Goal: Task Accomplishment & Management: Use online tool/utility

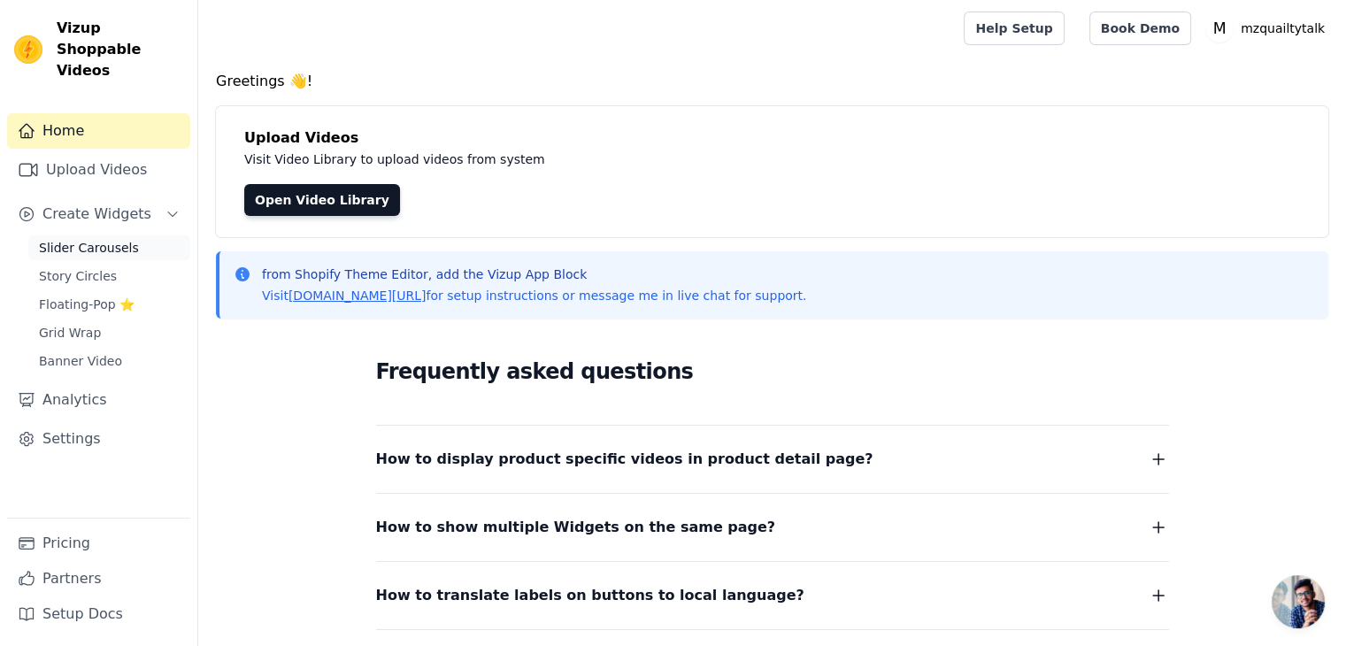
click at [115, 239] on span "Slider Carousels" at bounding box center [89, 248] width 100 height 18
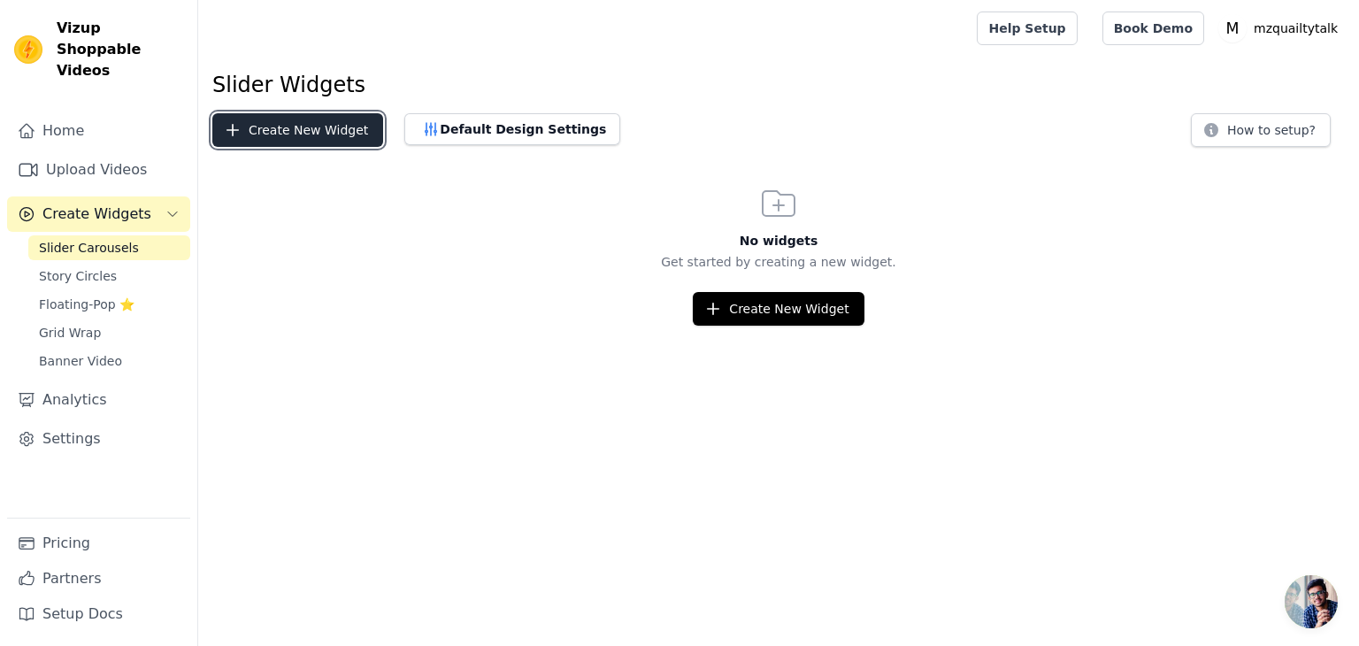
click at [329, 133] on button "Create New Widget" at bounding box center [297, 130] width 171 height 34
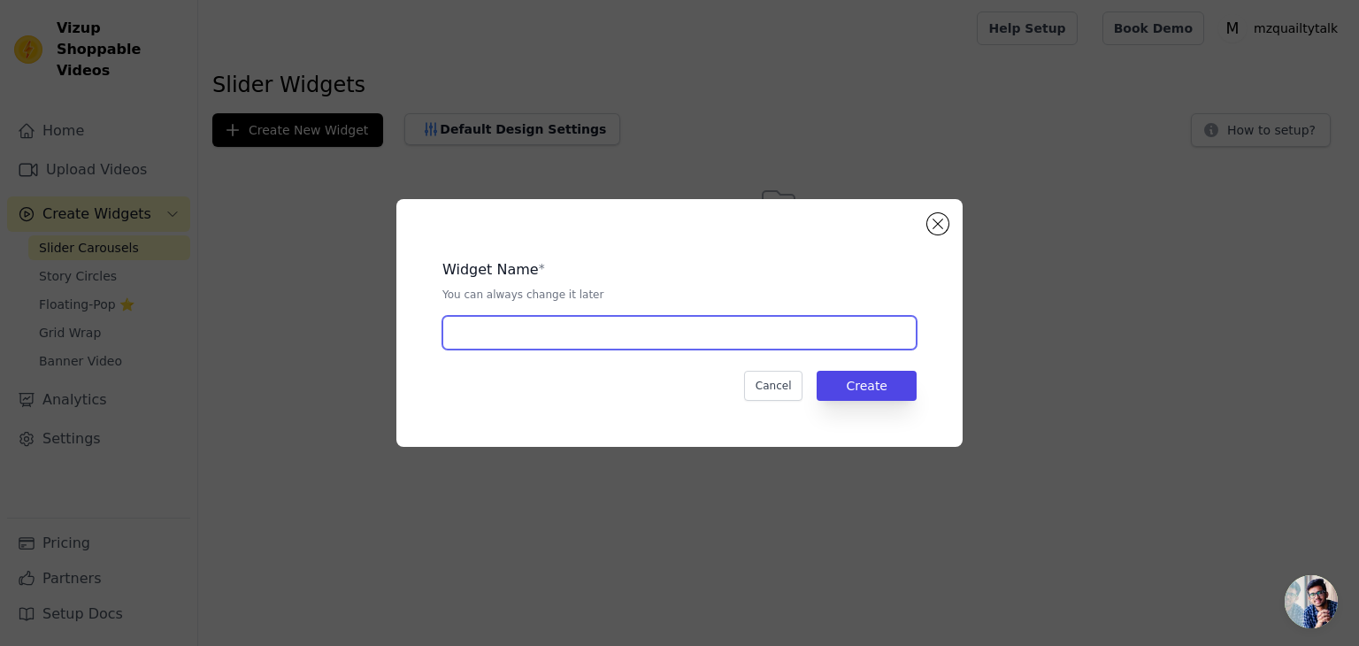
click at [663, 336] on input "text" at bounding box center [679, 333] width 474 height 34
type input "Slider"
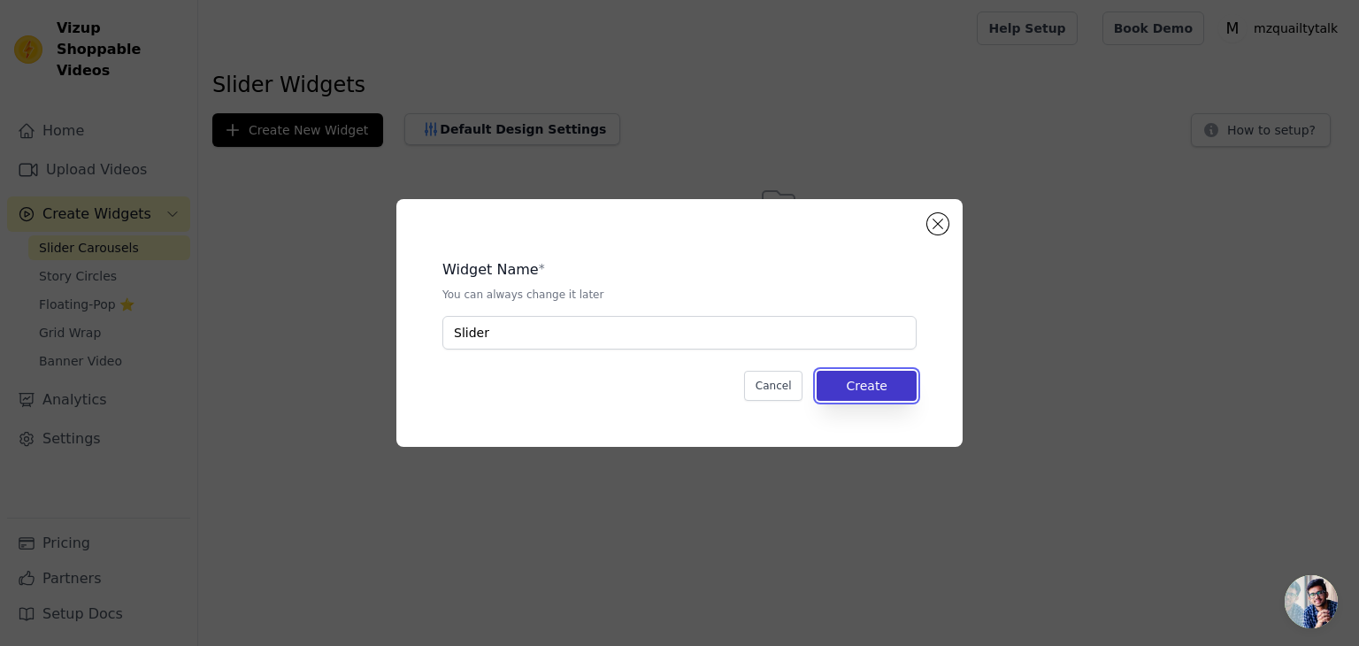
click at [874, 395] on button "Create" at bounding box center [867, 386] width 100 height 30
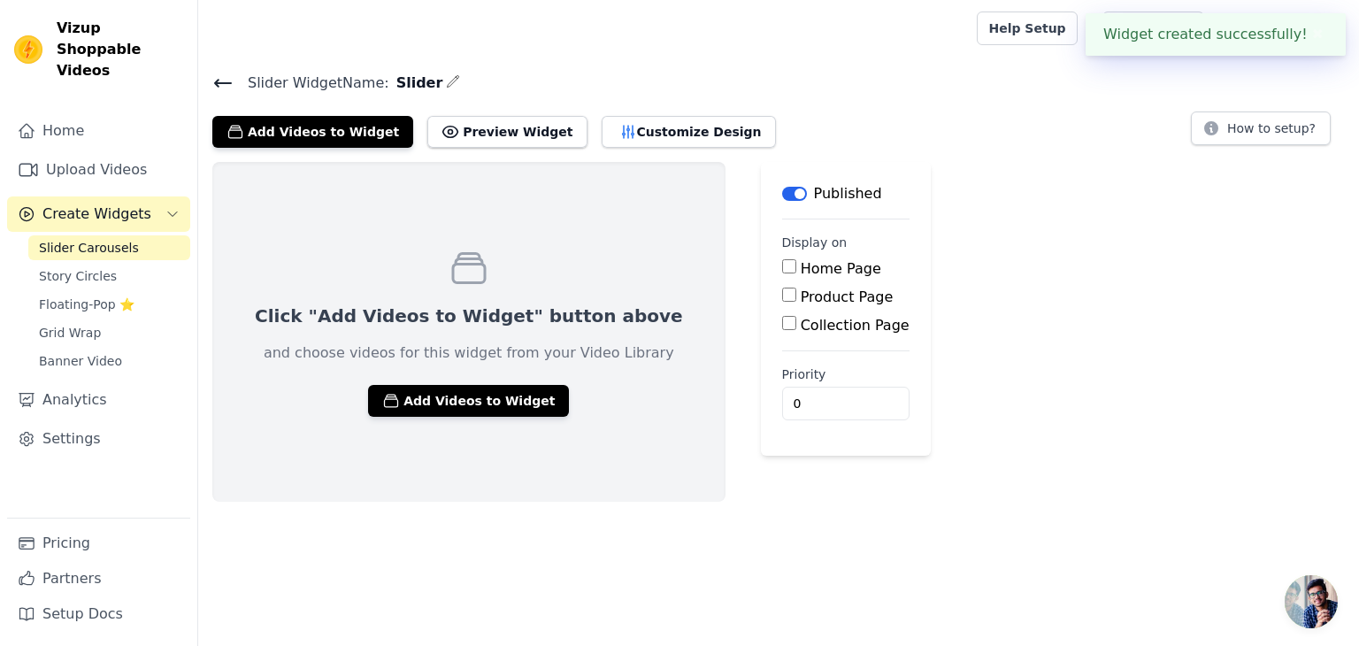
click at [782, 264] on input "Home Page" at bounding box center [789, 266] width 14 height 14
checkbox input "true"
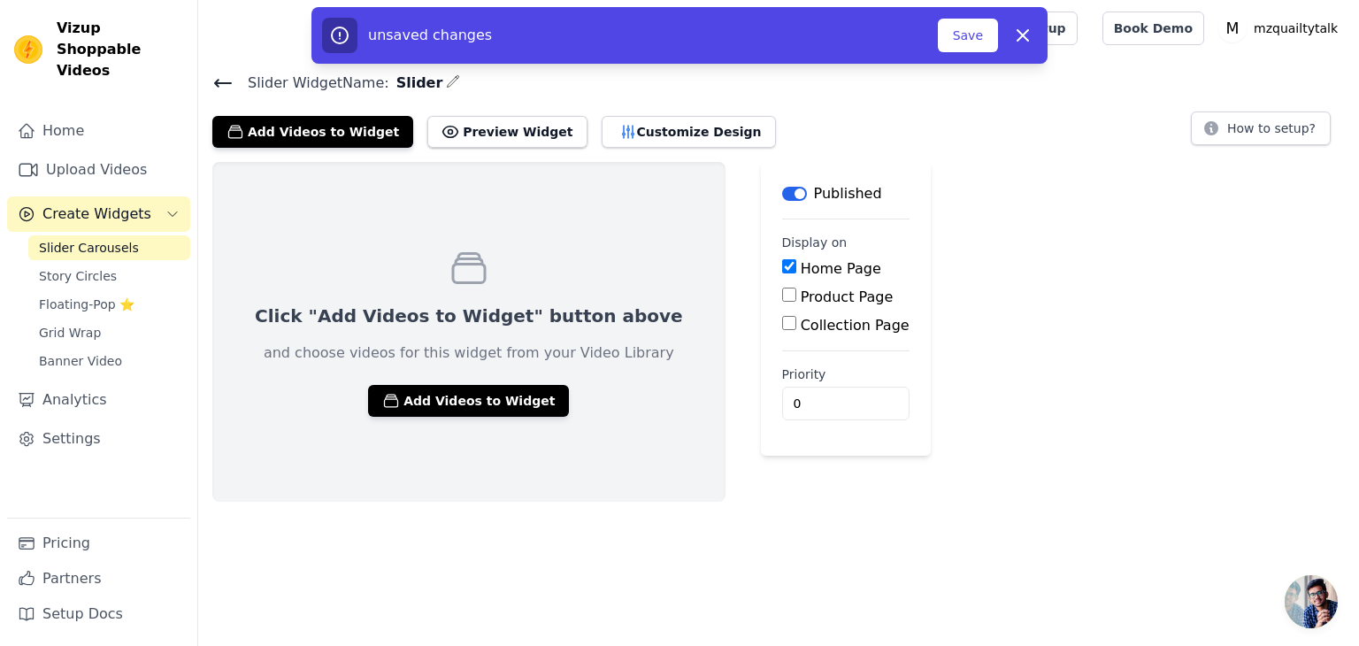
click at [403, 416] on div "Click "Add Videos to Widget" button above and choose videos for this widget fro…" at bounding box center [468, 332] width 513 height 340
click at [404, 394] on button "Add Videos to Widget" at bounding box center [468, 401] width 201 height 32
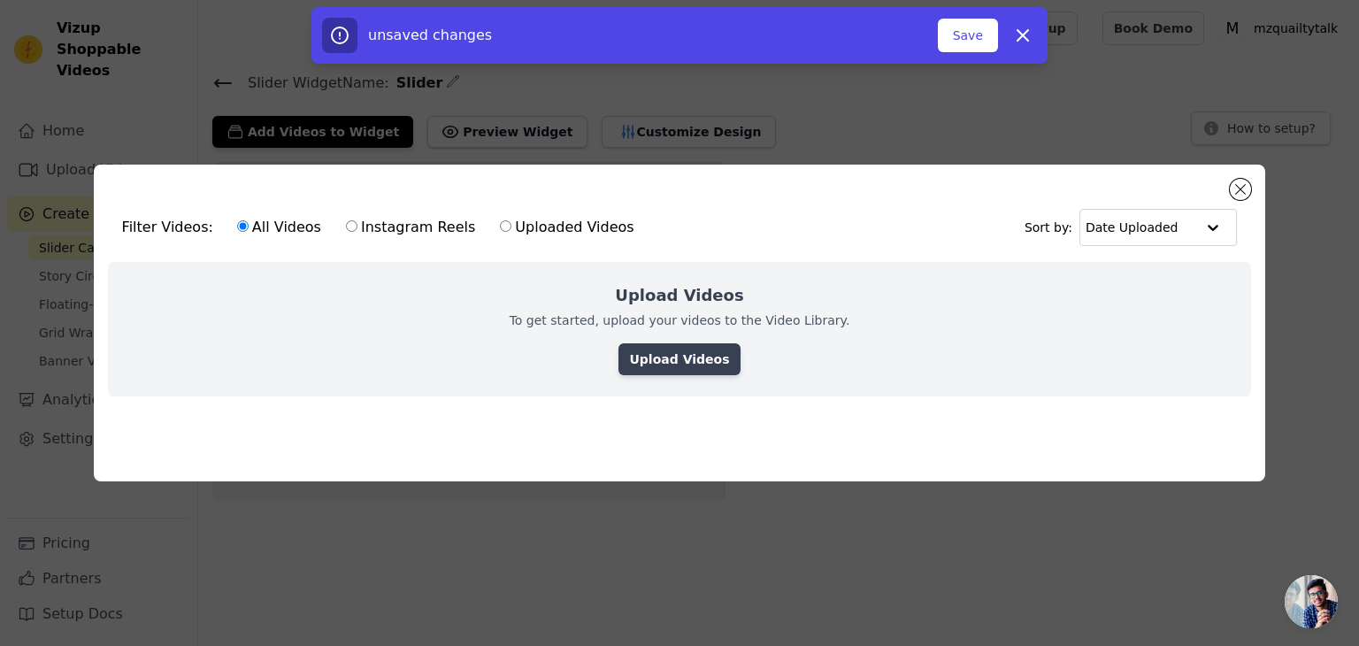
click at [694, 351] on link "Upload Videos" at bounding box center [678, 359] width 121 height 32
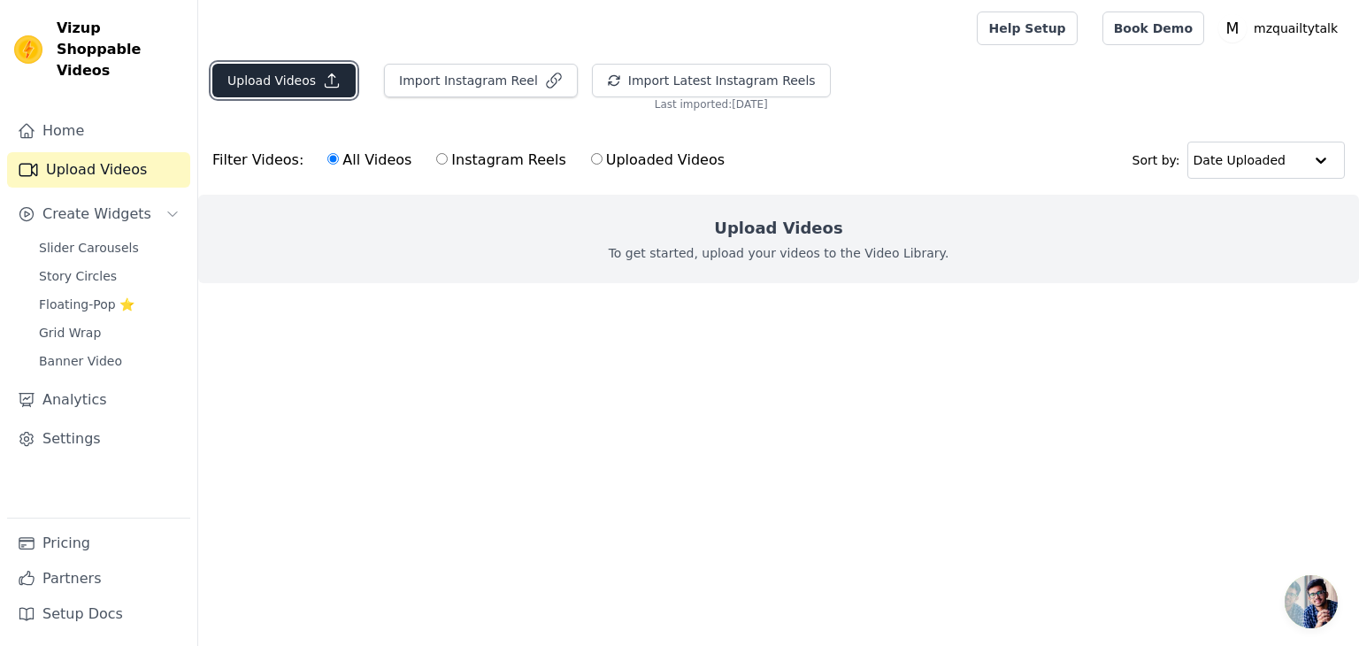
click at [300, 79] on button "Upload Videos" at bounding box center [283, 81] width 143 height 34
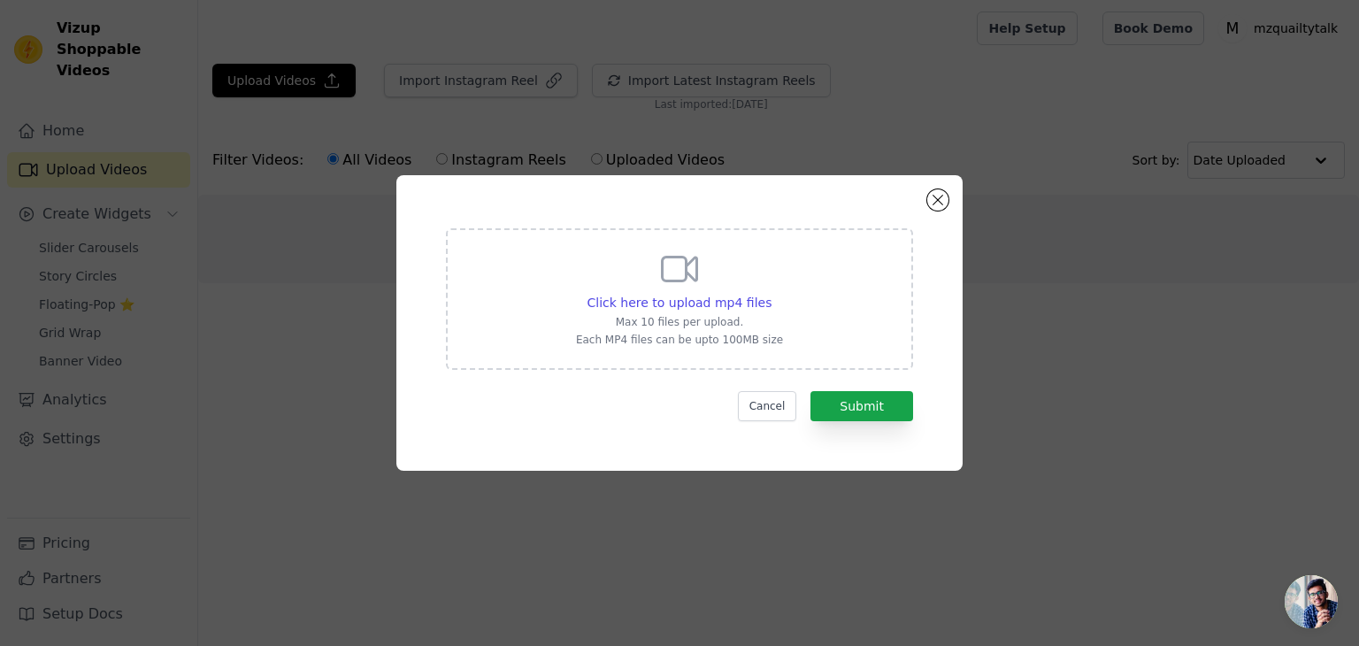
click at [717, 311] on div "Click here to upload mp4 files Max 10 files per upload. Each MP4 files can be u…" at bounding box center [679, 297] width 207 height 99
click at [771, 294] on input "Click here to upload mp4 files Max 10 files per upload. Each MP4 files can be u…" at bounding box center [771, 293] width 1 height 1
click at [939, 206] on button "Close modal" at bounding box center [937, 199] width 21 height 21
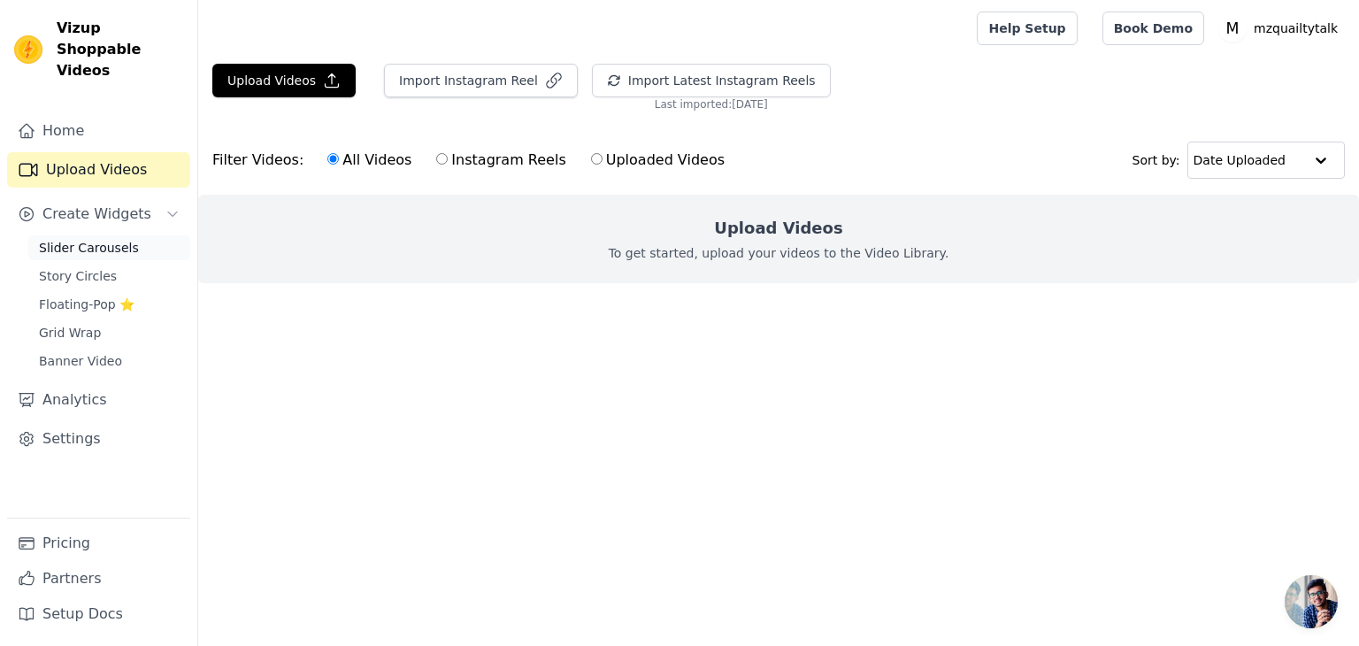
click at [127, 235] on link "Slider Carousels" at bounding box center [109, 247] width 162 height 25
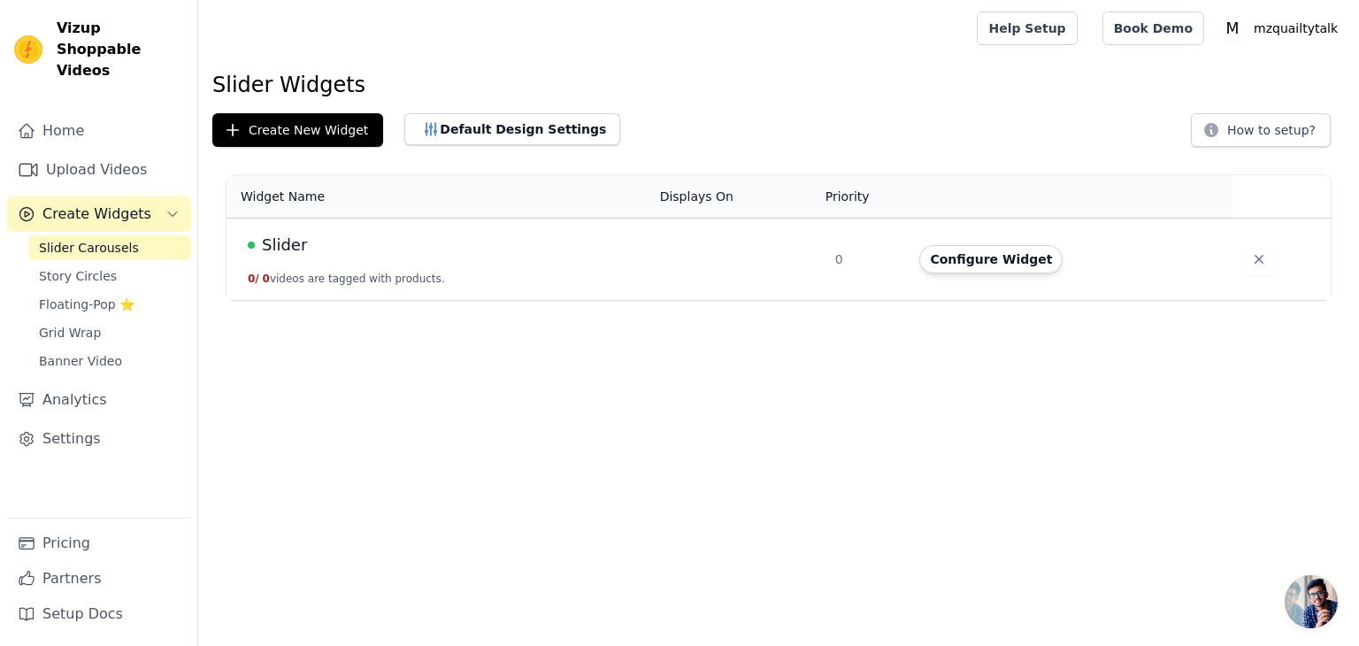
click at [262, 280] on button "0 / 0 videos are tagged with products." at bounding box center [346, 279] width 197 height 14
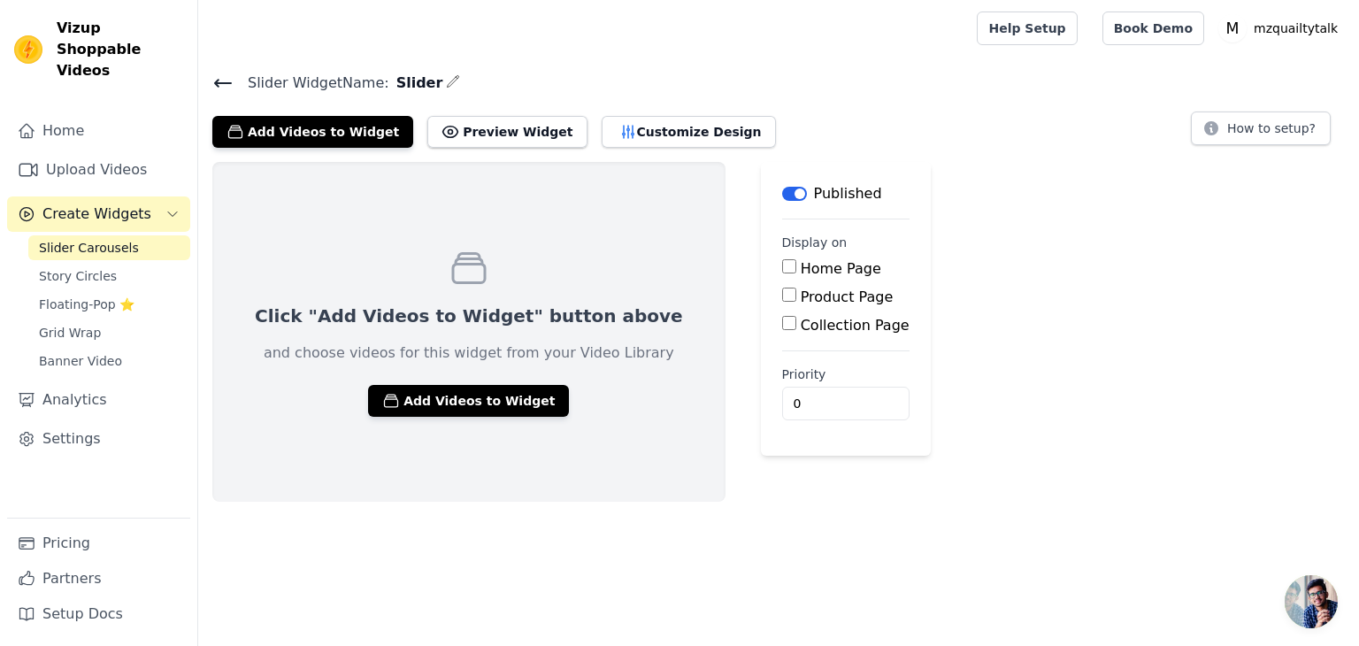
click at [782, 263] on input "Home Page" at bounding box center [789, 266] width 14 height 14
checkbox input "true"
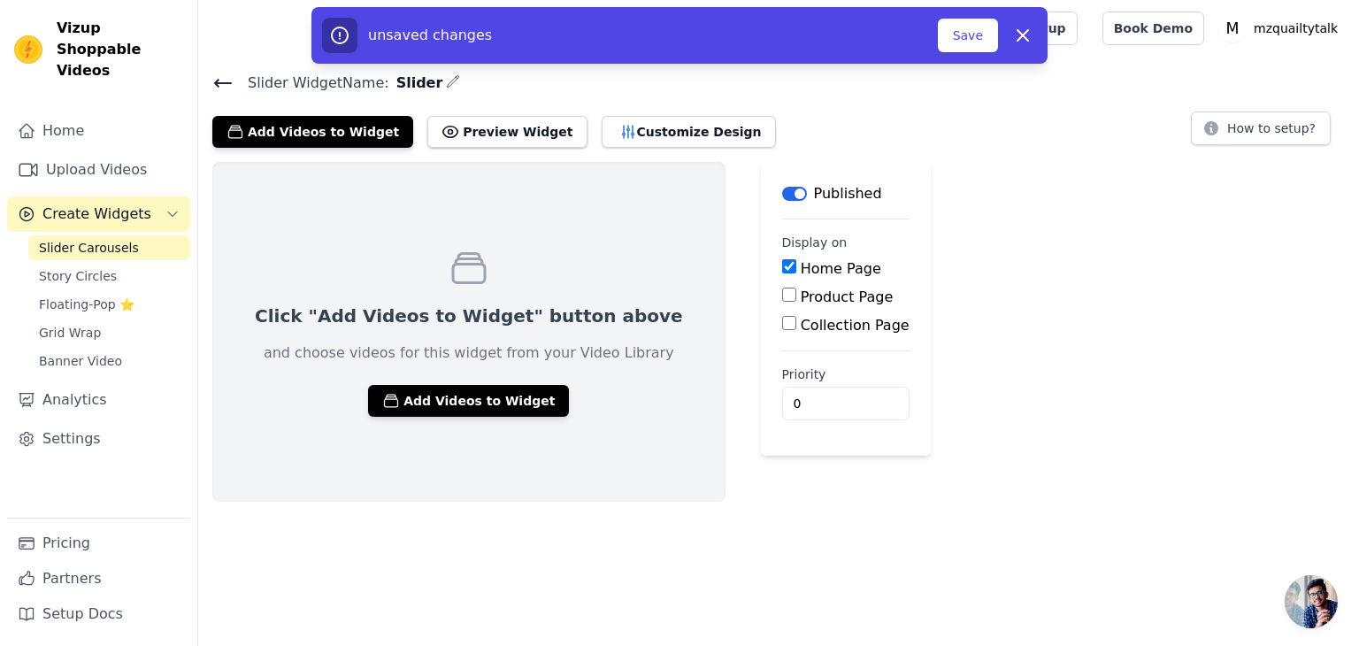
click at [88, 239] on span "Slider Carousels" at bounding box center [89, 248] width 100 height 18
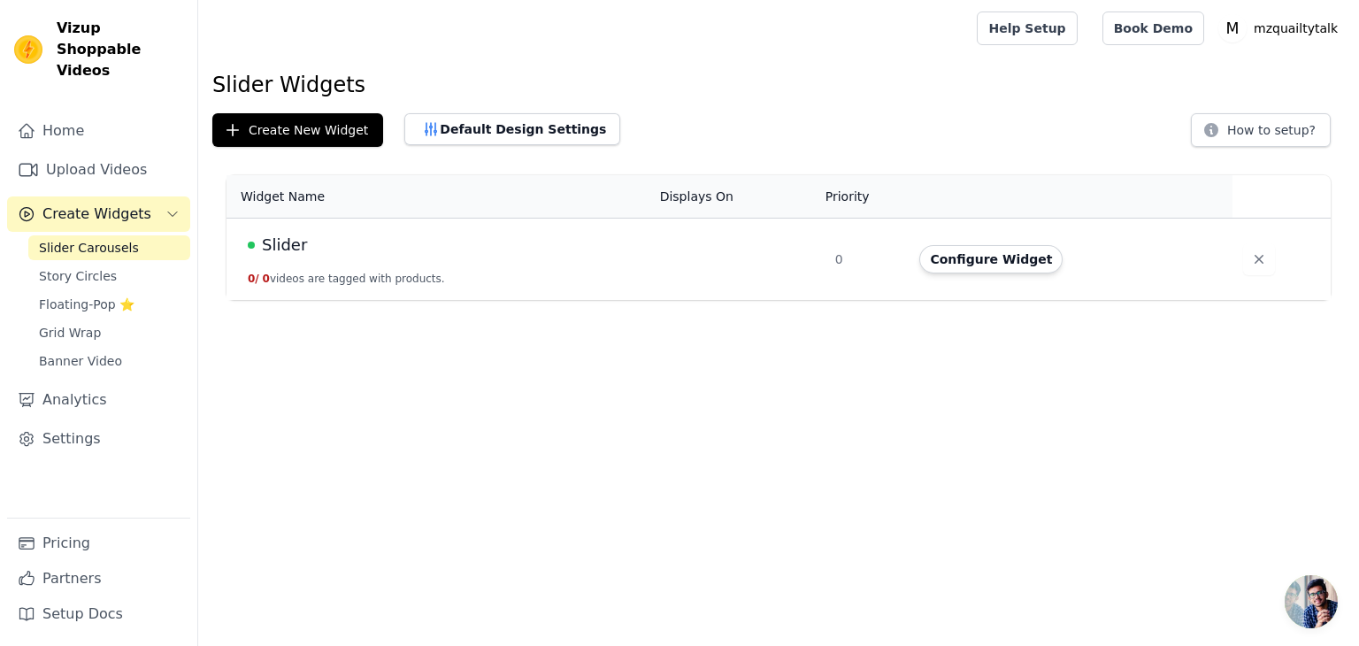
click at [283, 246] on span "Slider" at bounding box center [284, 245] width 45 height 25
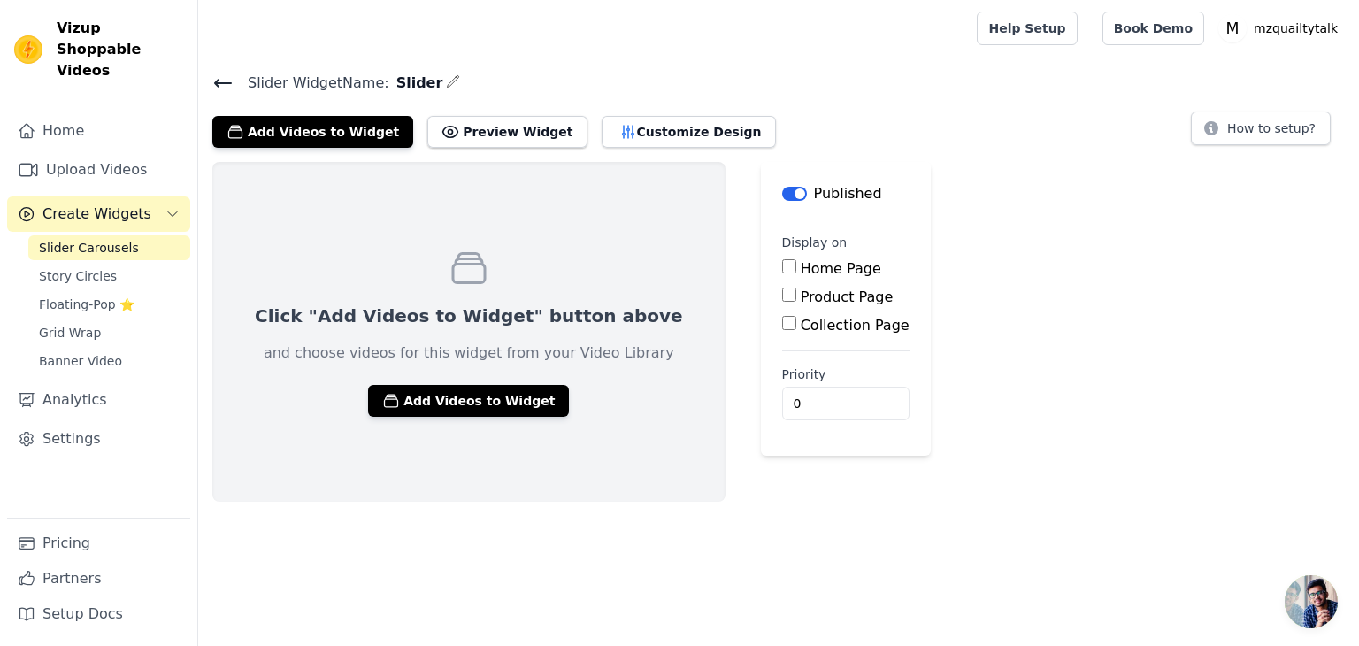
click at [507, 374] on div "Click "Add Videos to Widget" button above and choose videos for this widget fro…" at bounding box center [468, 332] width 513 height 340
click at [503, 393] on button "Add Videos to Widget" at bounding box center [468, 401] width 201 height 32
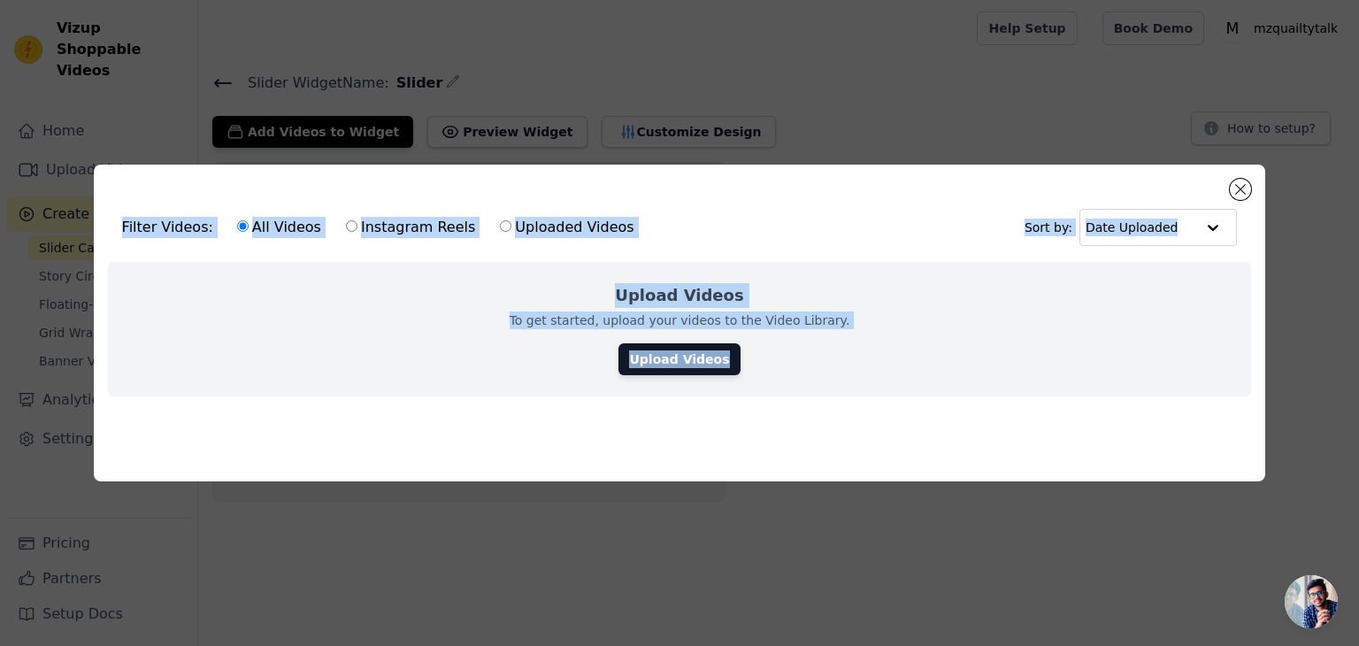
click at [430, 326] on div "Upload Videos To get started, upload your videos to the Video Library. Upload V…" at bounding box center [680, 329] width 1144 height 134
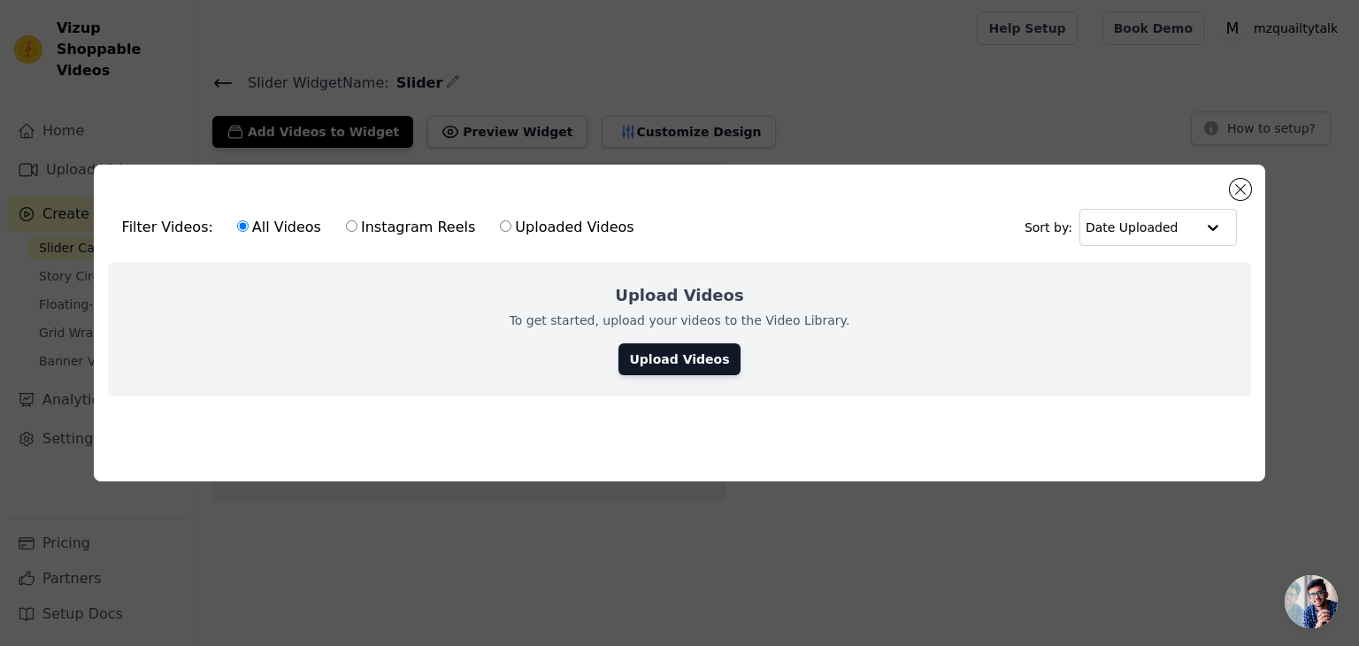
click at [425, 378] on div "Upload Videos To get started, upload your videos to the Video Library. Upload V…" at bounding box center [680, 329] width 1144 height 134
click at [365, 227] on label "Instagram Reels" at bounding box center [410, 227] width 131 height 23
click at [357, 227] on input "Instagram Reels" at bounding box center [352, 226] width 12 height 12
radio input "true"
click at [657, 357] on link "Upload Videos" at bounding box center [678, 359] width 121 height 32
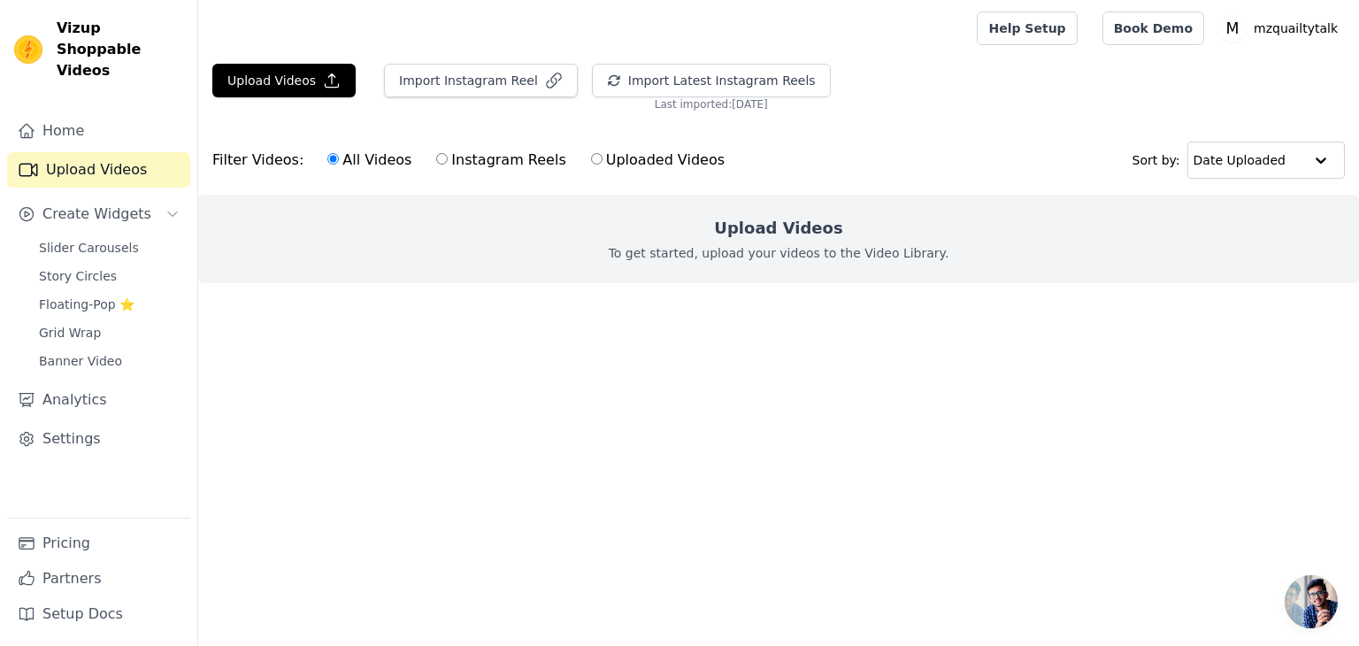
click at [478, 172] on div "All Videos Instagram Reels Uploaded Videos" at bounding box center [526, 160] width 417 height 41
click at [436, 157] on input "Instagram Reels" at bounding box center [442, 159] width 12 height 12
radio input "true"
click at [737, 230] on h2 "Upload Videos" at bounding box center [778, 228] width 128 height 25
click at [613, 80] on button "Import Latest Instagram Reels" at bounding box center [711, 81] width 239 height 34
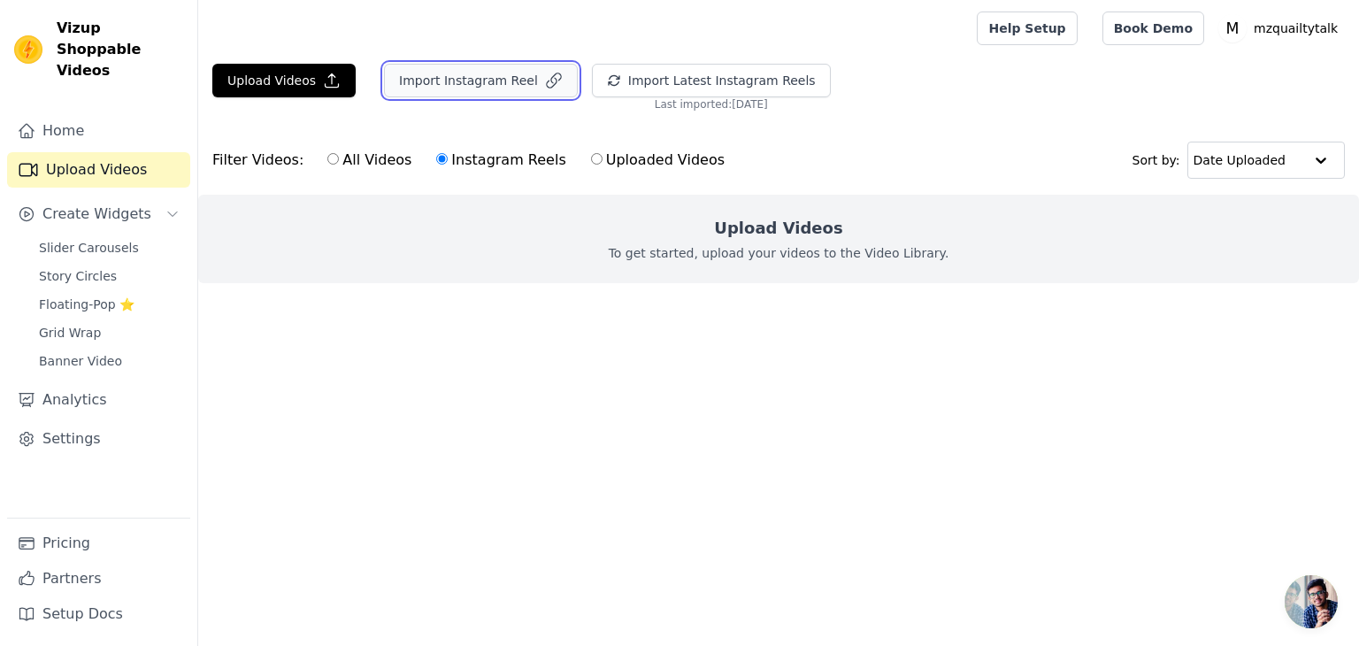
click at [470, 82] on button "Import Instagram Reel" at bounding box center [481, 81] width 194 height 34
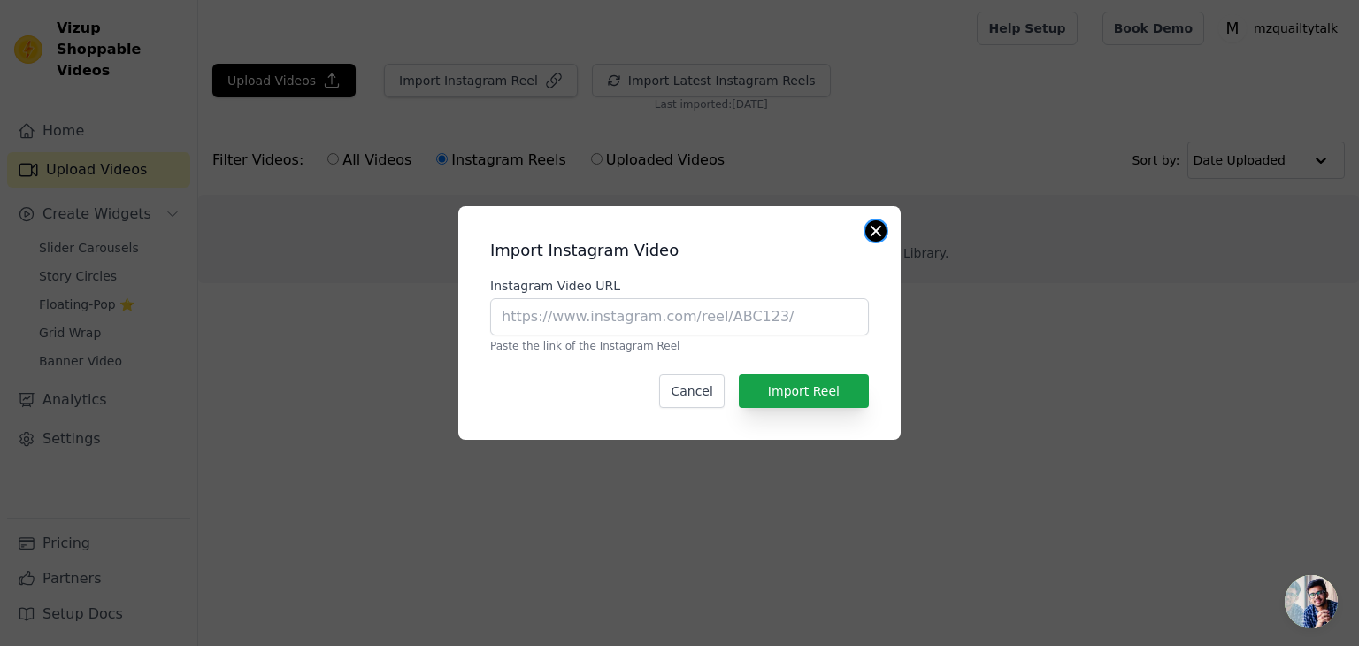
click at [868, 230] on button "Close modal" at bounding box center [875, 230] width 21 height 21
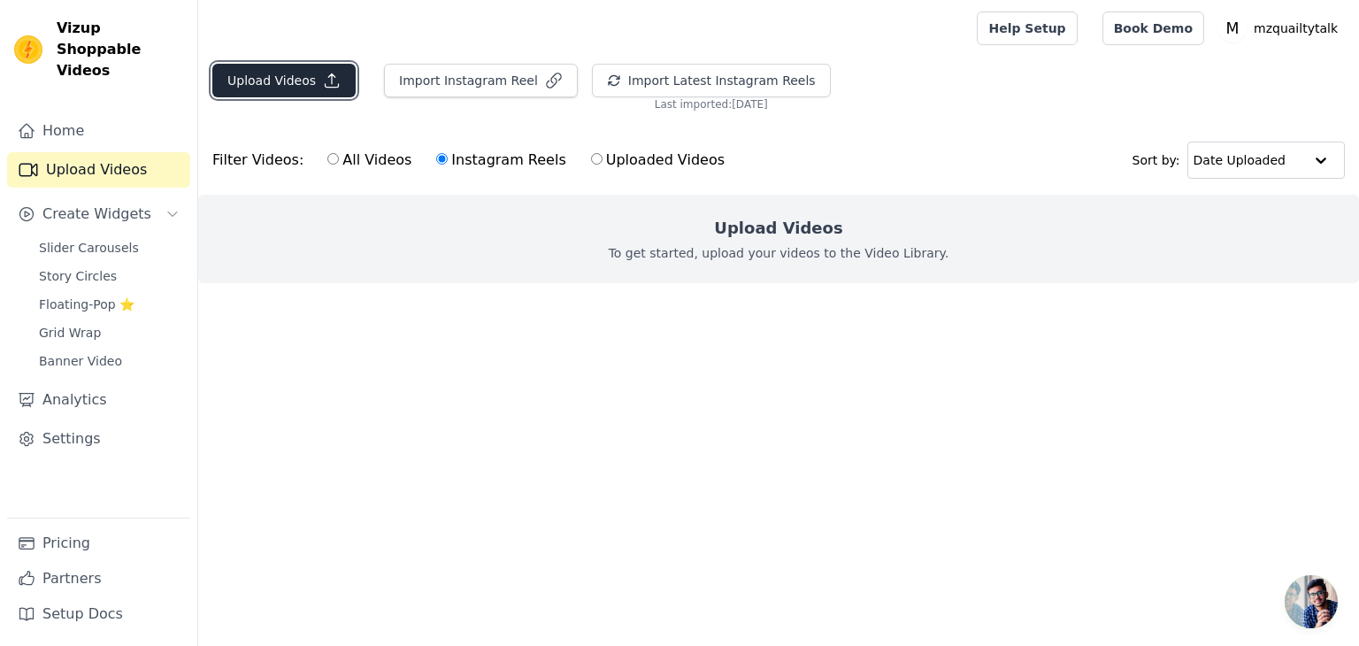
click at [300, 75] on button "Upload Videos" at bounding box center [283, 81] width 143 height 34
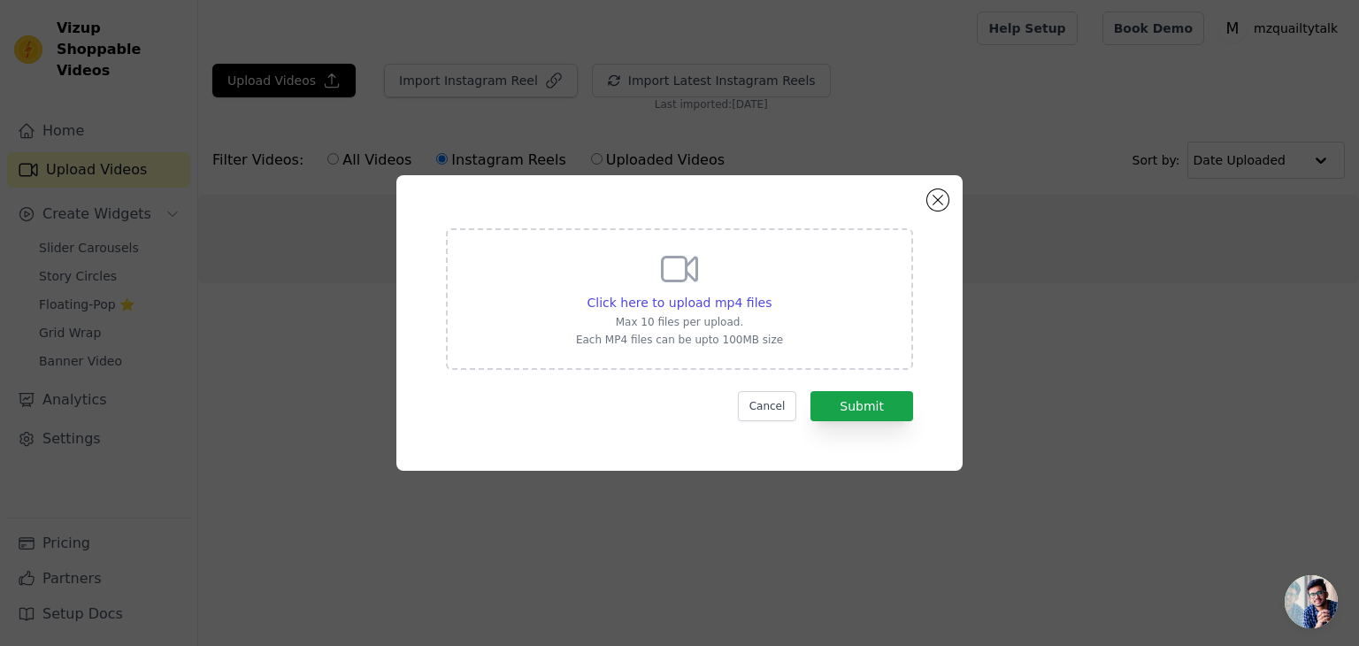
click at [811, 292] on div "Click here to upload mp4 files Max 10 files per upload. Each MP4 files can be u…" at bounding box center [679, 299] width 467 height 142
click at [772, 293] on input "Click here to upload mp4 files Max 10 files per upload. Each MP4 files can be u…" at bounding box center [771, 293] width 1 height 1
type input "C:\fakepath\Comp 1.mp4"
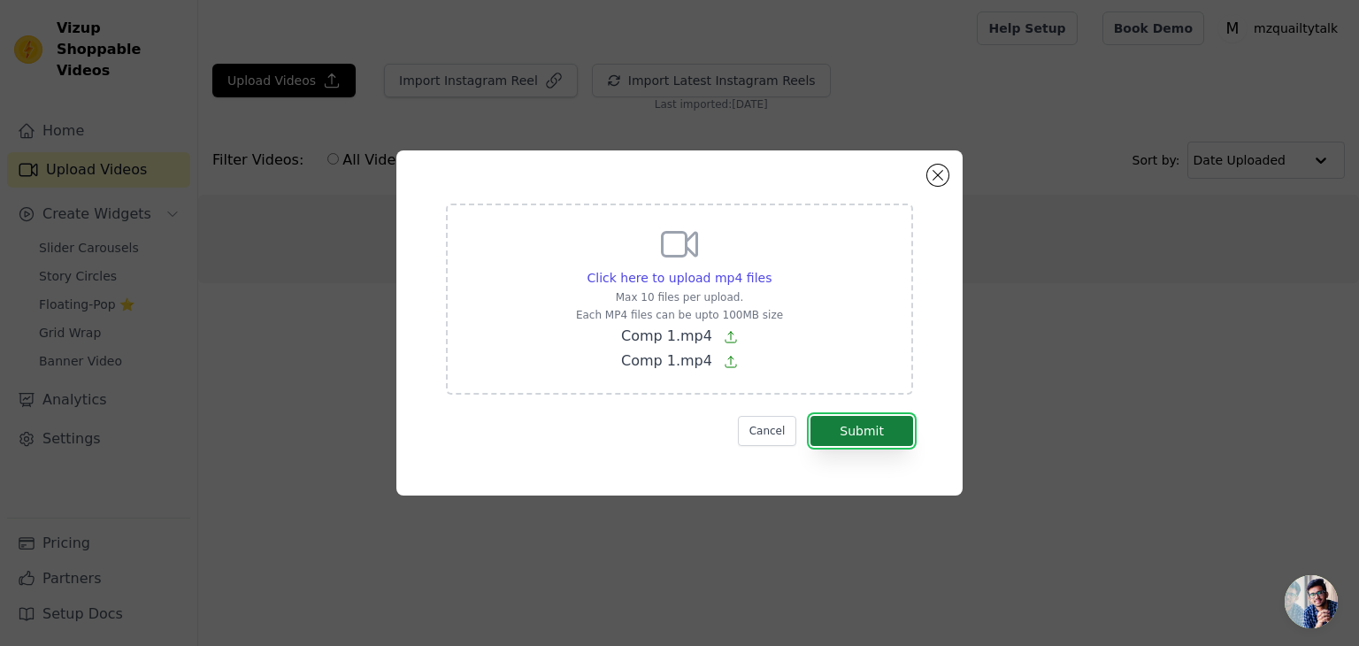
click at [846, 417] on button "Submit" at bounding box center [861, 431] width 103 height 30
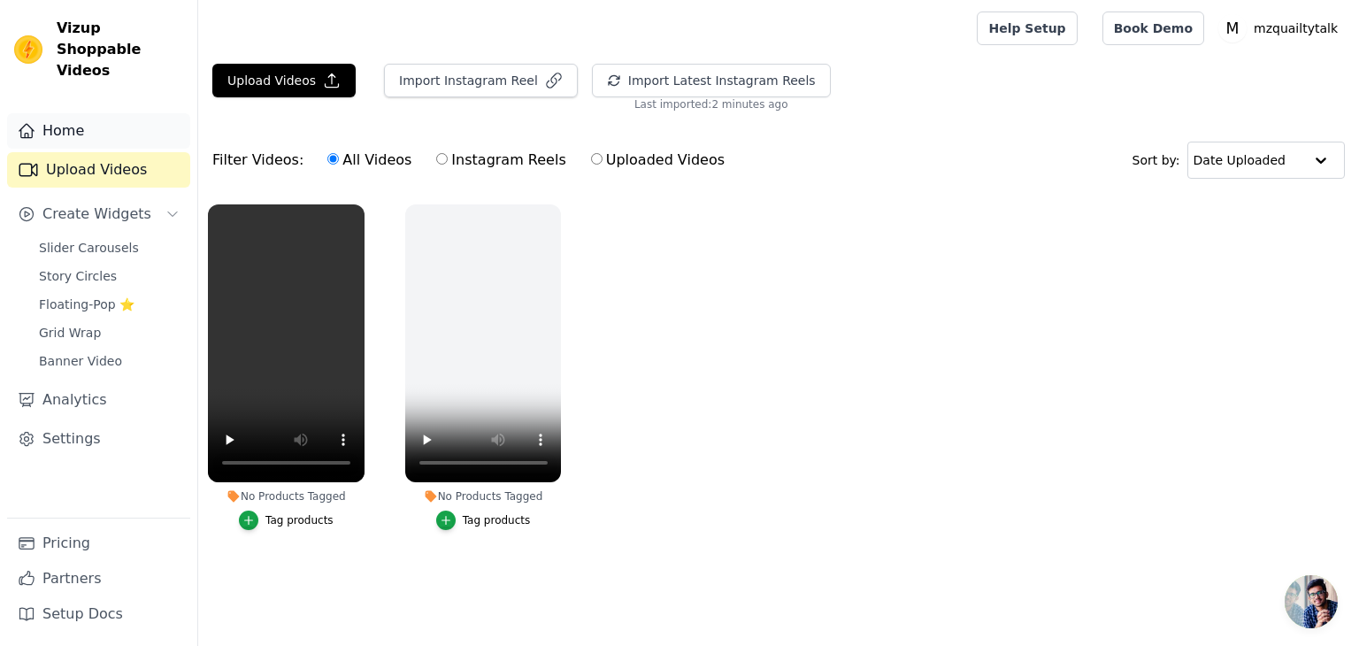
click at [61, 113] on link "Home" at bounding box center [98, 130] width 183 height 35
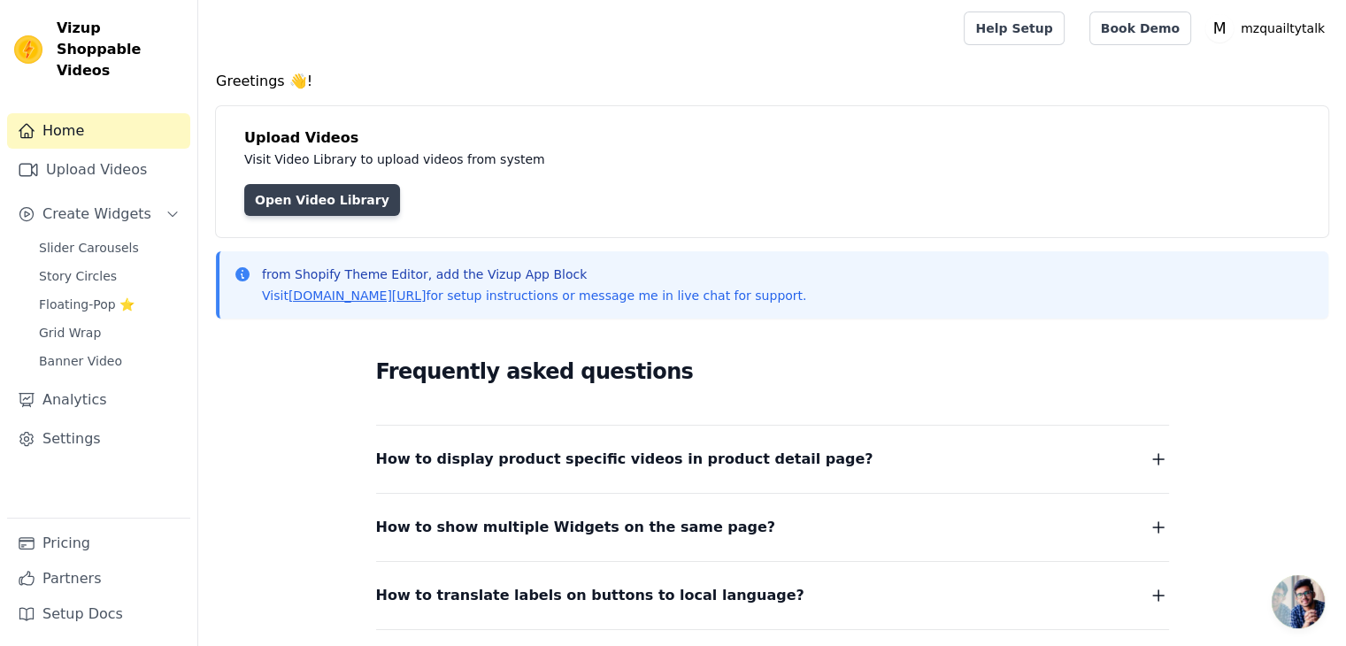
click at [318, 201] on link "Open Video Library" at bounding box center [322, 200] width 156 height 32
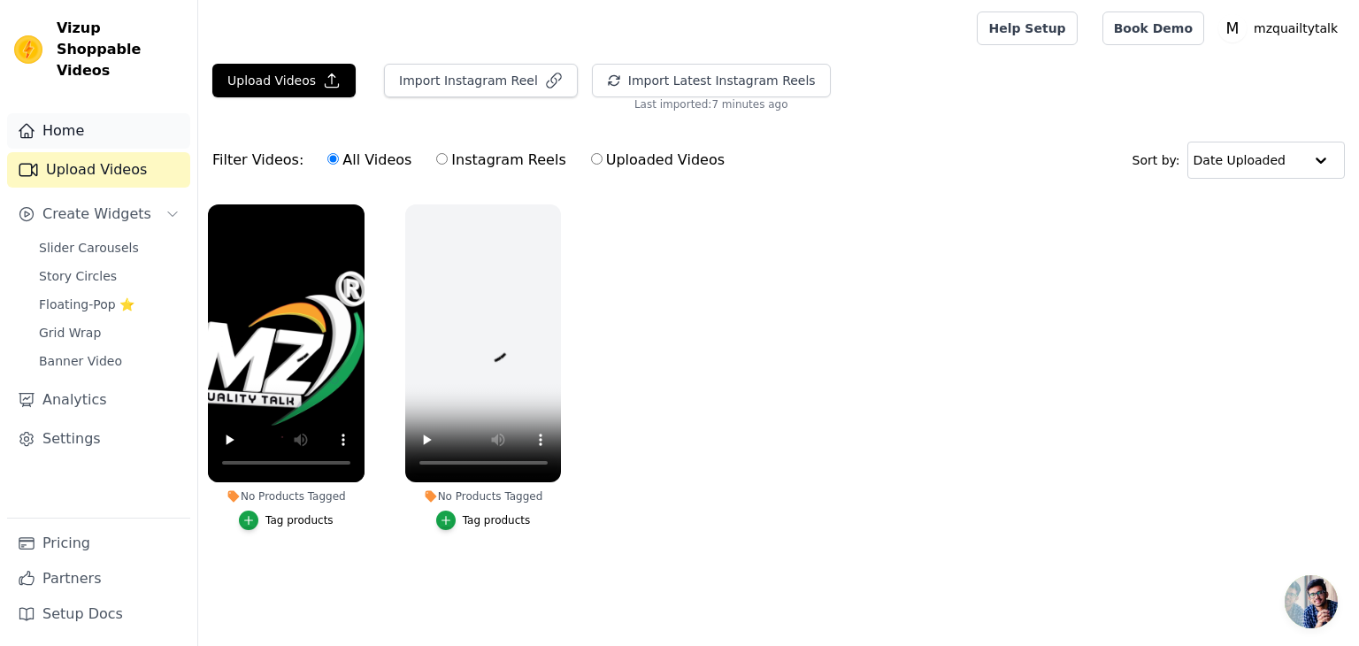
click at [61, 114] on link "Home" at bounding box center [98, 130] width 183 height 35
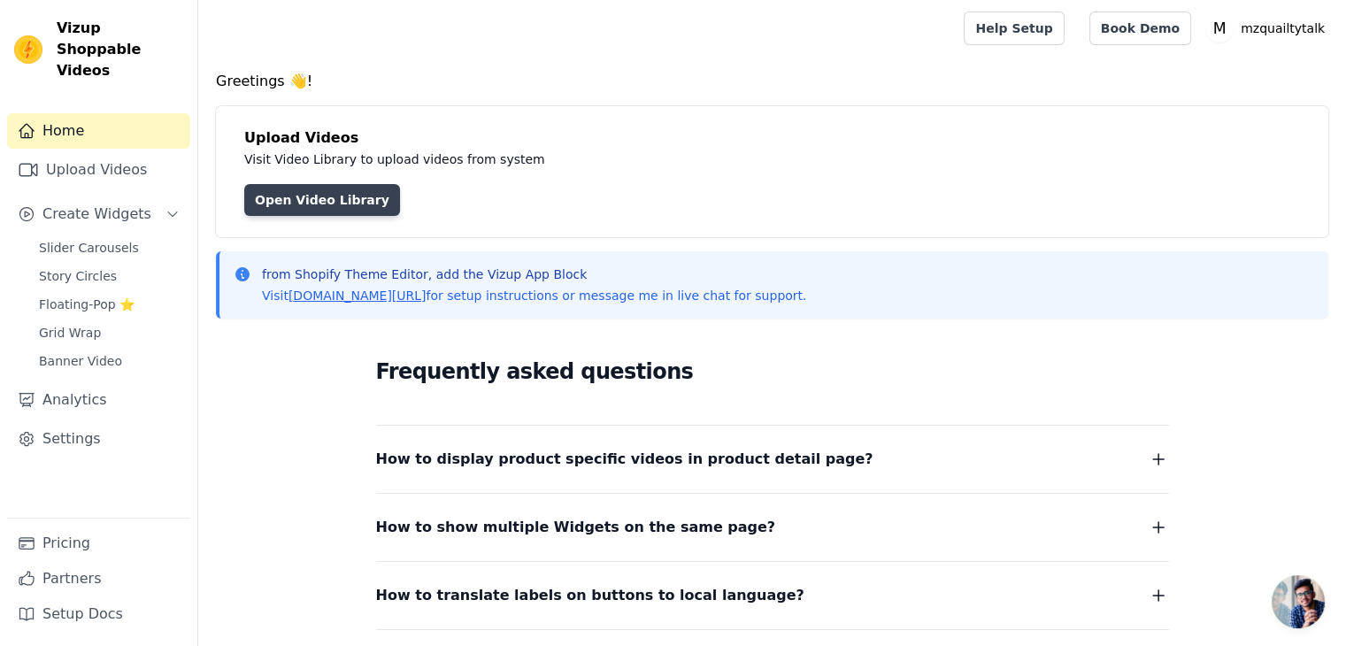
click at [329, 188] on link "Open Video Library" at bounding box center [322, 200] width 156 height 32
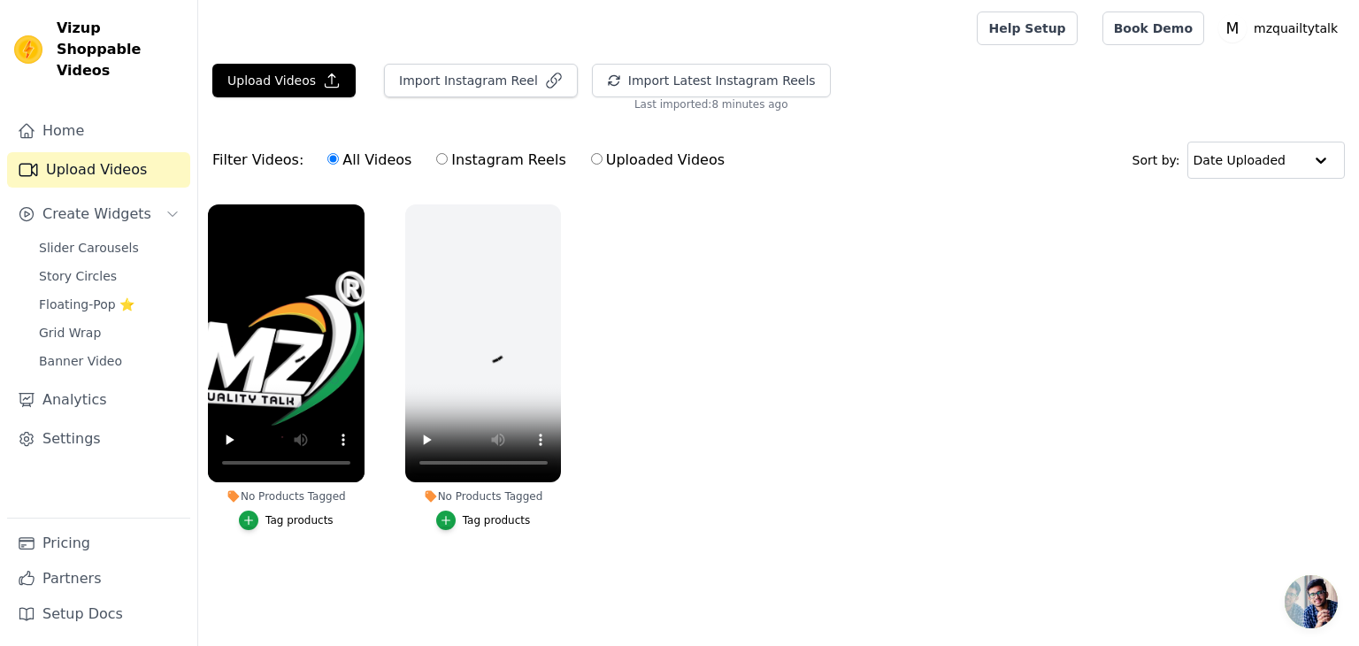
click at [302, 520] on div "Tag products" at bounding box center [299, 520] width 68 height 14
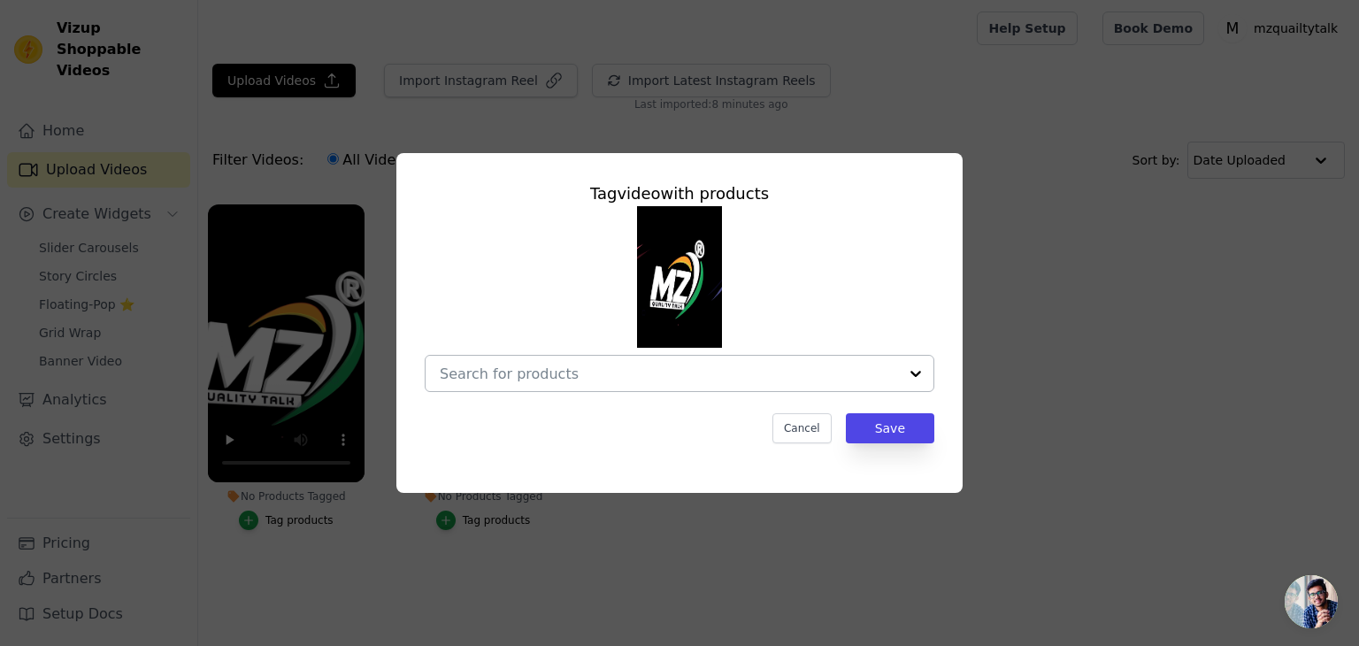
click at [690, 390] on div at bounding box center [669, 373] width 458 height 35
drag, startPoint x: 928, startPoint y: 310, endPoint x: 878, endPoint y: 319, distance: 51.4
click at [918, 311] on div at bounding box center [680, 299] width 510 height 186
click at [810, 443] on button "Cancel" at bounding box center [801, 428] width 59 height 30
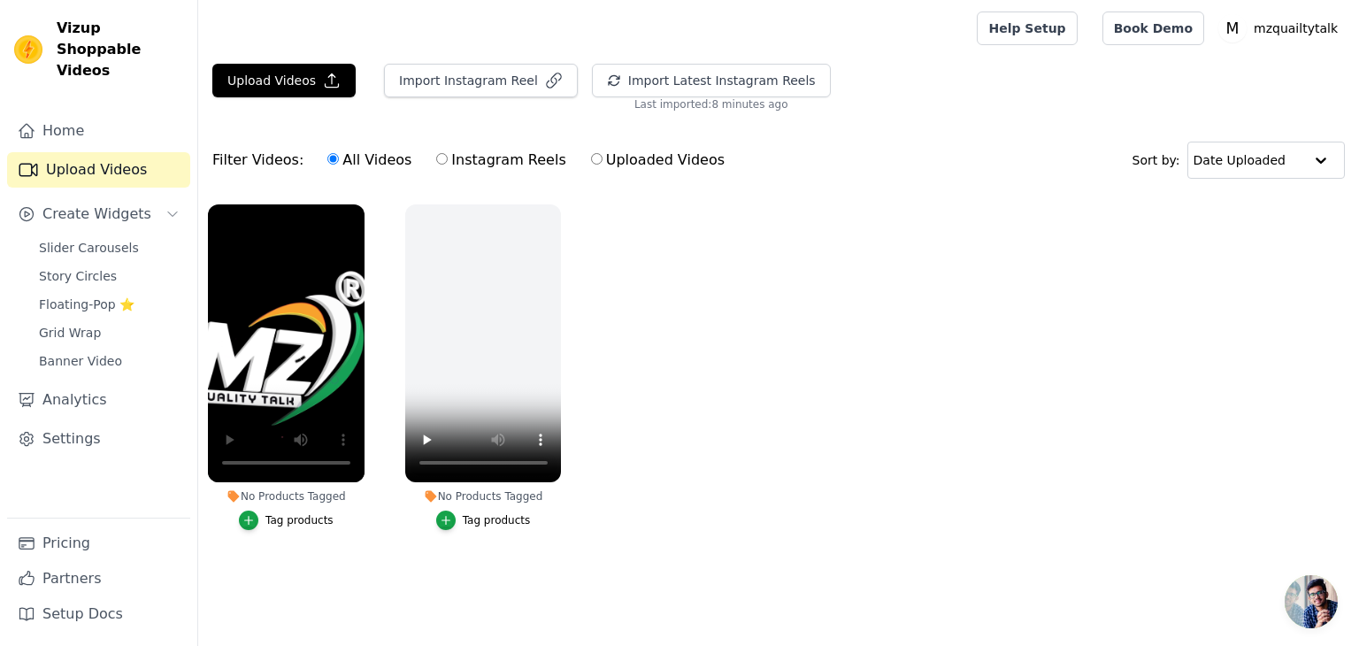
drag, startPoint x: 363, startPoint y: 531, endPoint x: 697, endPoint y: 560, distance: 335.7
click at [697, 560] on ul "No Products Tagged Tag products No Products Tagged Tag products" at bounding box center [778, 385] width 1161 height 380
click at [556, 206] on icon "button" at bounding box center [557, 208] width 13 height 13
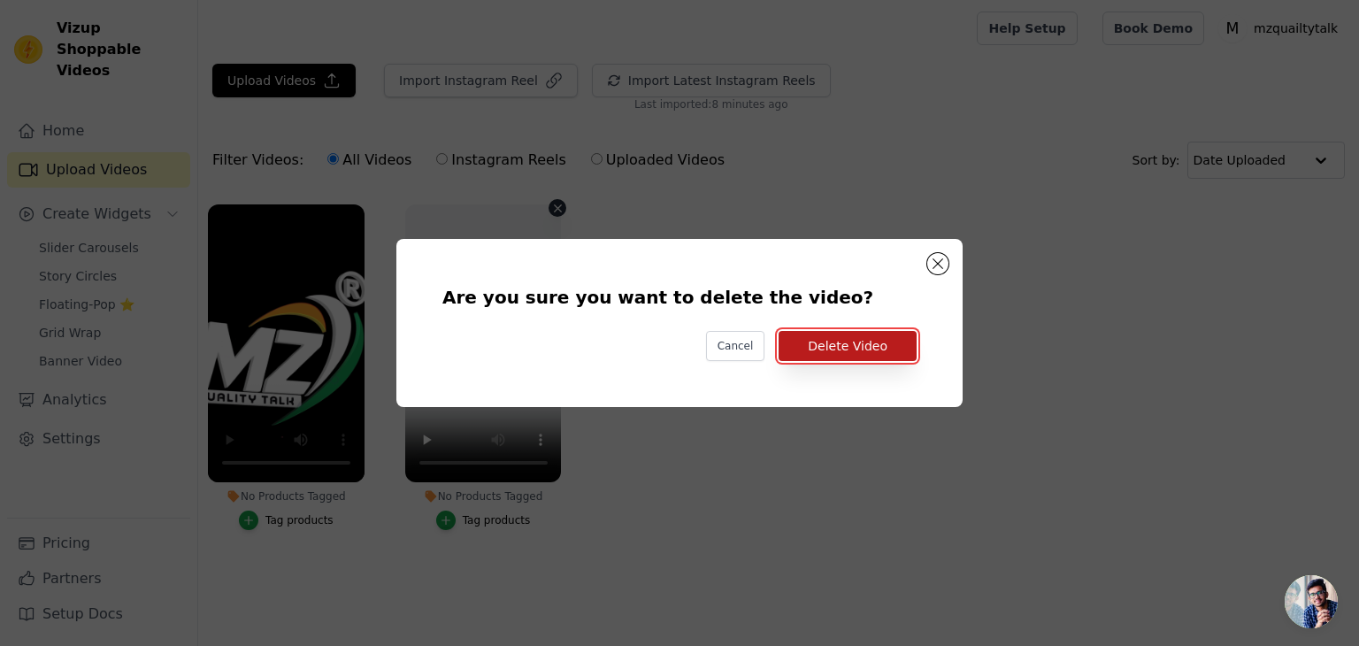
click at [860, 349] on button "Delete Video" at bounding box center [848, 346] width 138 height 30
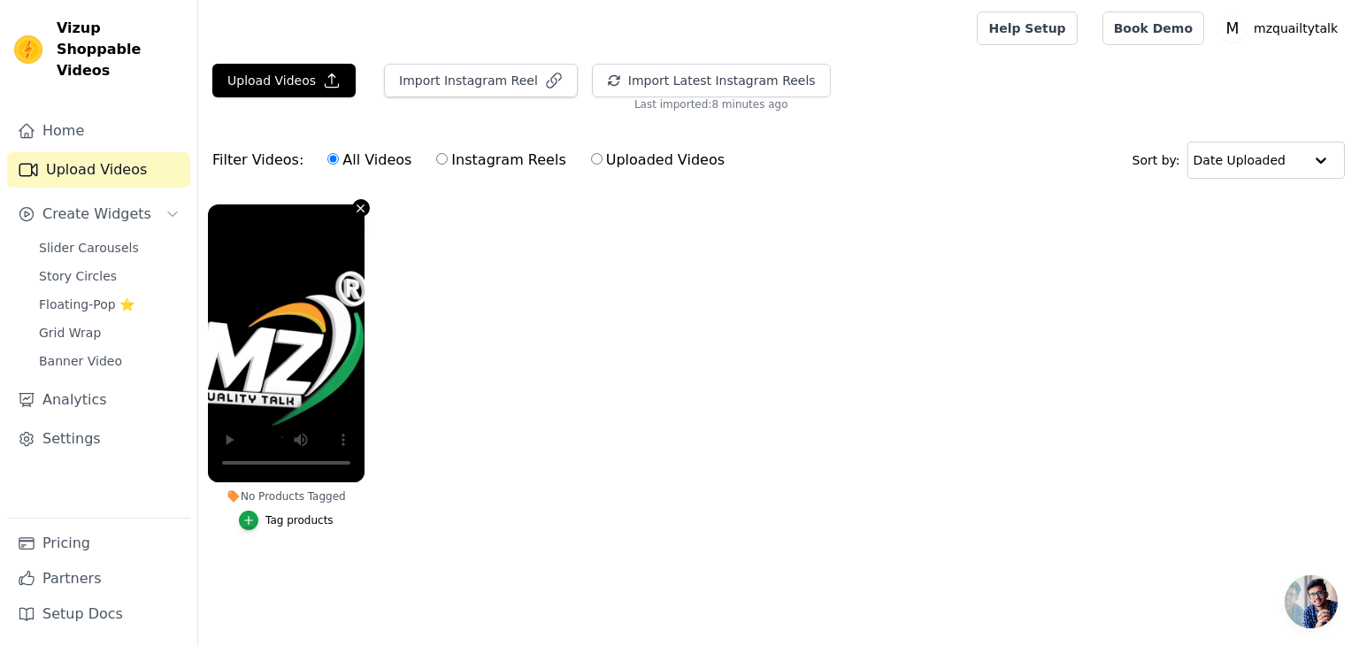
click at [355, 213] on icon "button" at bounding box center [360, 208] width 13 height 13
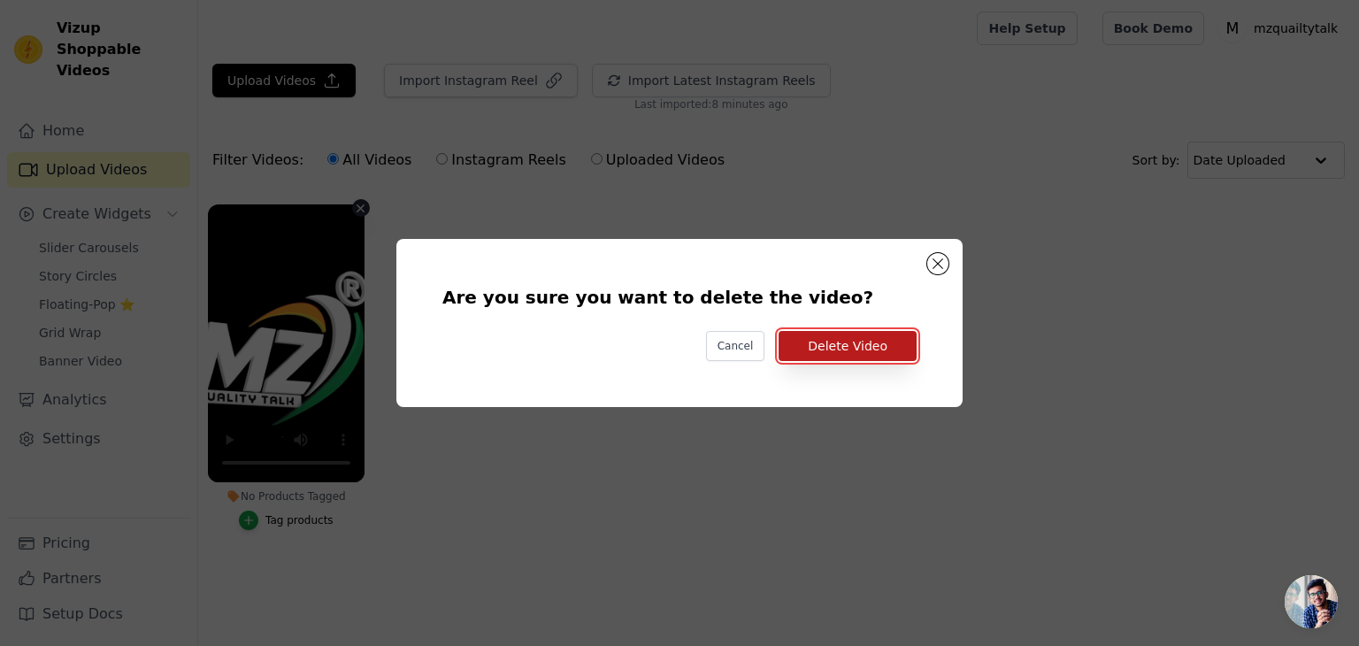
click at [830, 337] on button "Delete Video" at bounding box center [848, 346] width 138 height 30
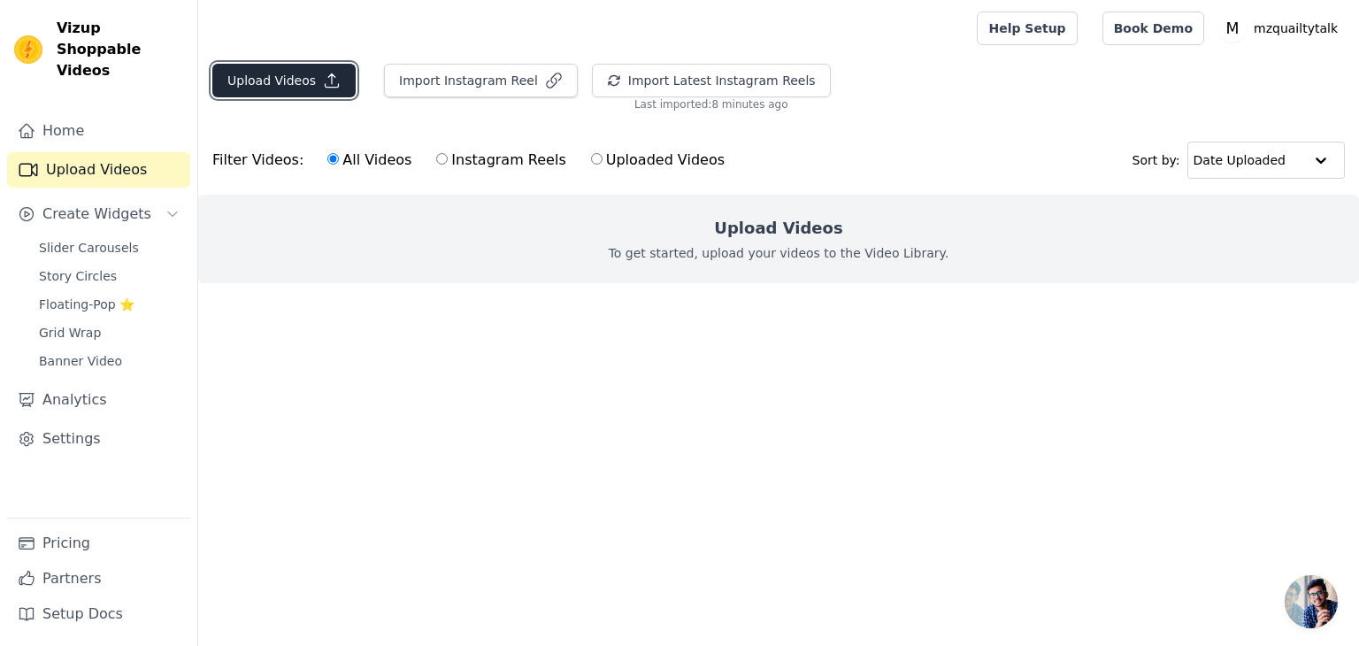
click at [323, 72] on icon "button" at bounding box center [332, 81] width 18 height 18
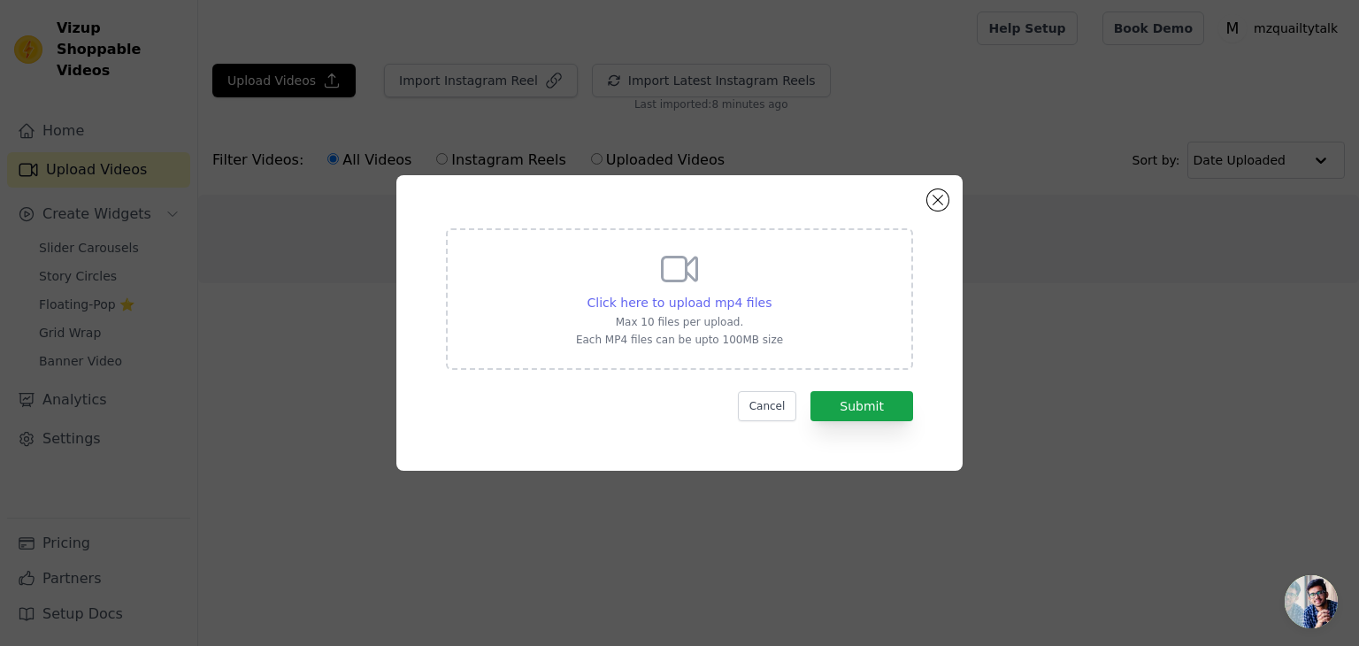
click at [661, 302] on span "Click here to upload mp4 files" at bounding box center [679, 303] width 185 height 14
click at [771, 294] on input "Click here to upload mp4 files Max 10 files per upload. Each MP4 files can be u…" at bounding box center [771, 293] width 1 height 1
type input "C:\fakepath\Comp 2_1.mp4"
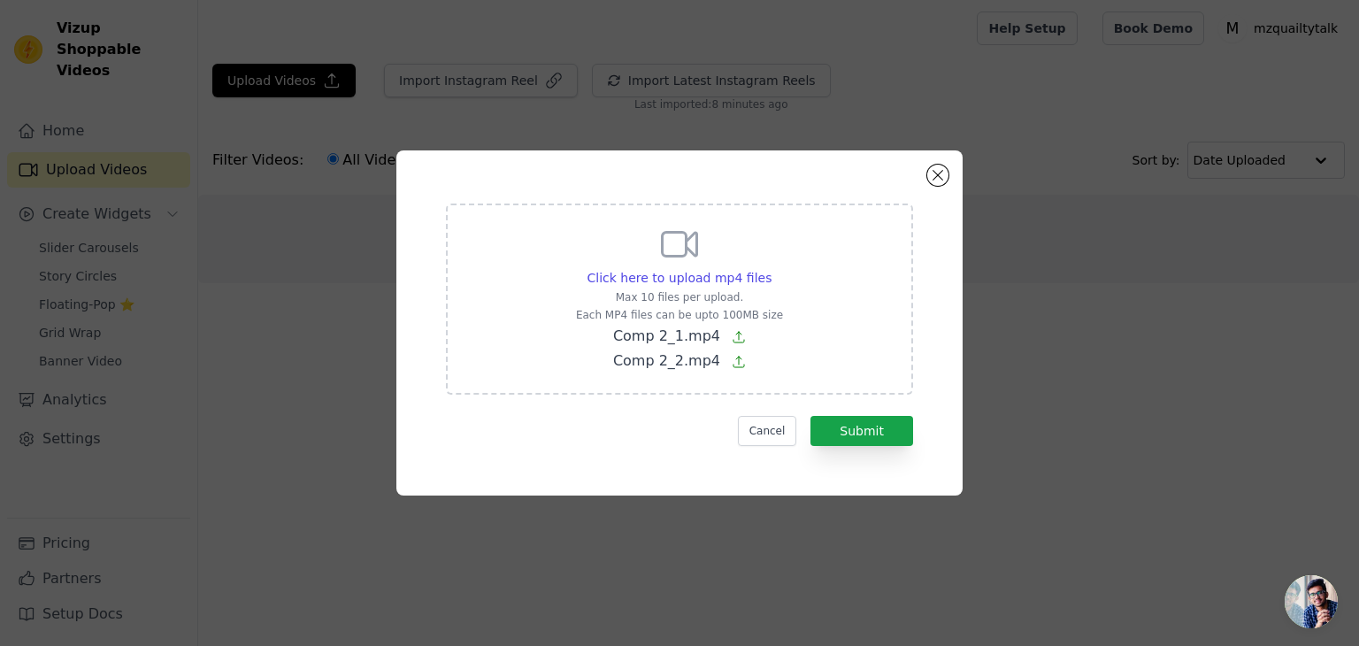
click at [828, 411] on form "Click here to upload mp4 files Max 10 files per upload. Each MP4 files can be u…" at bounding box center [679, 324] width 467 height 242
click at [842, 426] on button "Submit" at bounding box center [861, 431] width 103 height 30
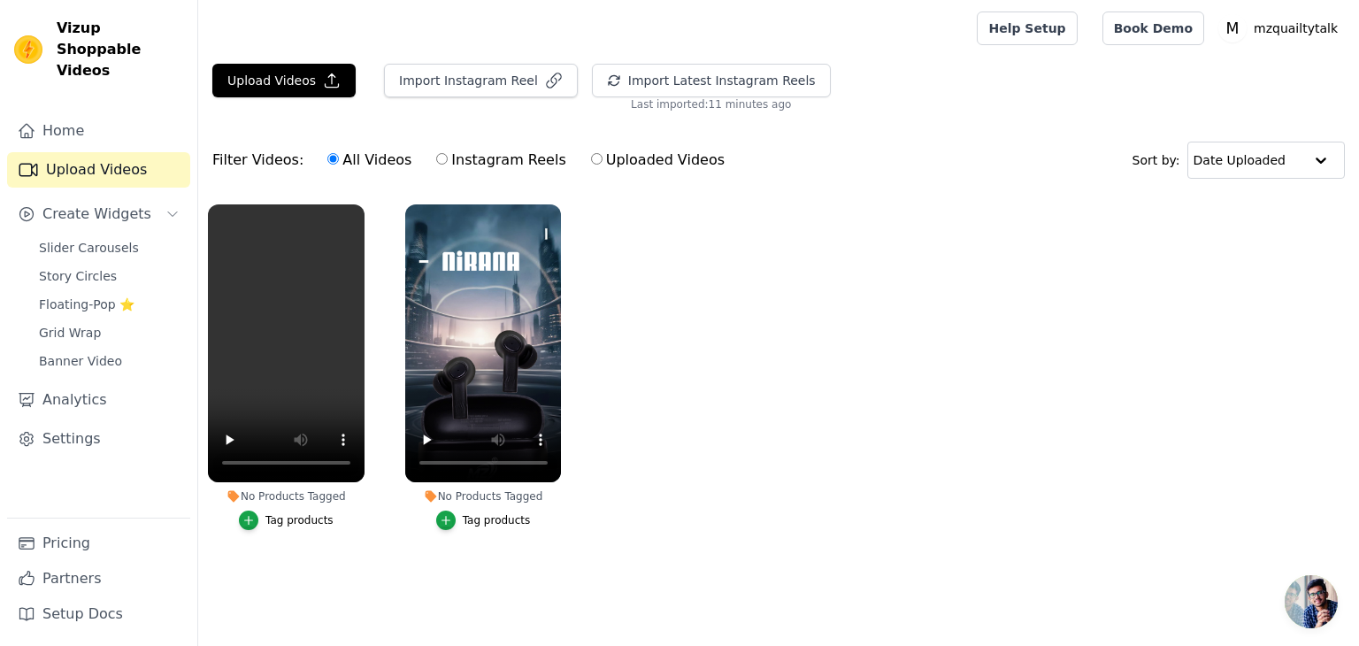
click at [487, 513] on div "Tag products" at bounding box center [497, 520] width 68 height 14
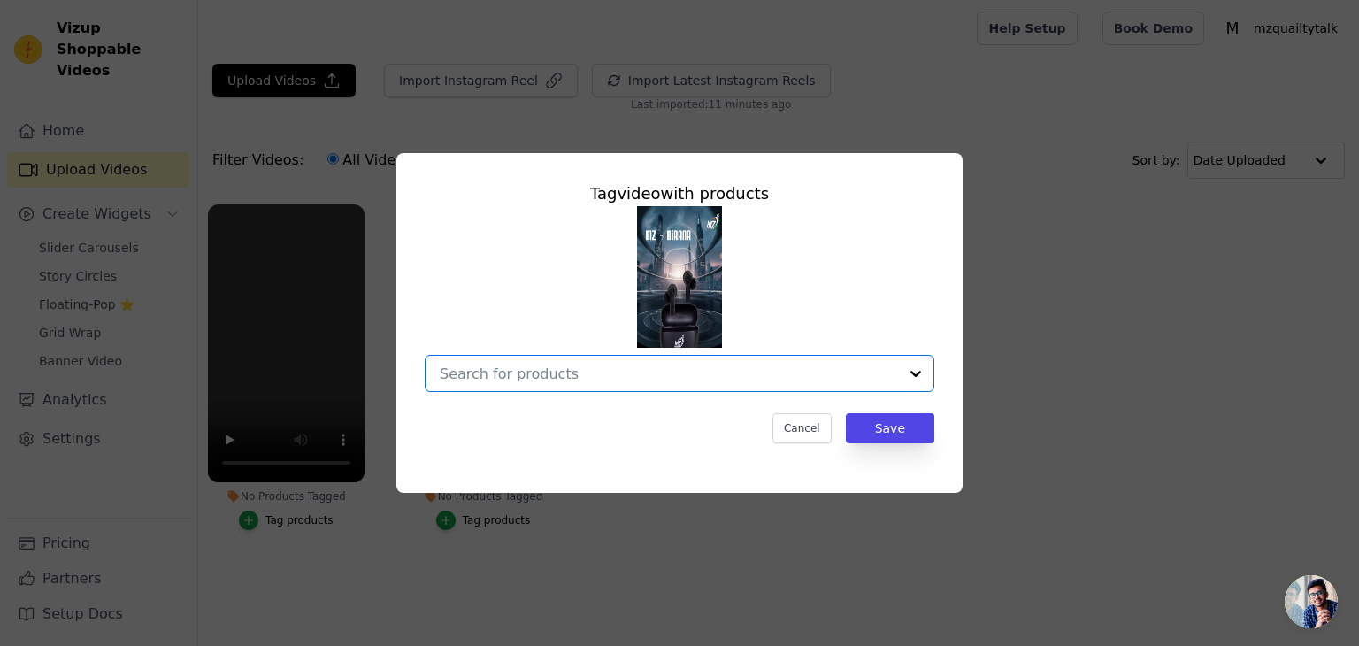
click at [533, 370] on input "No Products Tagged Tag video with products Option undefined, selected. Select i…" at bounding box center [669, 373] width 458 height 17
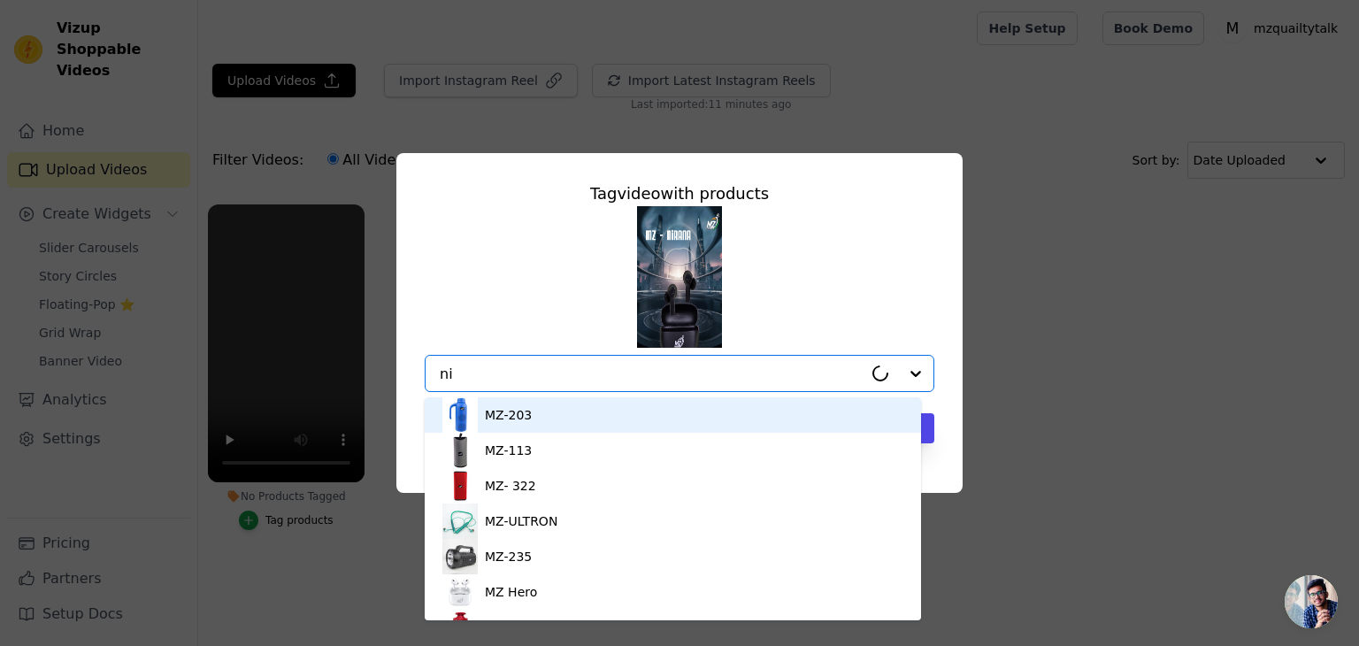
type input "nir"
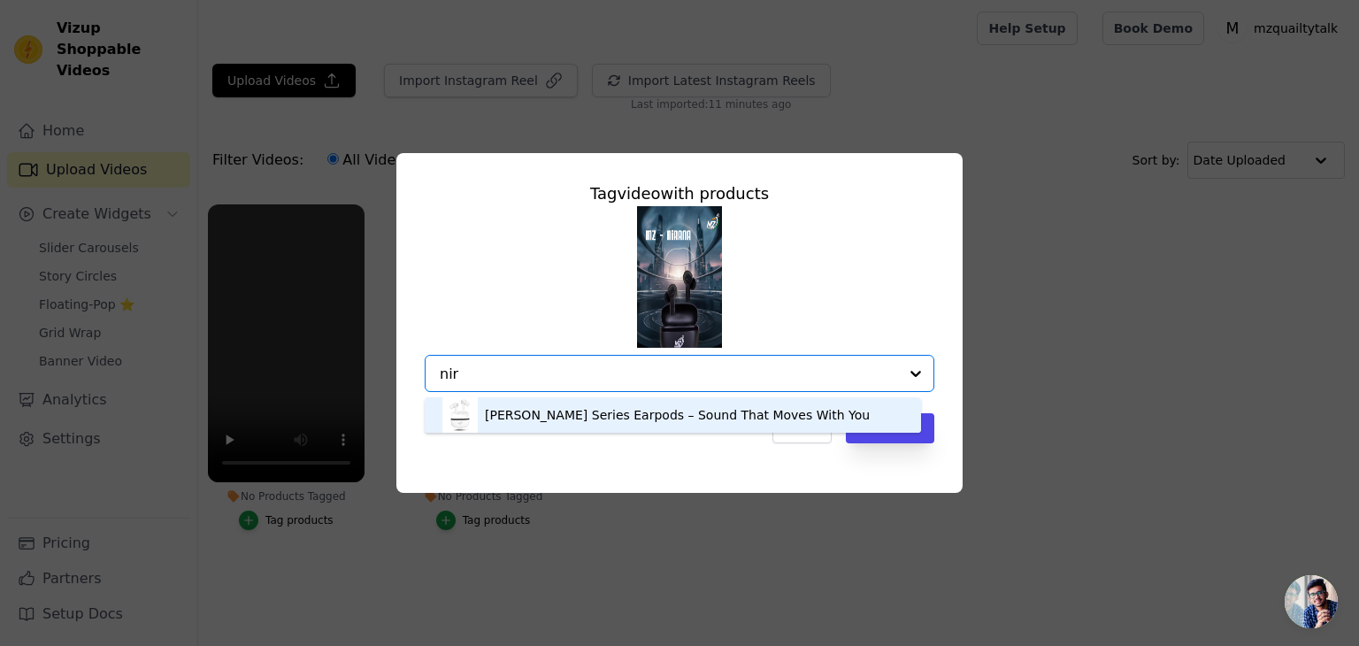
click at [530, 415] on div "[PERSON_NAME] Series Earpods – Sound That Moves With You" at bounding box center [677, 415] width 385 height 18
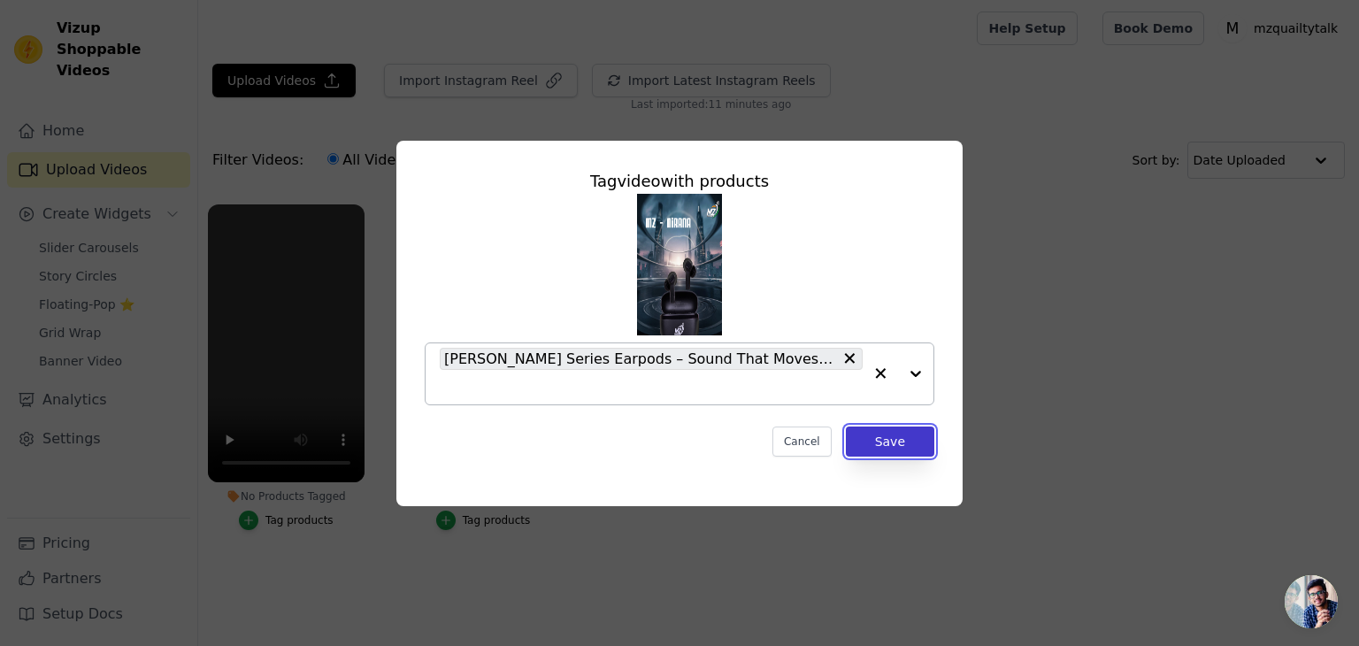
click at [903, 434] on button "Save" at bounding box center [890, 441] width 88 height 30
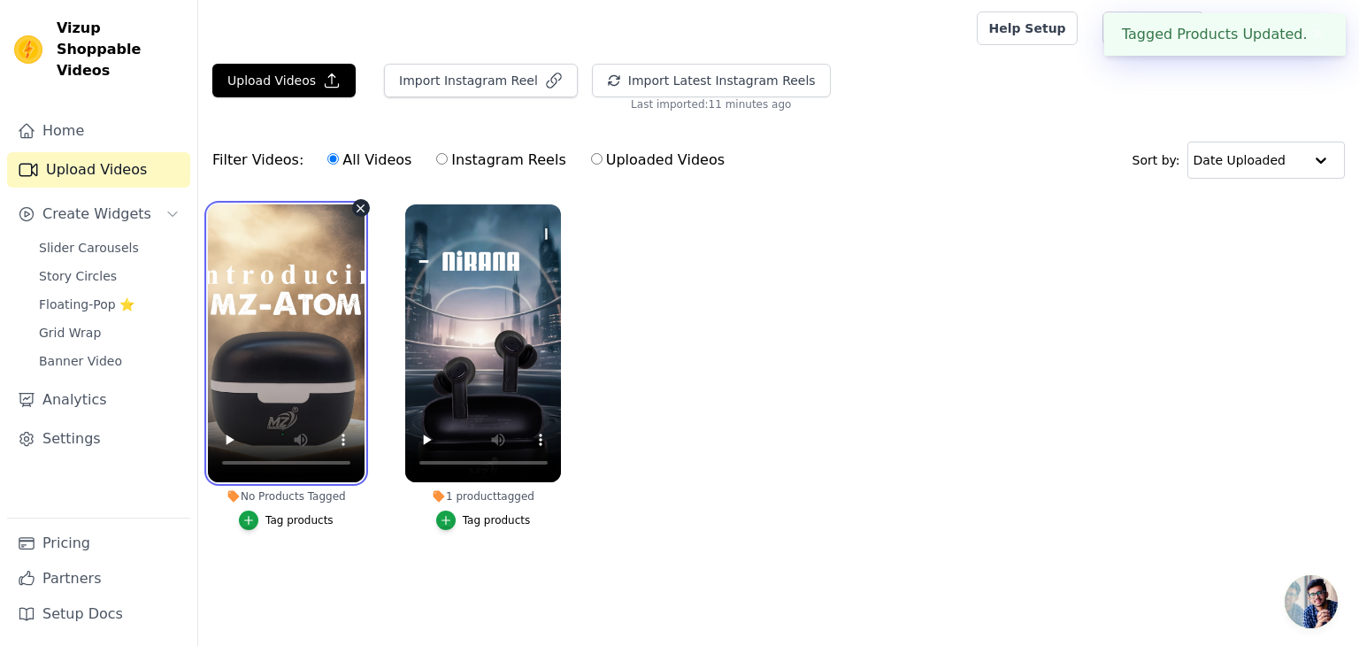
click at [280, 323] on video at bounding box center [286, 343] width 157 height 278
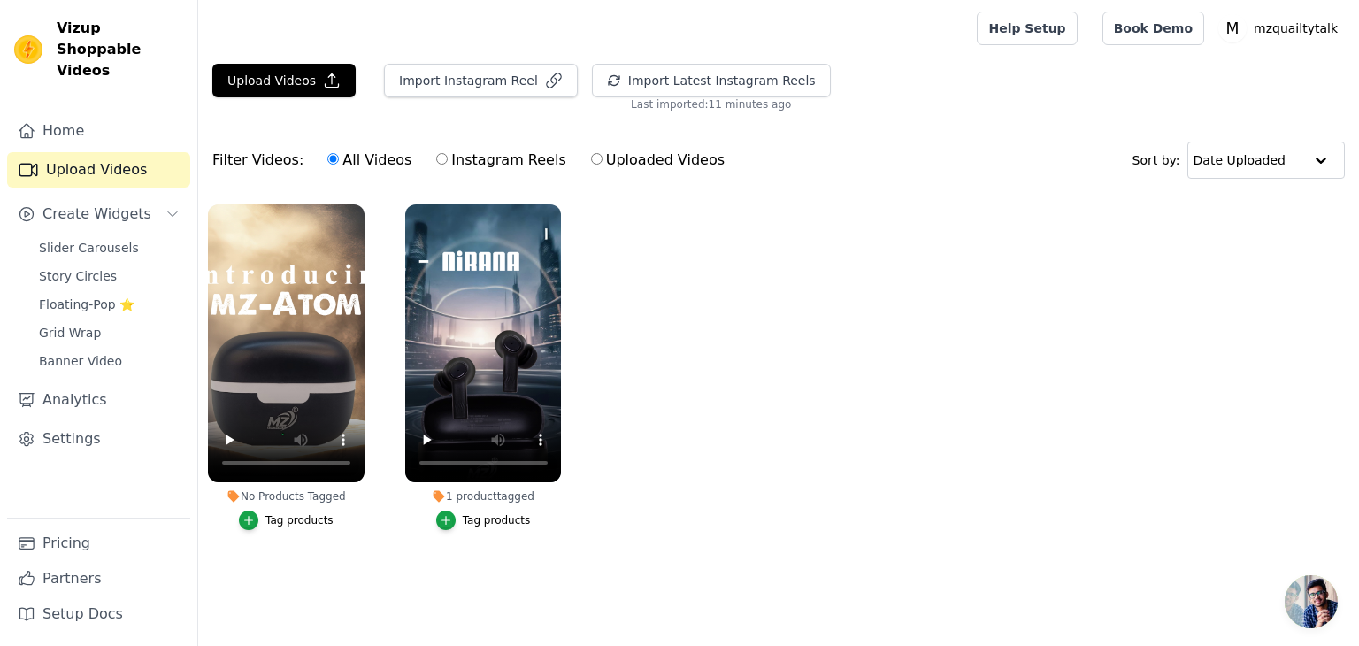
click at [292, 494] on div "No Products Tagged" at bounding box center [286, 496] width 157 height 14
click at [286, 516] on div "Tag products" at bounding box center [299, 520] width 68 height 14
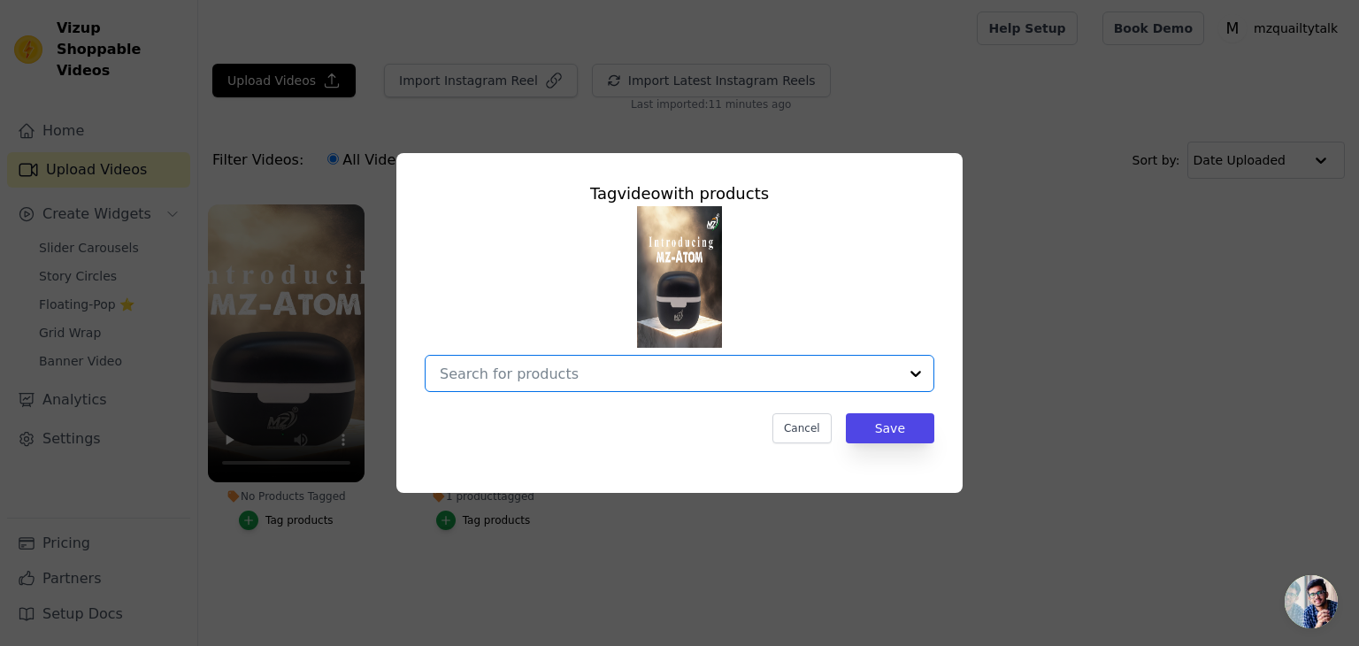
click at [531, 379] on input "No Products Tagged Tag video with products Option undefined, selected. Select i…" at bounding box center [669, 373] width 458 height 17
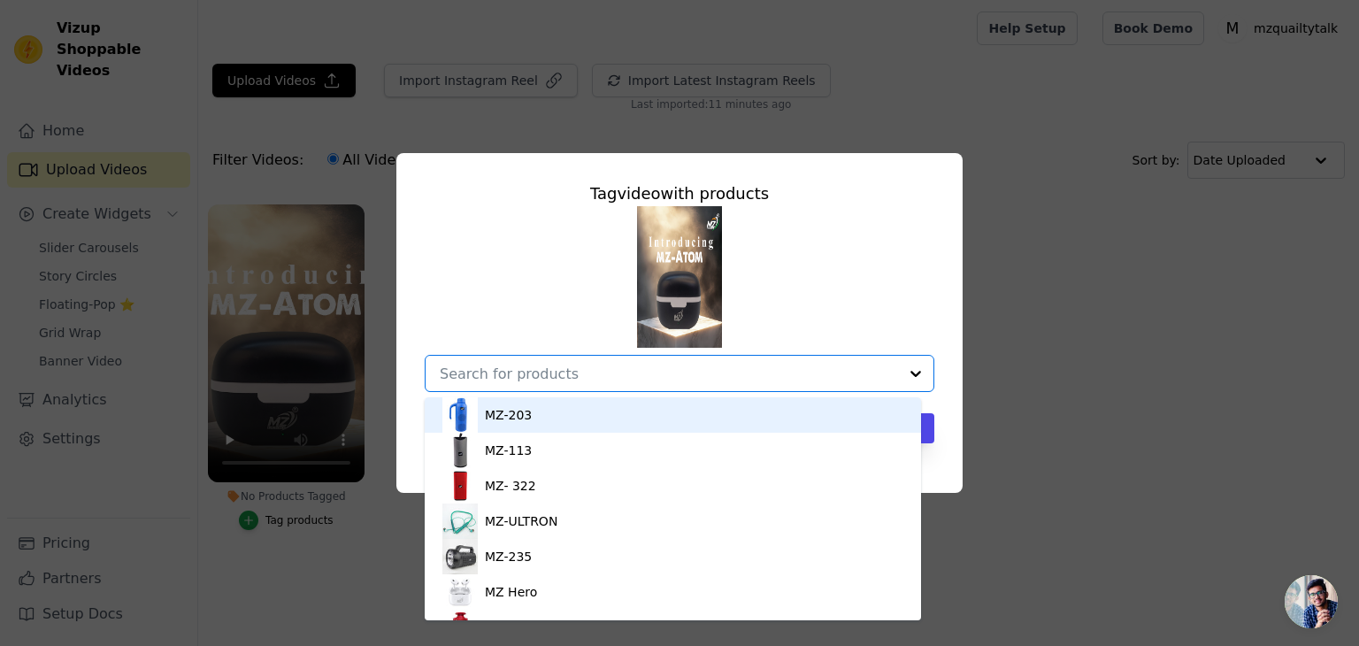
type input "t"
type input "atom"
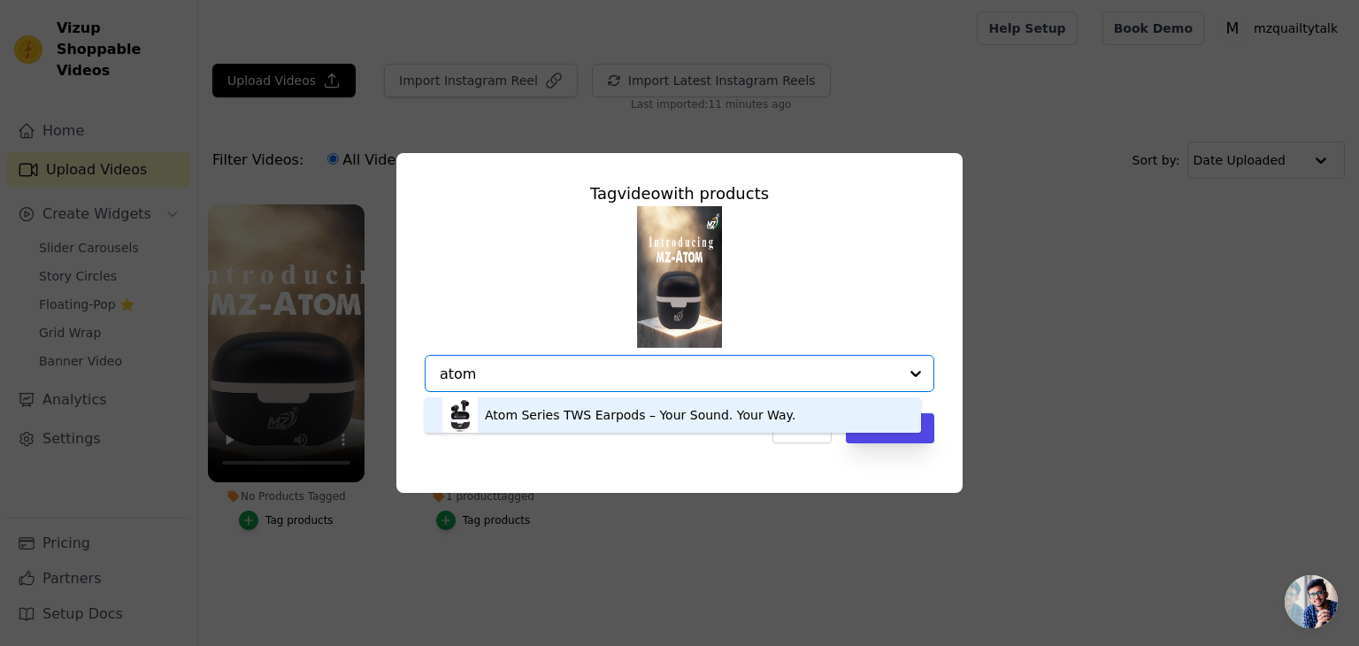
click at [515, 430] on div "Atom Series TWS Earpods – Your Sound. Your Way." at bounding box center [672, 414] width 461 height 35
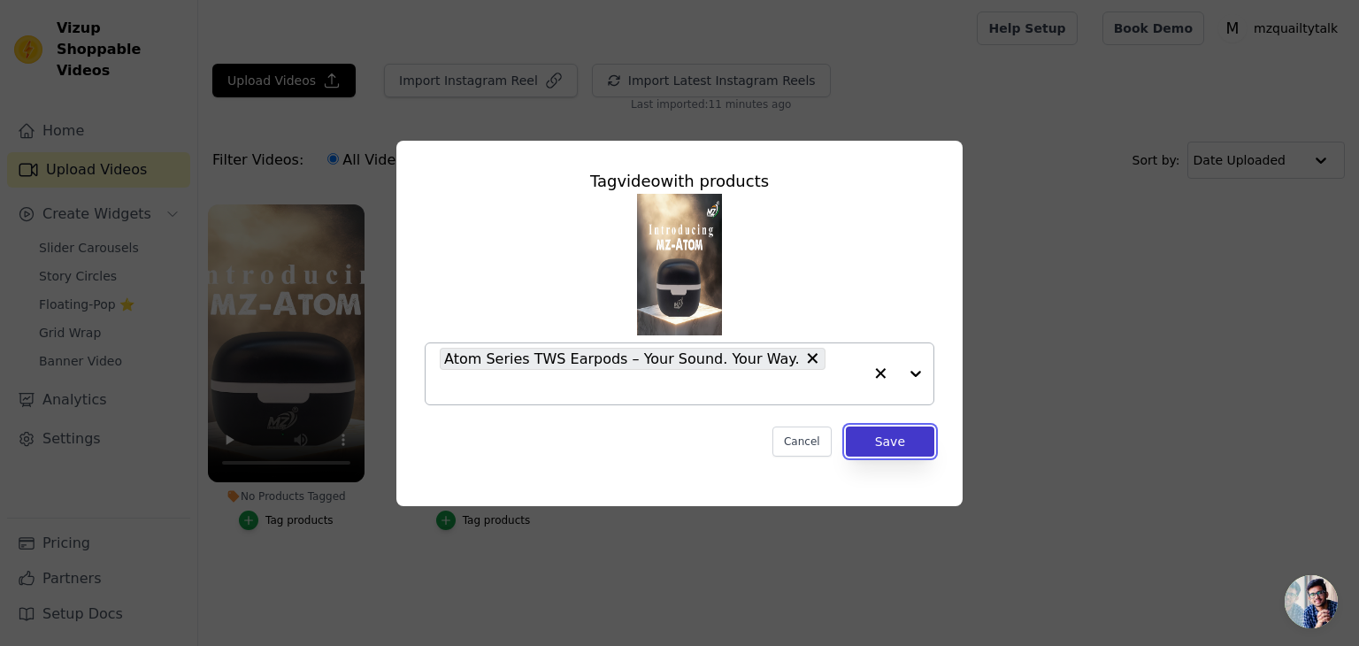
click at [873, 431] on button "Save" at bounding box center [890, 441] width 88 height 30
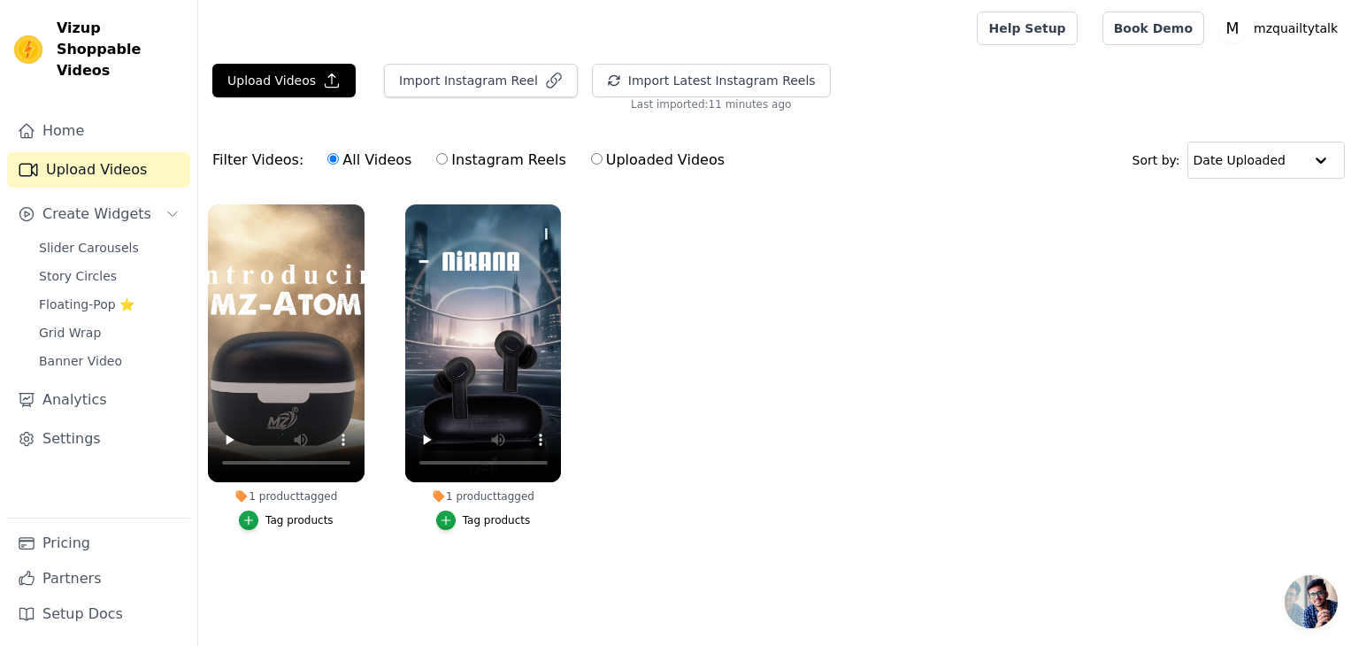
click at [986, 261] on ul "1 product tagged Tag products 1 product tagged Tag products" at bounding box center [778, 385] width 1161 height 380
click at [85, 118] on link "Home" at bounding box center [98, 130] width 183 height 35
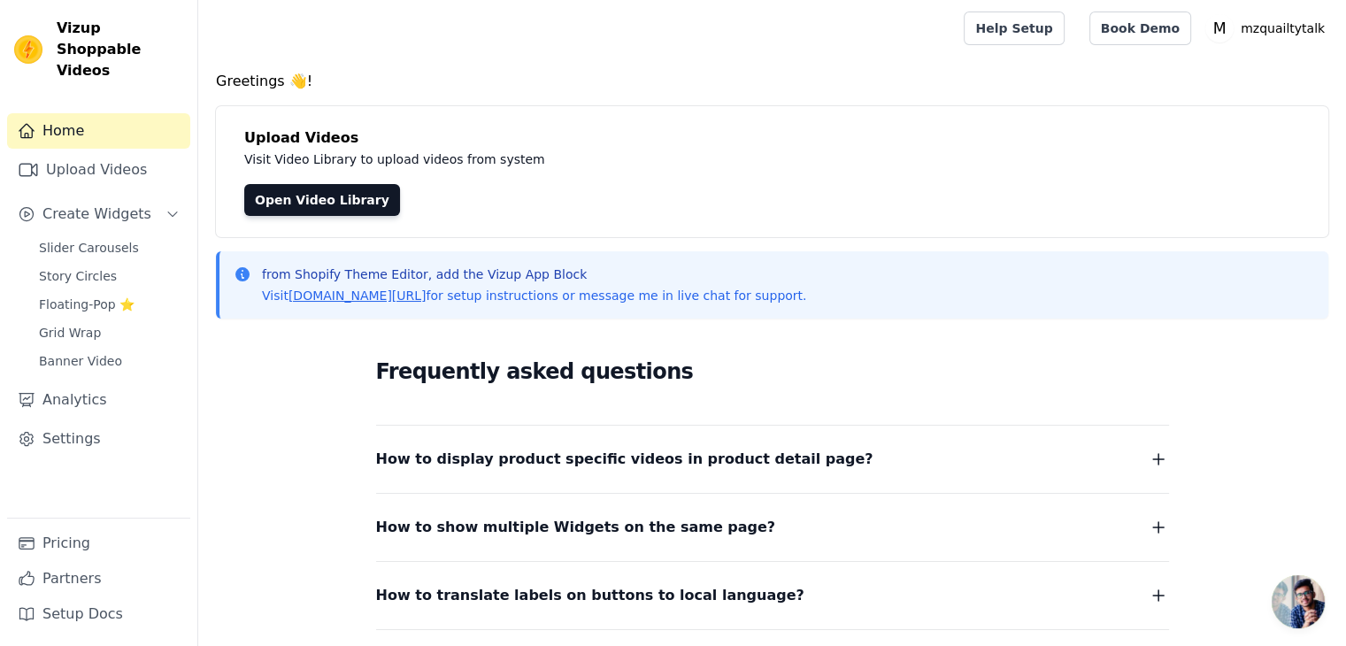
click at [95, 239] on div "Slider Carousels Story Circles Floating-Pop ⭐ Grid Wrap Banner Video" at bounding box center [109, 304] width 162 height 138
click at [96, 239] on span "Slider Carousels" at bounding box center [89, 248] width 100 height 18
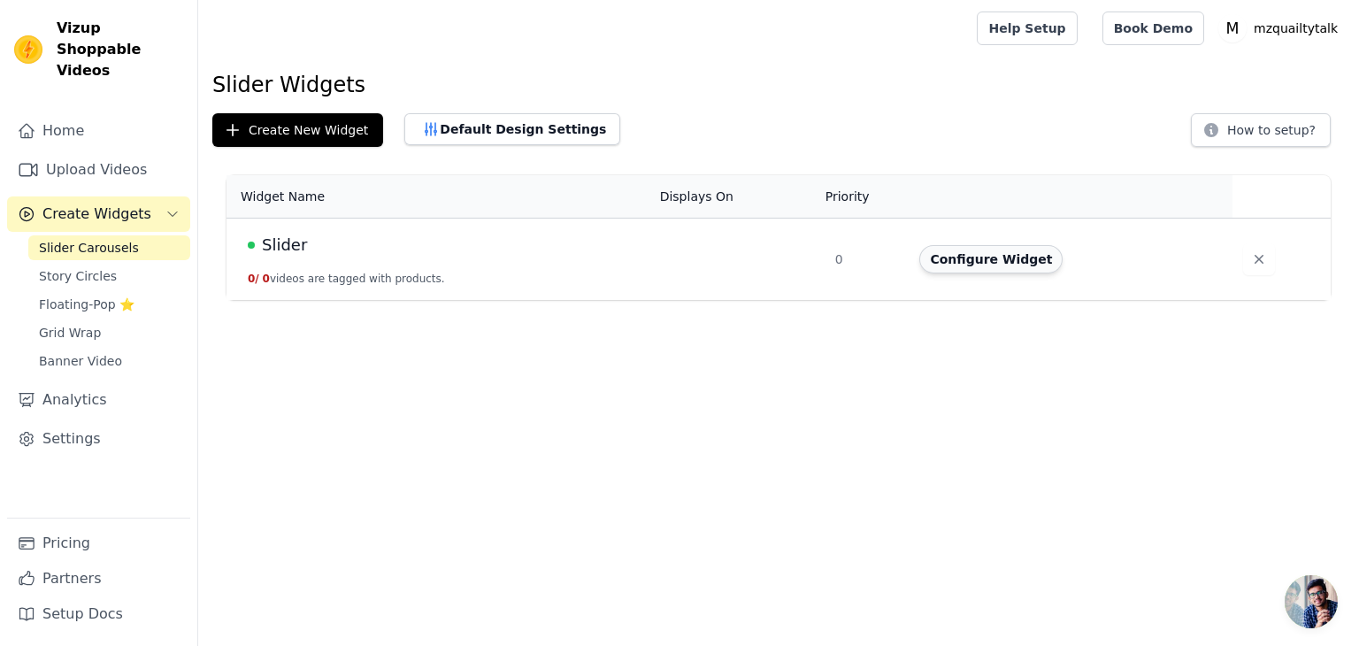
click at [956, 254] on button "Configure Widget" at bounding box center [990, 259] width 143 height 28
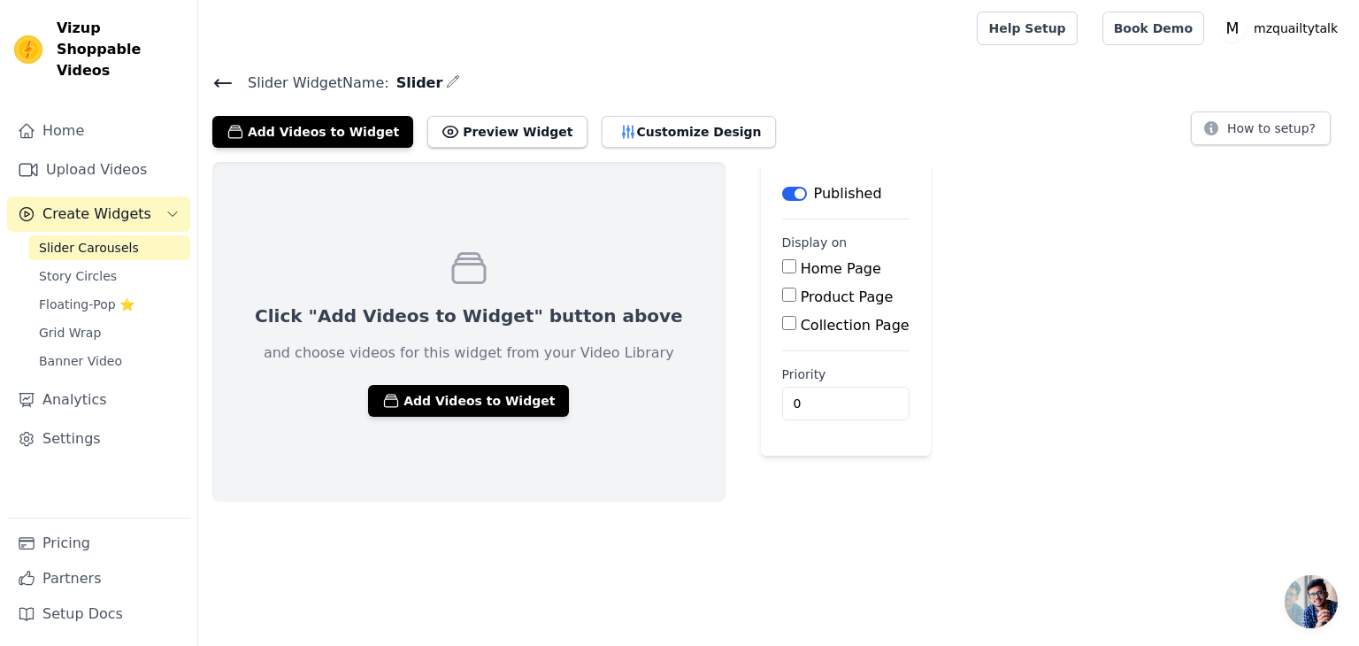
click at [782, 263] on input "Home Page" at bounding box center [789, 266] width 14 height 14
checkbox input "true"
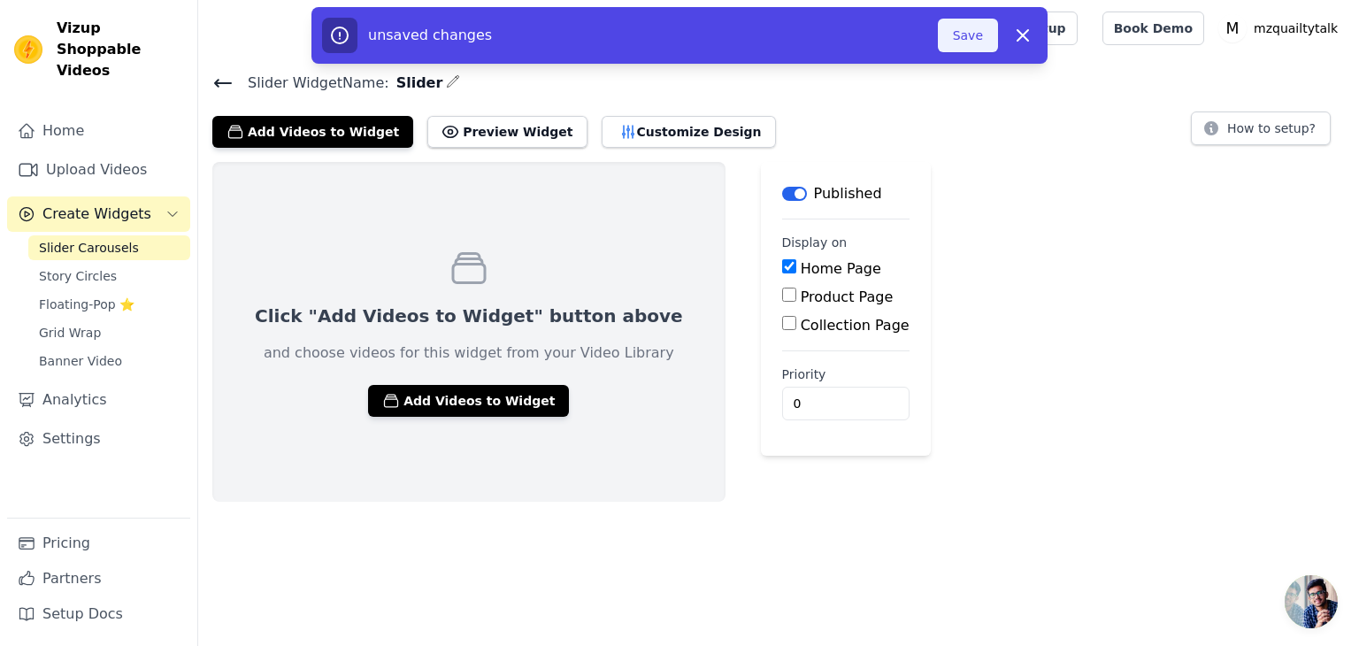
click at [977, 20] on button "Save" at bounding box center [968, 36] width 60 height 34
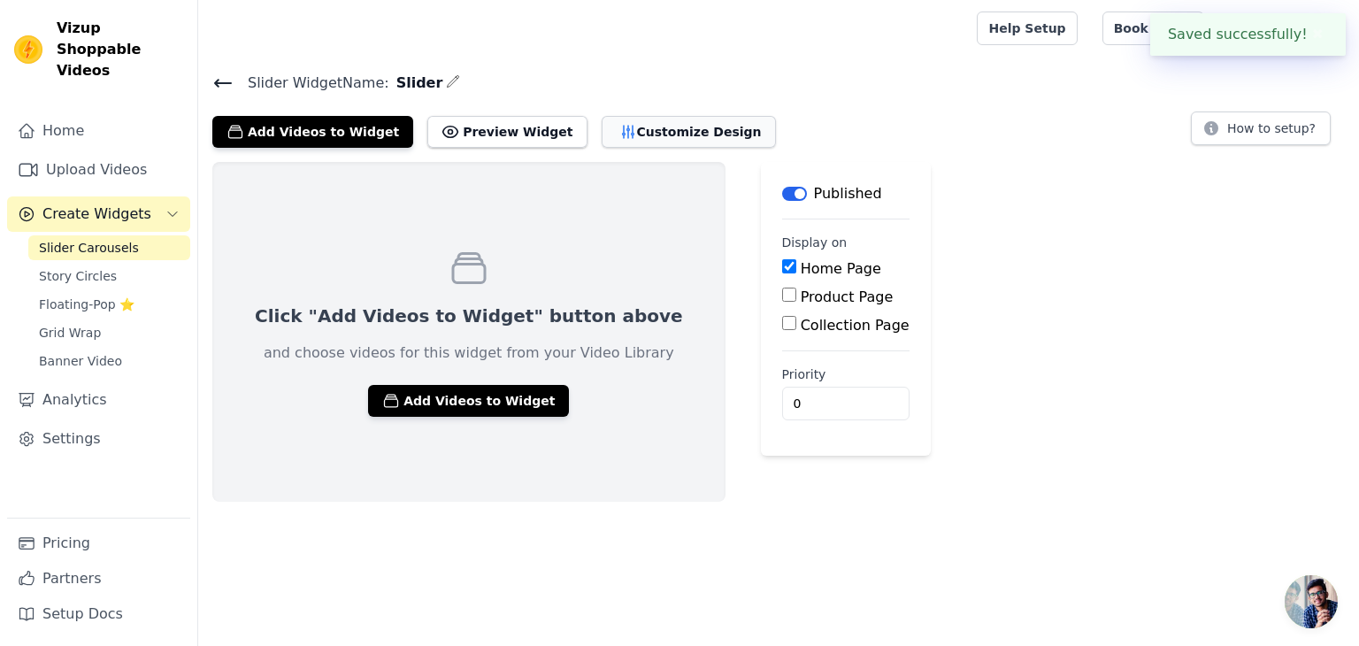
click at [630, 127] on button "Customize Design" at bounding box center [689, 132] width 174 height 32
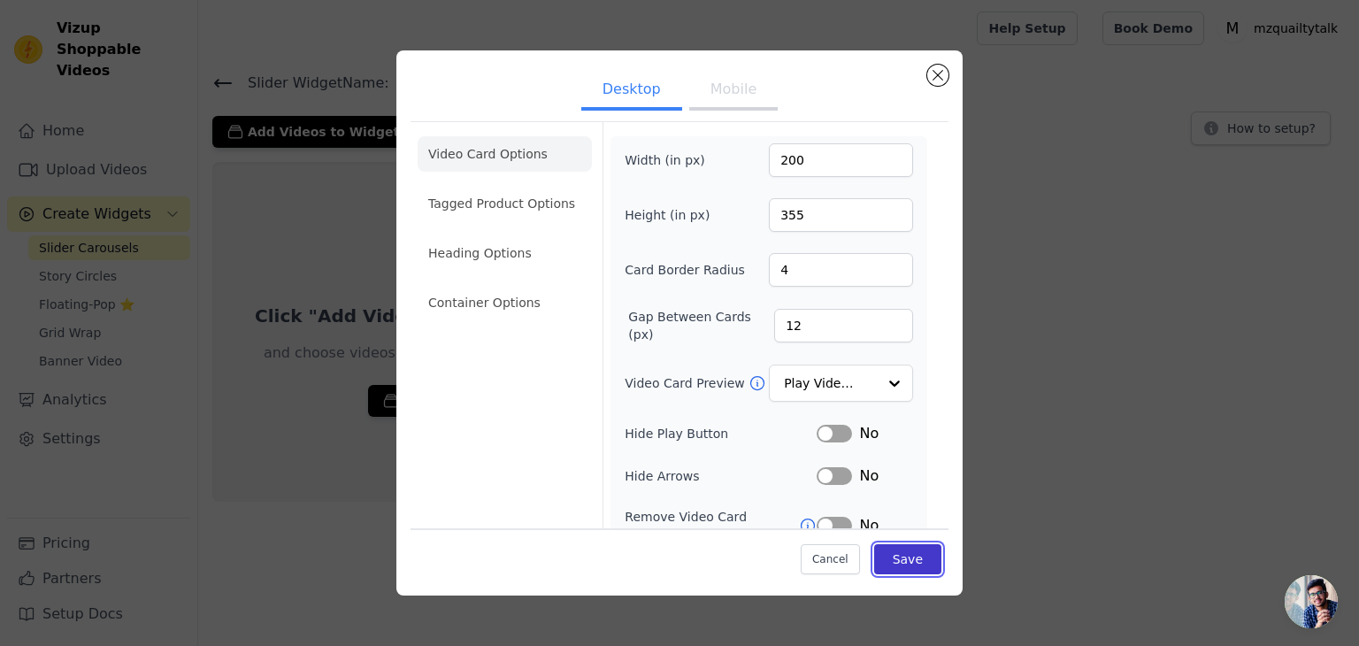
click at [913, 554] on button "Save" at bounding box center [907, 559] width 67 height 30
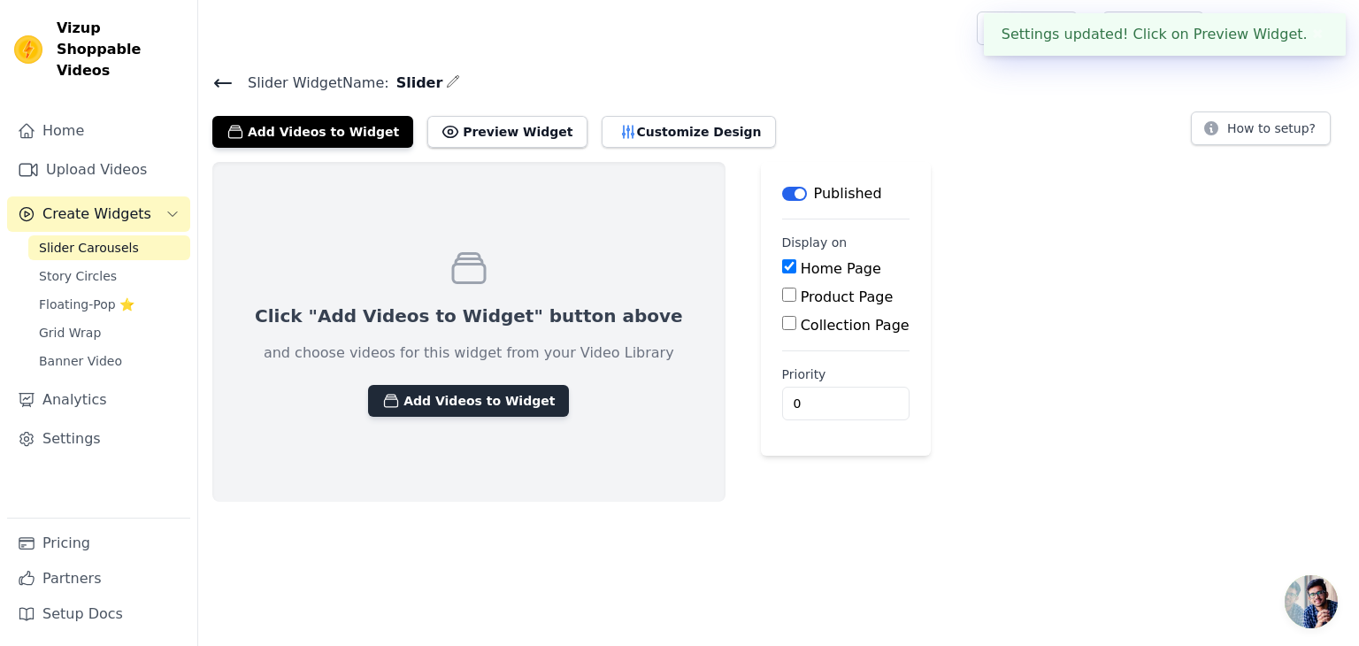
click at [492, 405] on button "Add Videos to Widget" at bounding box center [468, 401] width 201 height 32
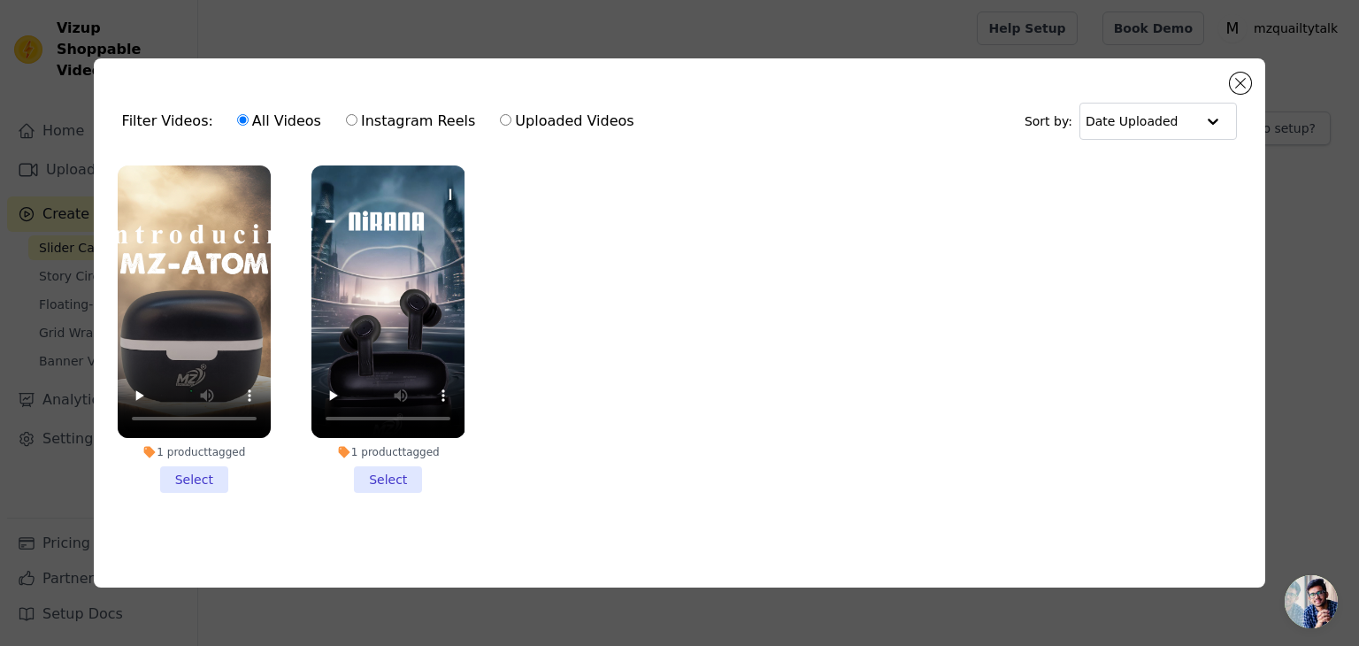
click at [191, 486] on li "1 product tagged Select" at bounding box center [194, 328] width 153 height 327
click at [0, 0] on input "1 product tagged Select" at bounding box center [0, 0] width 0 height 0
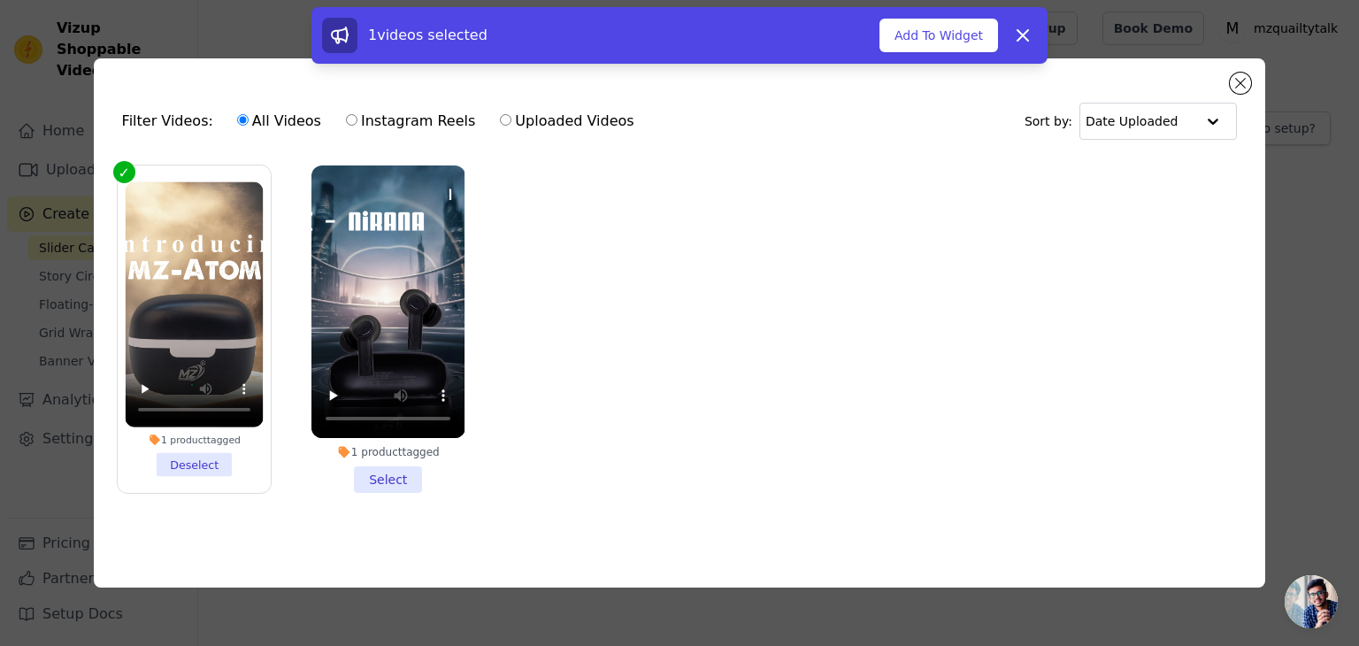
click at [418, 479] on li "1 product tagged Select" at bounding box center [387, 328] width 153 height 327
click at [0, 0] on input "1 product tagged Select" at bounding box center [0, 0] width 0 height 0
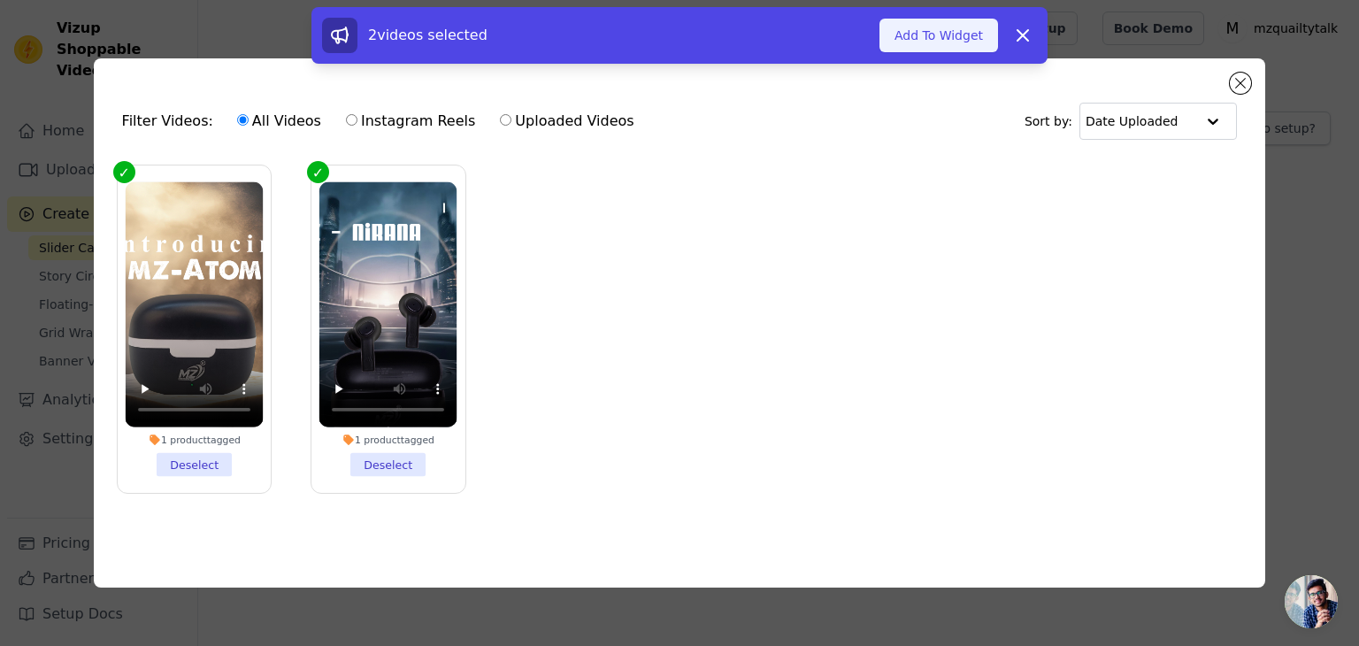
click at [951, 44] on button "Add To Widget" at bounding box center [938, 36] width 119 height 34
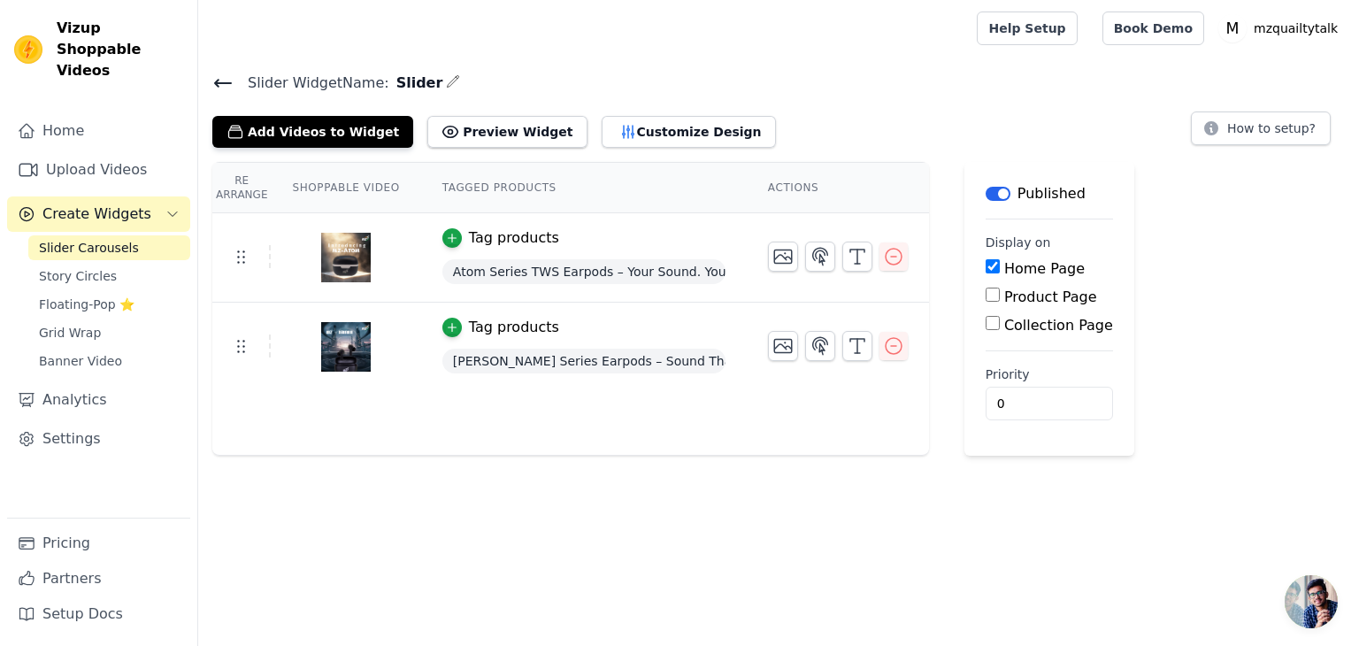
click at [208, 19] on div "Help Setup Book Demo Open user menu M mzquailtytalk Settings Help Docs Sign out" at bounding box center [778, 28] width 1161 height 57
click at [311, 128] on button "Add Videos to Widget" at bounding box center [312, 132] width 201 height 32
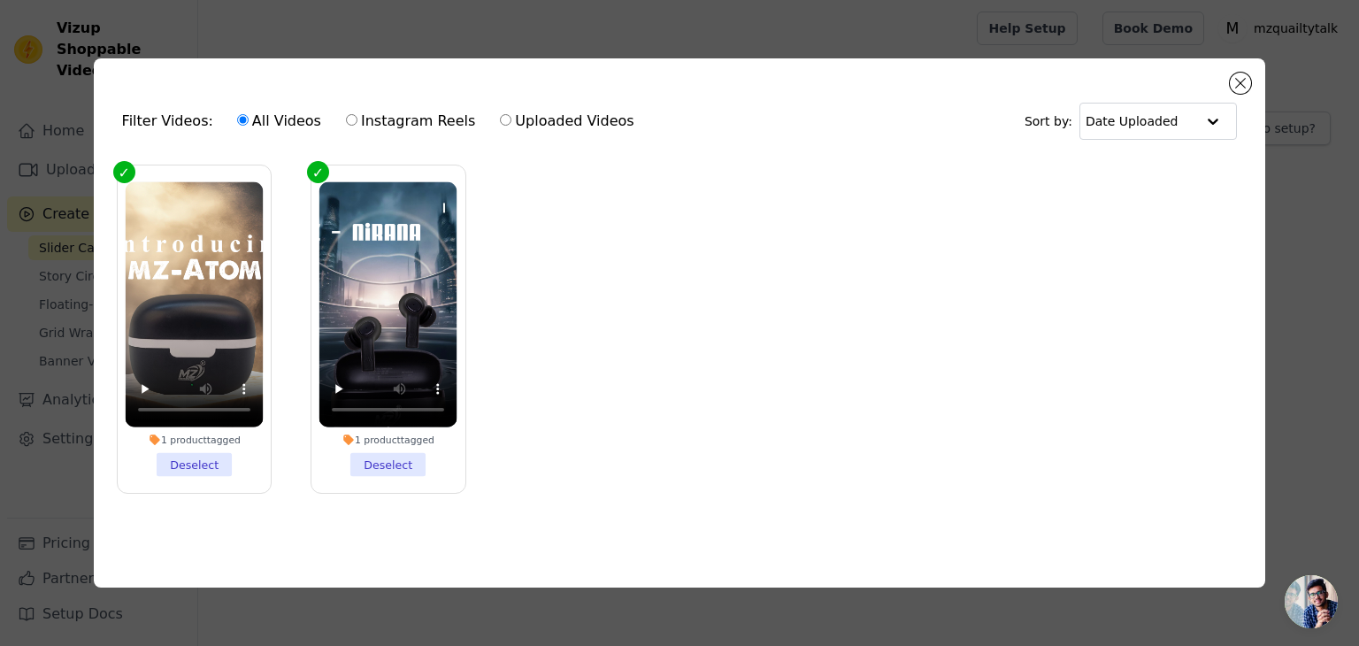
click at [539, 259] on ul "1 product tagged Deselect 1 product tagged Deselect" at bounding box center [680, 343] width 1144 height 375
click at [554, 128] on div "All Videos Instagram Reels Uploaded Videos" at bounding box center [435, 121] width 417 height 41
click at [556, 122] on label "Uploaded Videos" at bounding box center [566, 121] width 135 height 23
click at [511, 122] on input "Uploaded Videos" at bounding box center [506, 120] width 12 height 12
radio input "true"
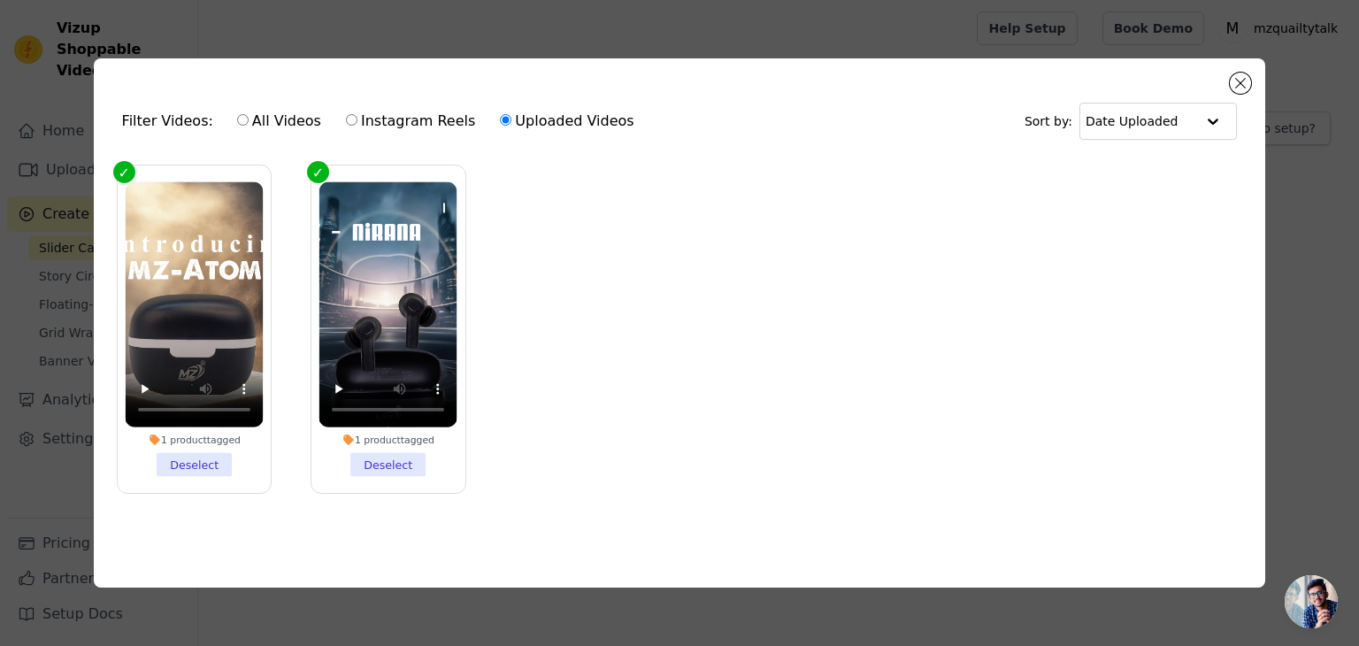
click at [283, 119] on label "All Videos" at bounding box center [279, 121] width 86 height 23
click at [249, 119] on input "All Videos" at bounding box center [243, 120] width 12 height 12
radio input "true"
click at [519, 116] on label "Uploaded Videos" at bounding box center [566, 121] width 135 height 23
click at [511, 116] on input "Uploaded Videos" at bounding box center [506, 120] width 12 height 12
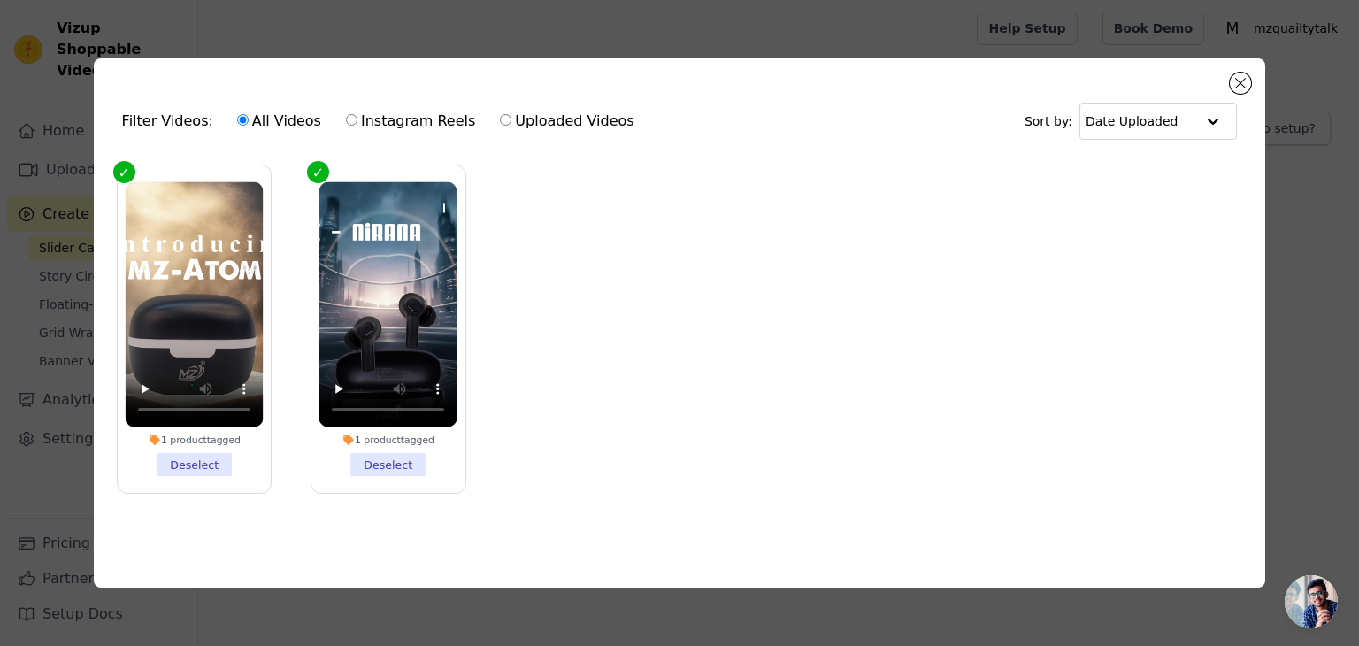
radio input "true"
click at [255, 110] on label "All Videos" at bounding box center [279, 121] width 86 height 23
click at [249, 114] on input "All Videos" at bounding box center [243, 120] width 12 height 12
radio input "true"
click at [1245, 76] on button "Close modal" at bounding box center [1240, 83] width 21 height 21
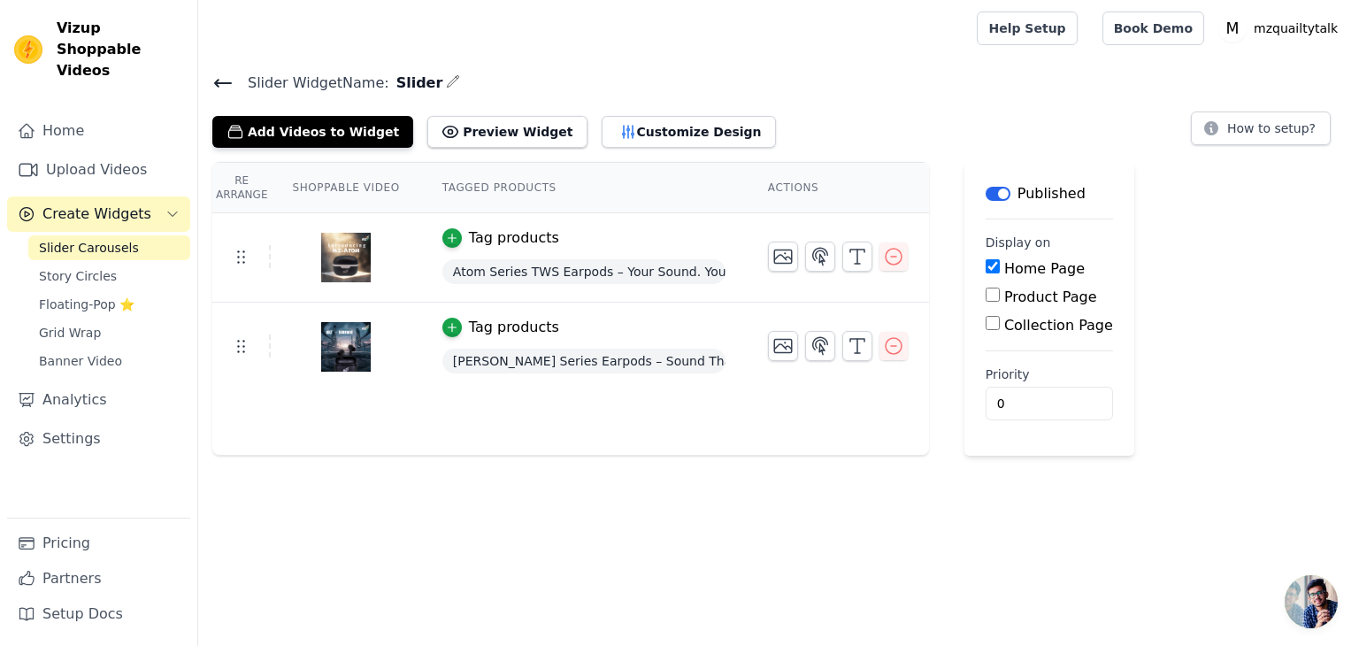
click at [418, 411] on div "Re Arrange Shoppable Video Tagged Products Actions Tag products Atom Series TWS…" at bounding box center [570, 309] width 717 height 294
click at [344, 128] on button "Add Videos to Widget" at bounding box center [312, 132] width 201 height 32
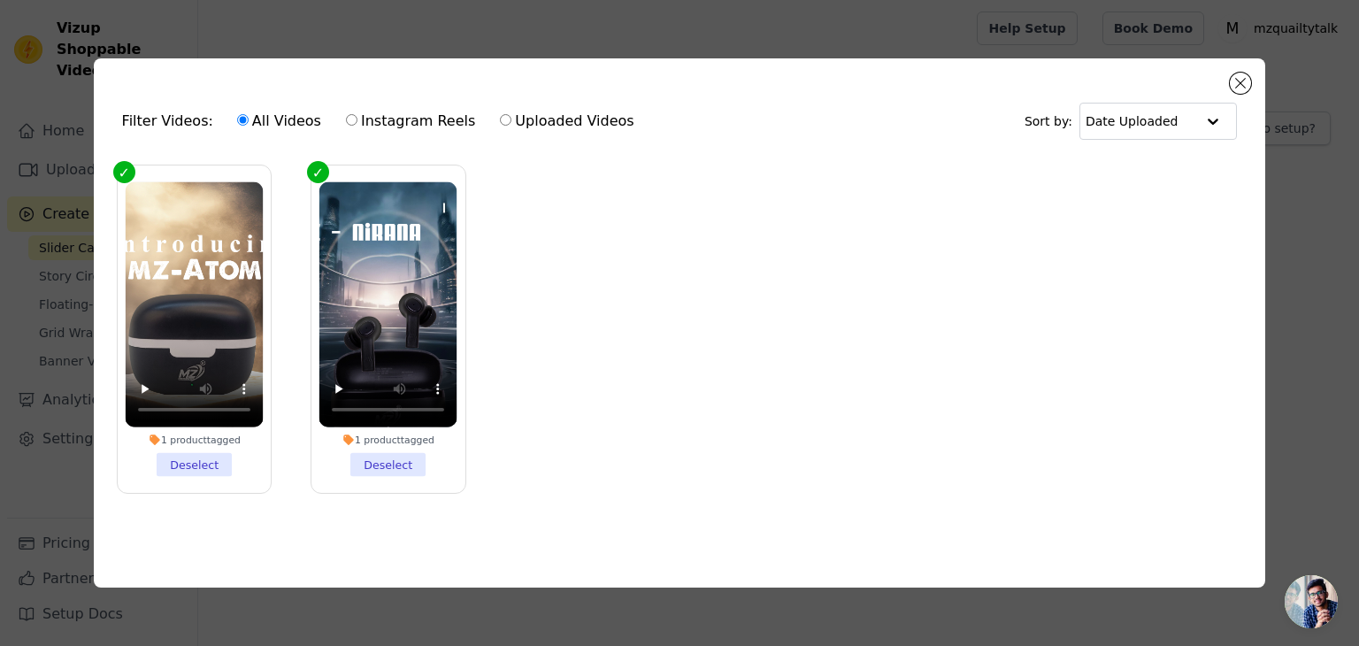
click at [584, 298] on ul "1 product tagged Deselect 1 product tagged Deselect" at bounding box center [680, 343] width 1144 height 375
click at [1245, 86] on button "Close modal" at bounding box center [1240, 83] width 21 height 21
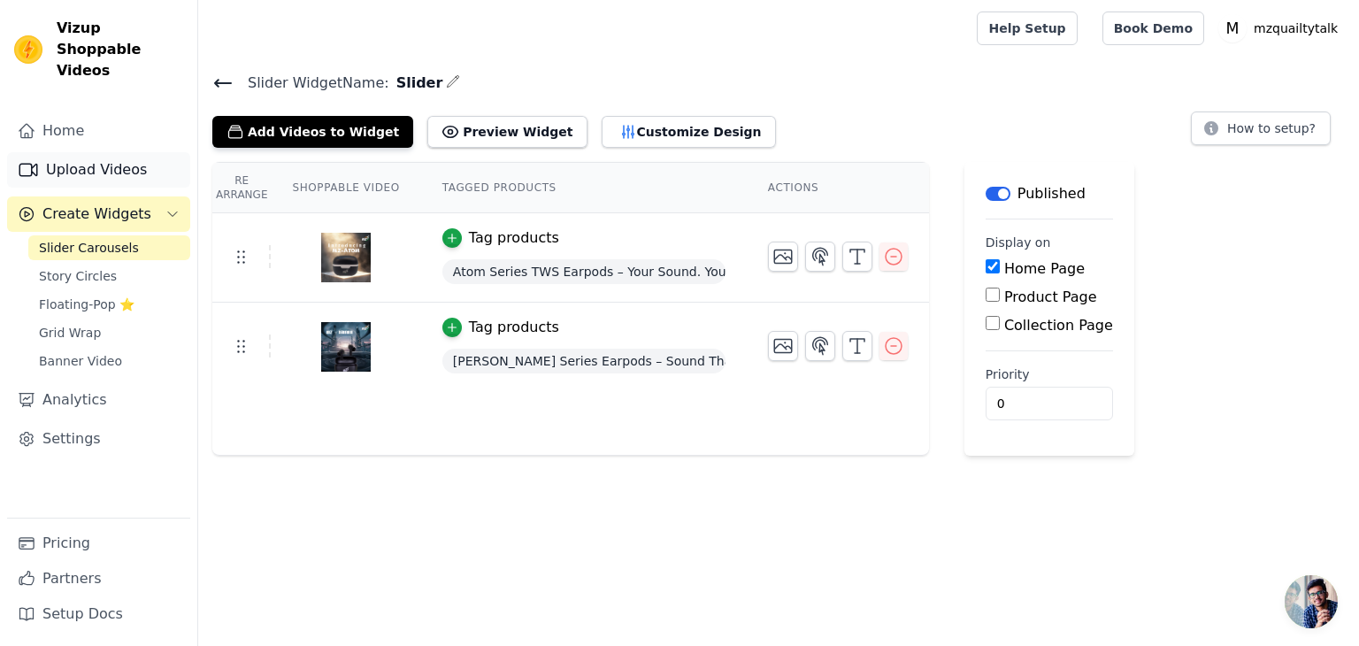
click at [111, 152] on link "Upload Videos" at bounding box center [98, 169] width 183 height 35
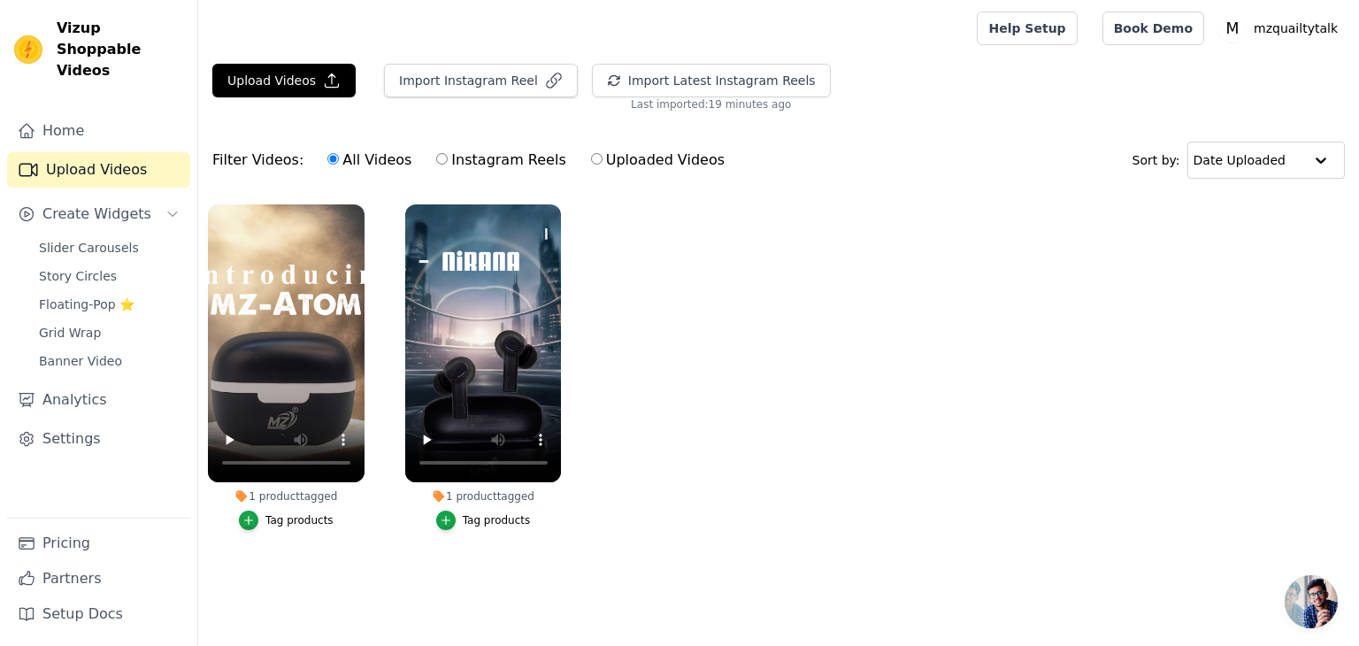
click at [295, 100] on div "Upload Videos Import Instagram Reel Import Latest Instagram Reels Import Latest…" at bounding box center [778, 88] width 1161 height 48
click at [295, 90] on button "Upload Videos" at bounding box center [283, 81] width 143 height 34
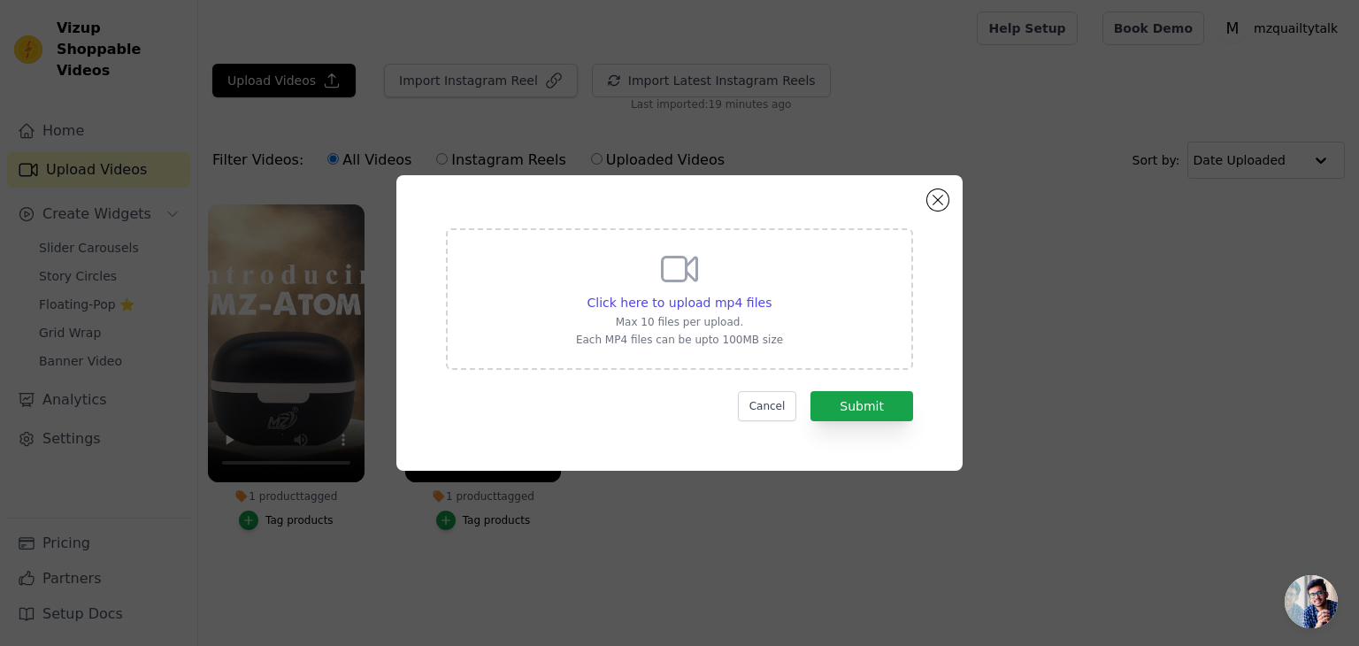
click at [663, 263] on icon at bounding box center [680, 269] width 35 height 24
click at [771, 293] on input "Click here to upload mp4 files Max 10 files per upload. Each MP4 files can be u…" at bounding box center [771, 293] width 1 height 1
type input "C:\fakepath\mz-3033_1.mp4"
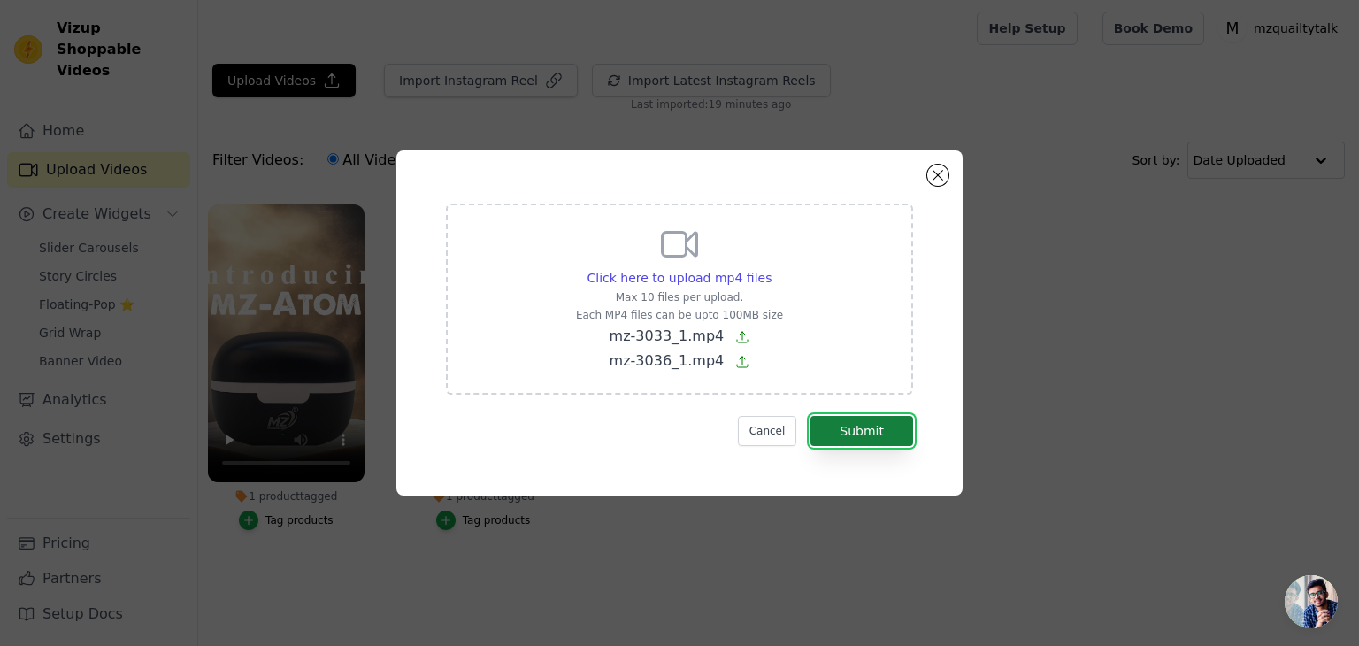
click at [856, 426] on button "Submit" at bounding box center [861, 431] width 103 height 30
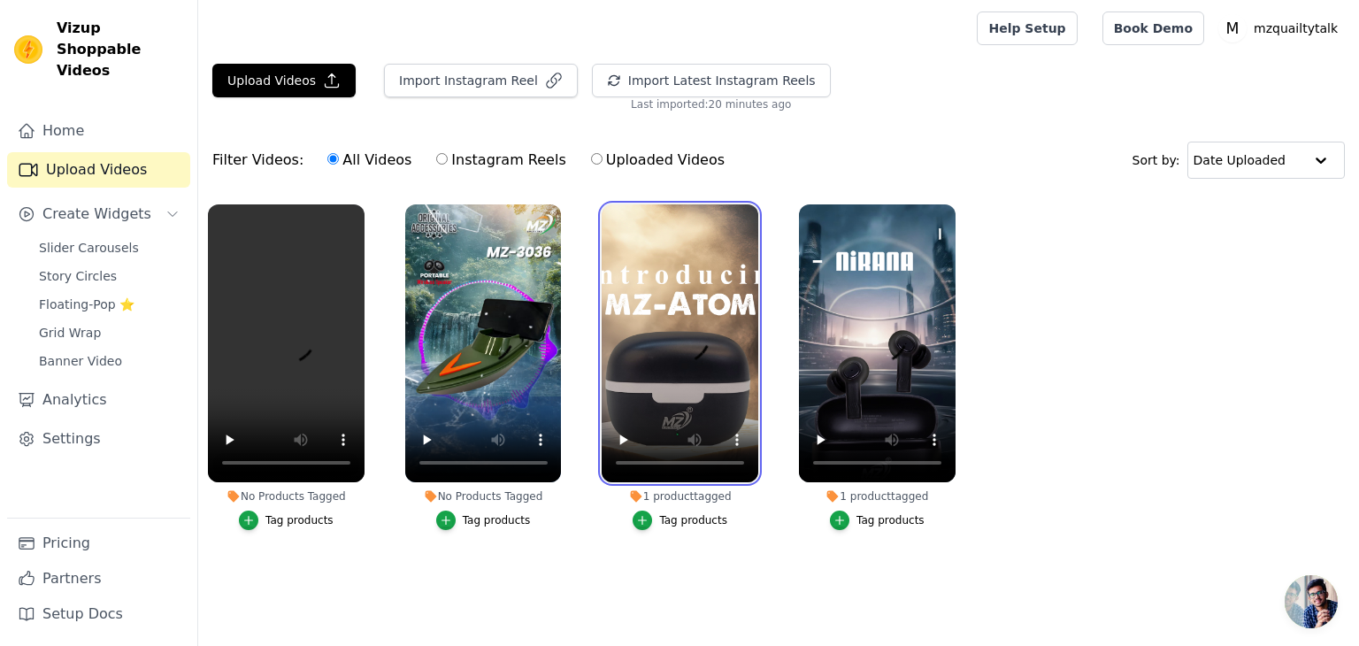
drag, startPoint x: 696, startPoint y: 312, endPoint x: 1063, endPoint y: 297, distance: 366.6
click at [1063, 297] on ul "No Products Tagged Tag products No Products Tagged Tag products 1 product tagge…" at bounding box center [778, 385] width 1161 height 380
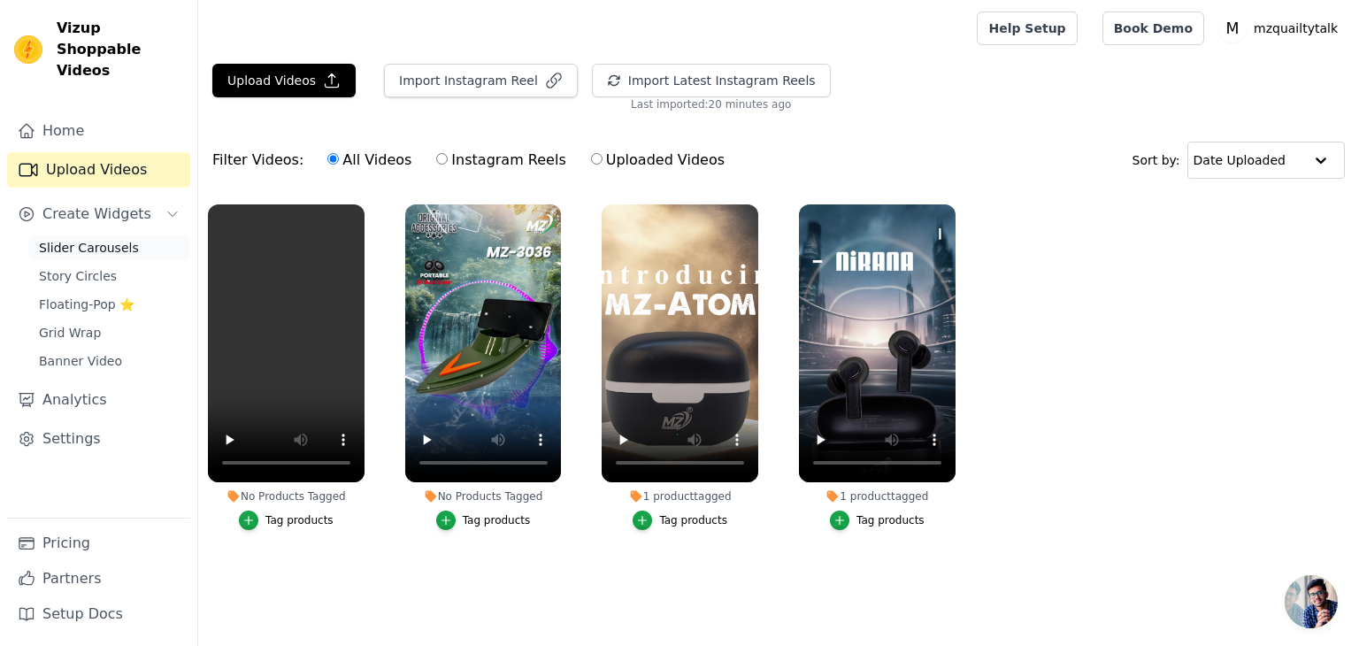
click at [126, 235] on link "Slider Carousels" at bounding box center [109, 247] width 162 height 25
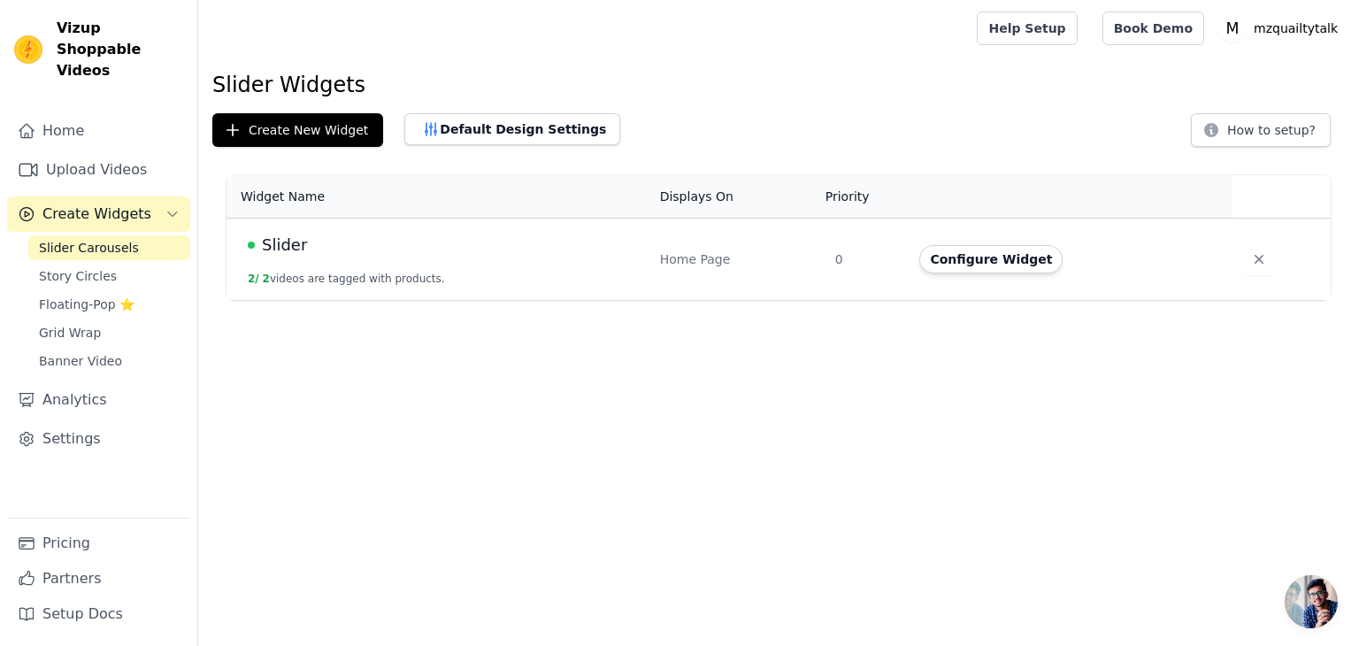
click at [291, 242] on span "Slider" at bounding box center [284, 245] width 45 height 25
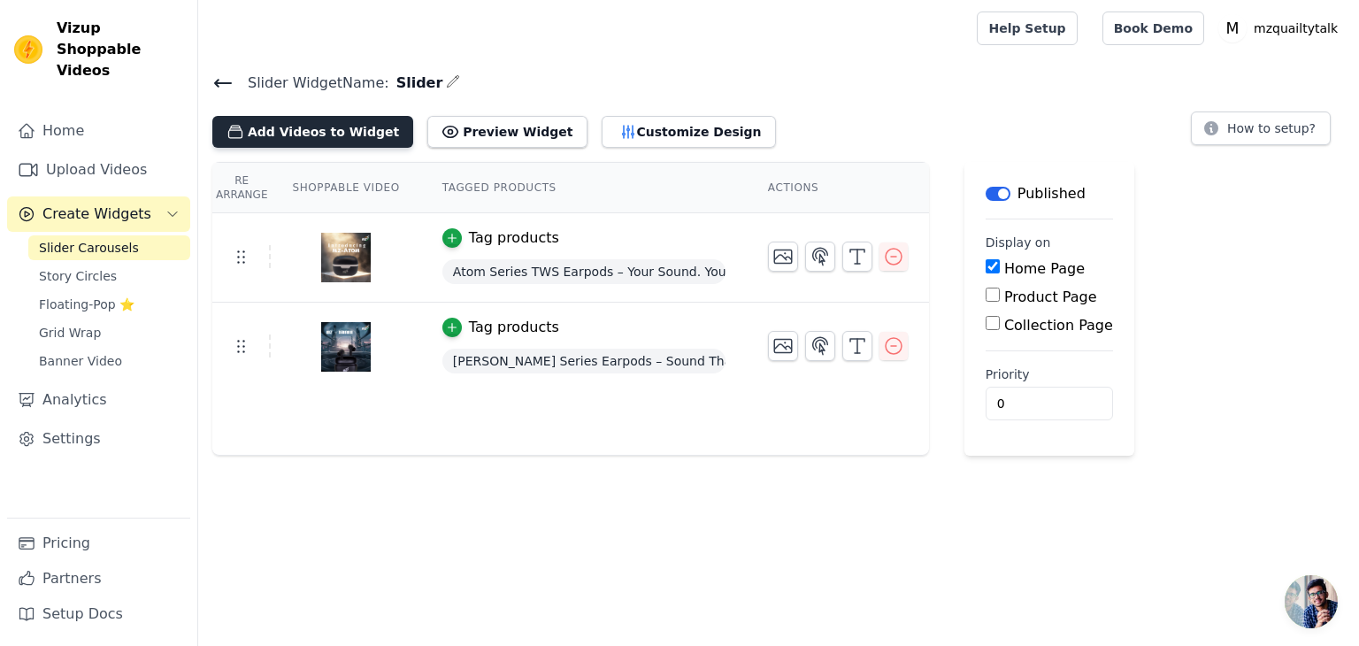
click at [281, 131] on button "Add Videos to Widget" at bounding box center [312, 132] width 201 height 32
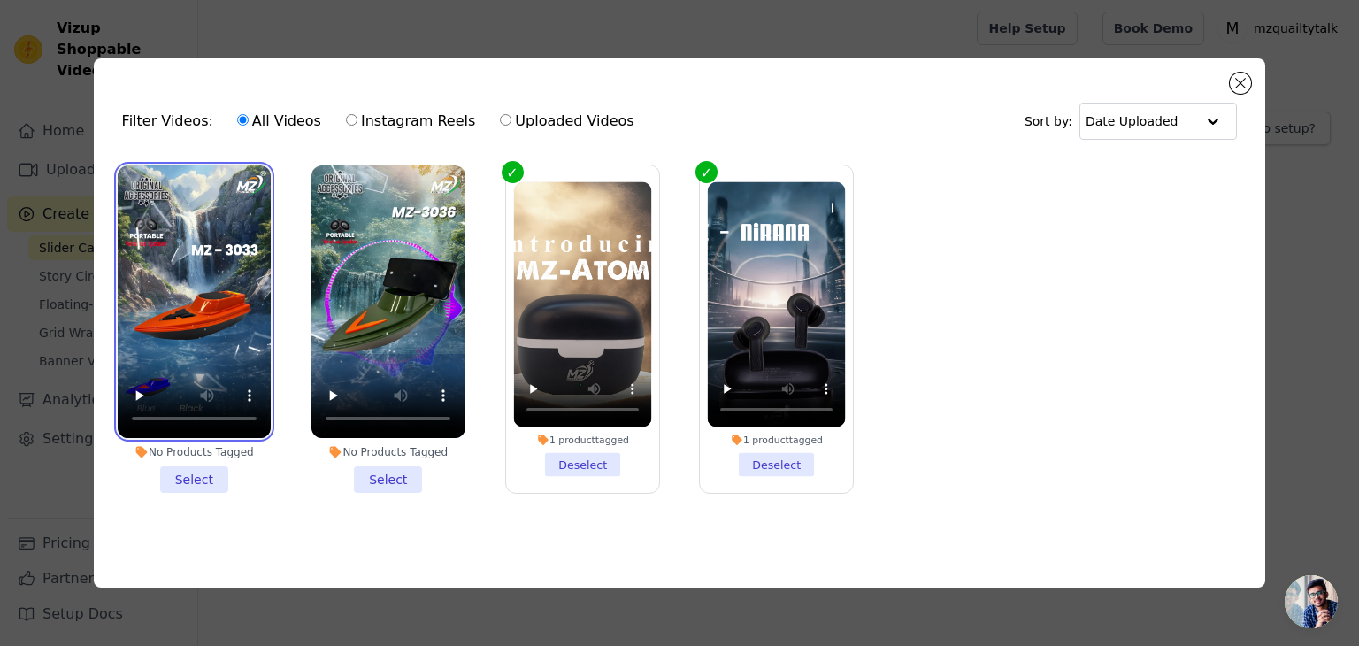
click at [173, 268] on video at bounding box center [194, 301] width 153 height 273
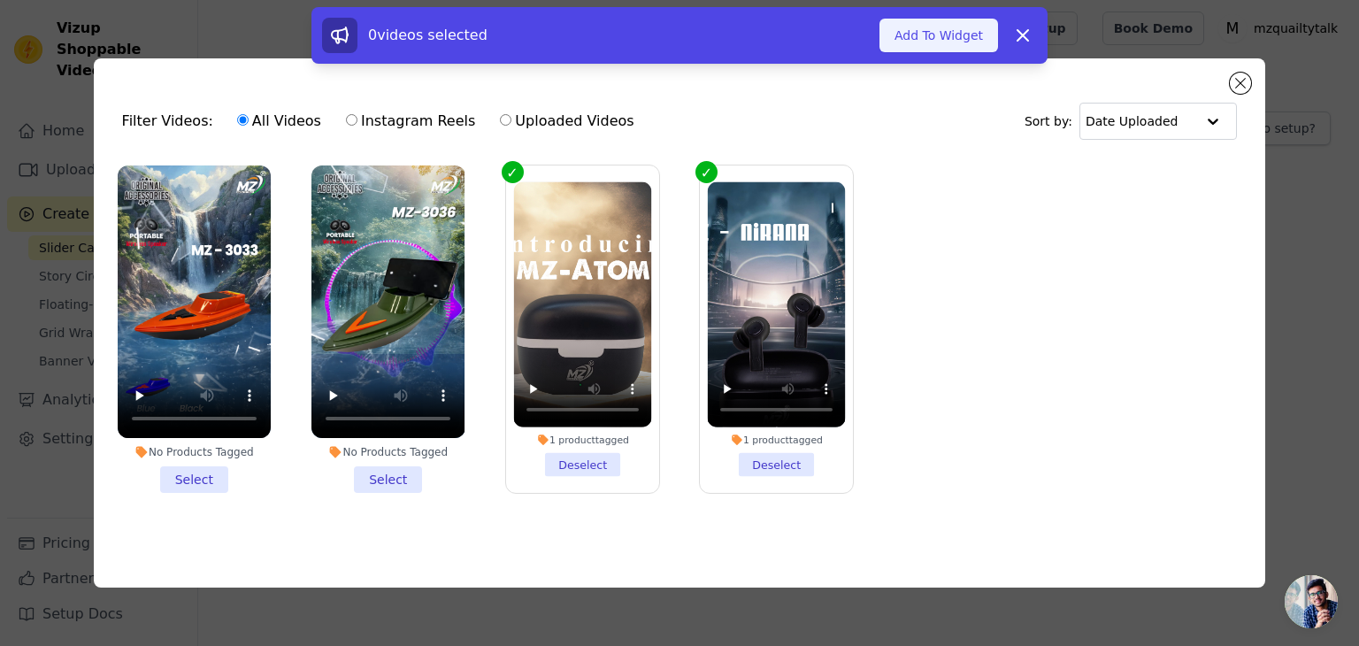
click at [930, 27] on button "Add To Widget" at bounding box center [938, 36] width 119 height 34
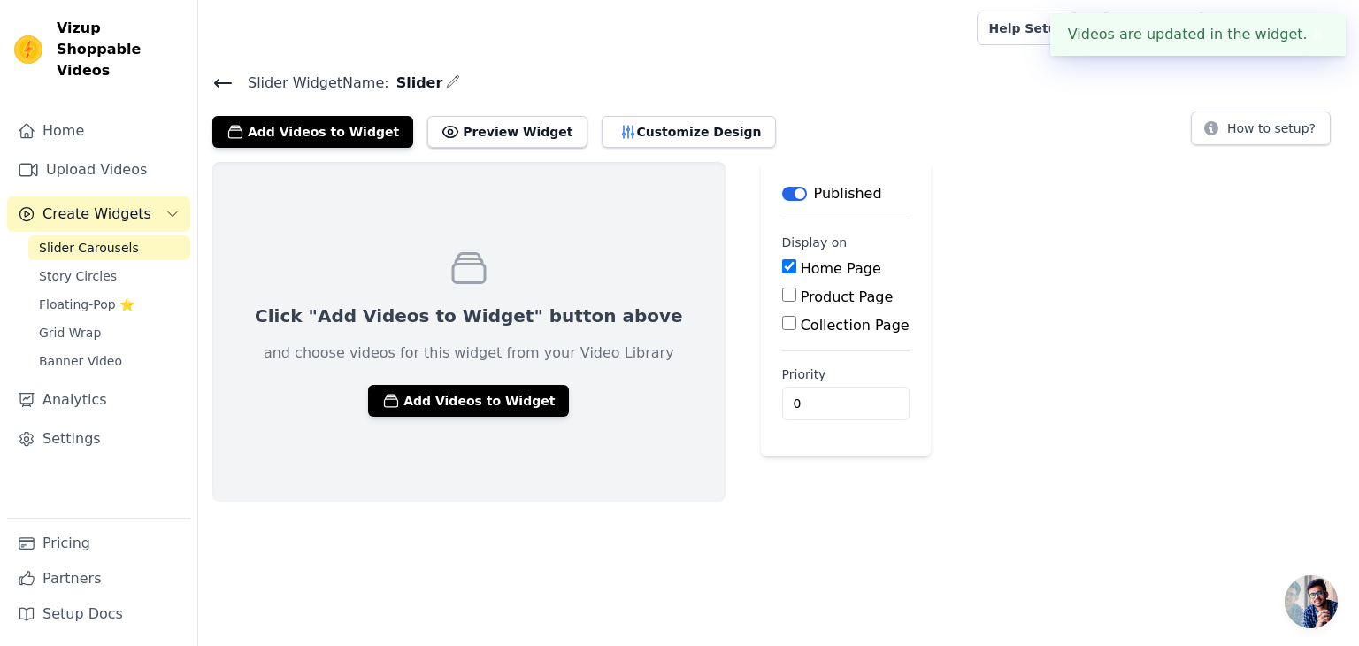
click at [472, 226] on div "Click "Add Videos to Widget" button above and choose videos for this widget fro…" at bounding box center [468, 332] width 513 height 340
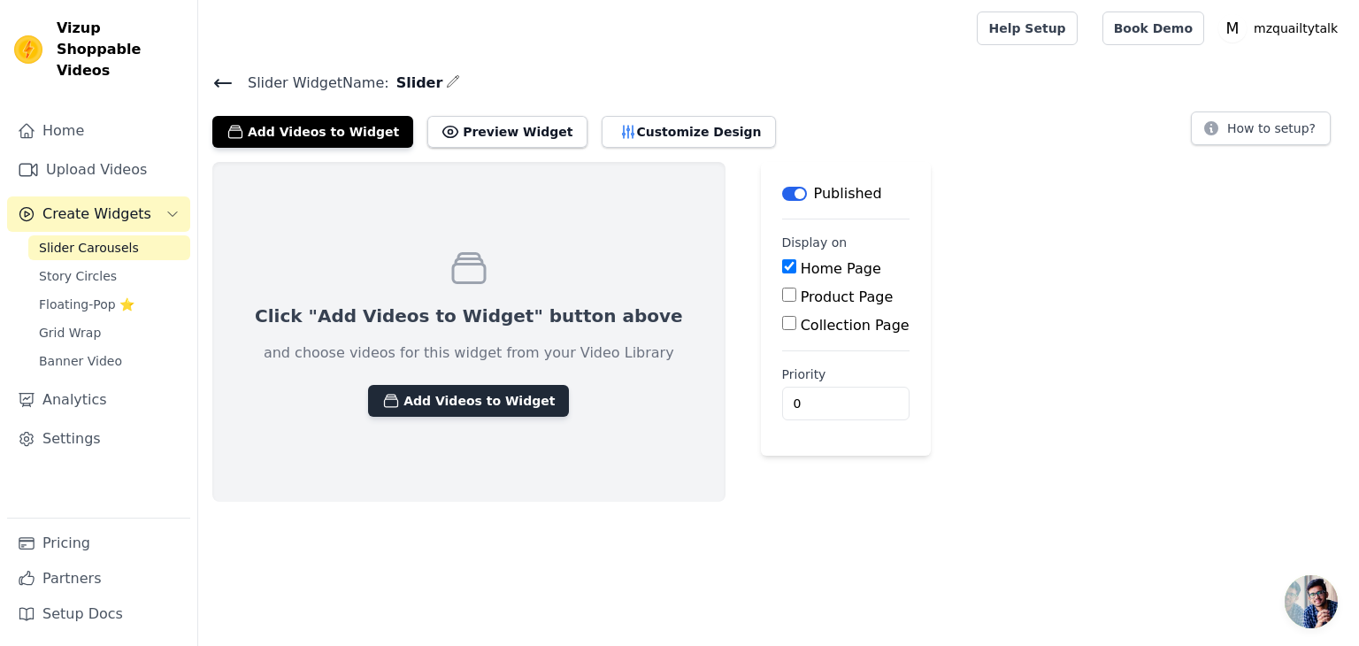
click at [431, 396] on button "Add Videos to Widget" at bounding box center [468, 401] width 201 height 32
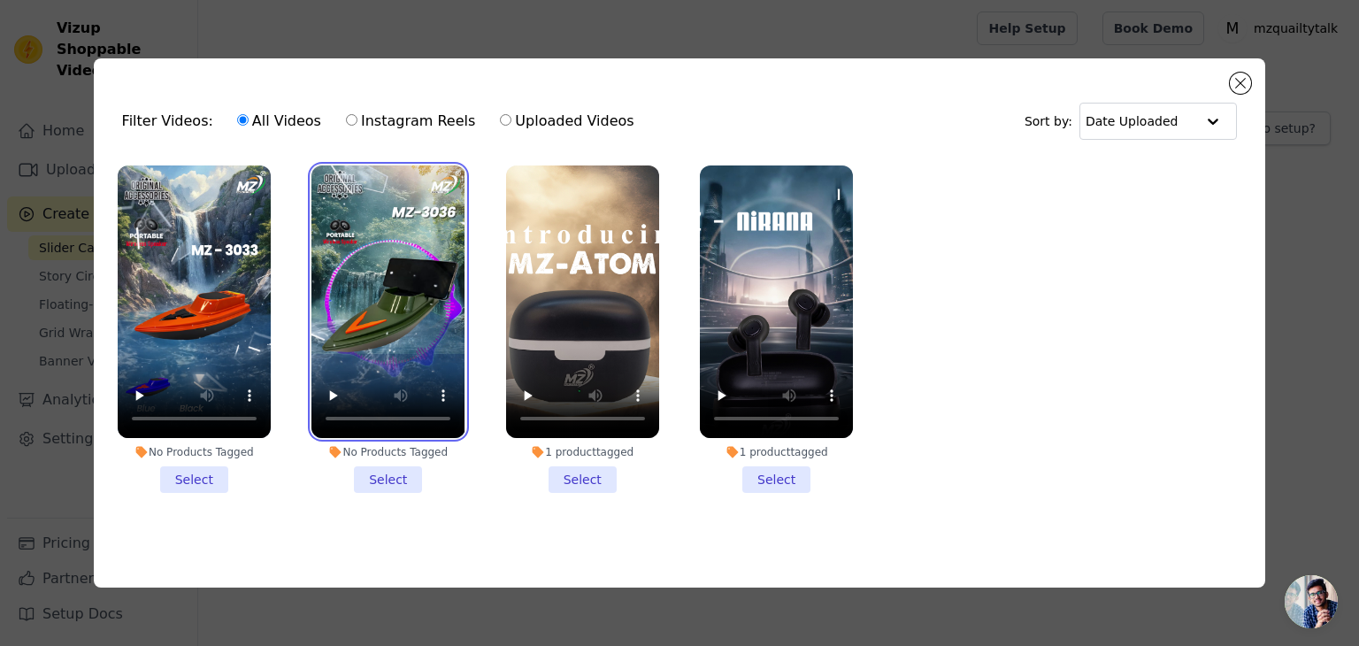
click at [403, 217] on video at bounding box center [387, 301] width 153 height 273
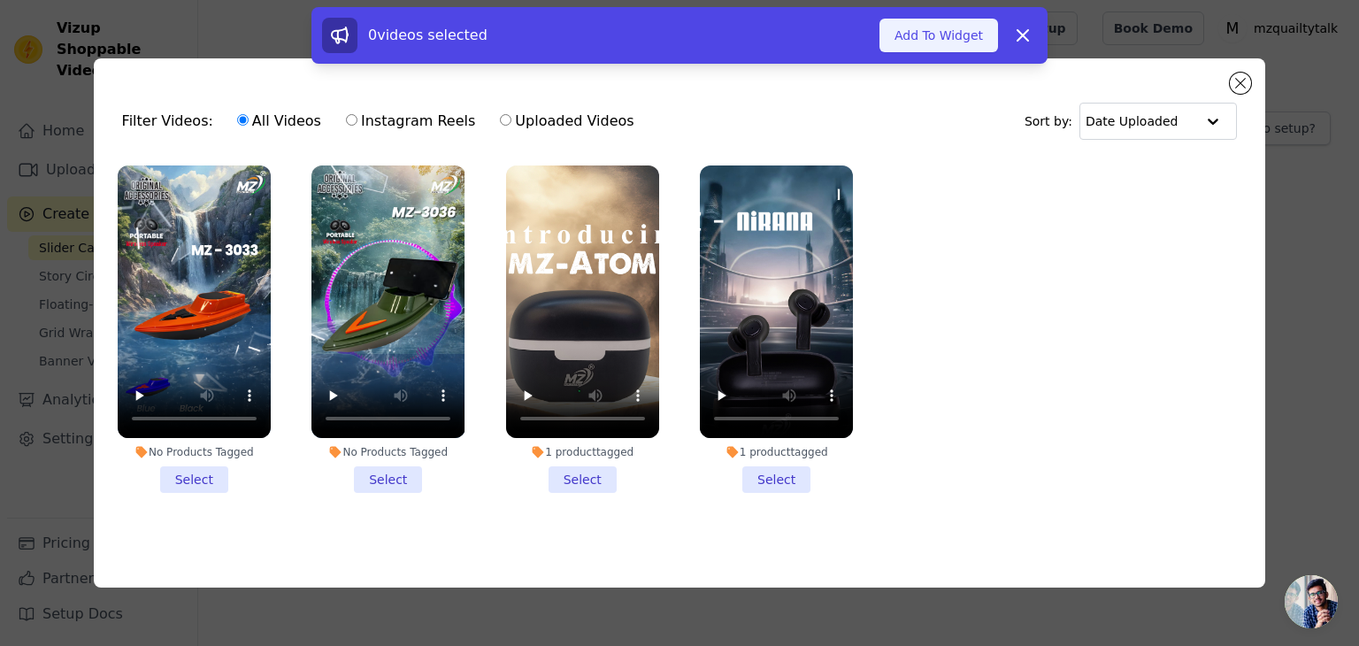
click at [917, 35] on button "Add To Widget" at bounding box center [938, 36] width 119 height 34
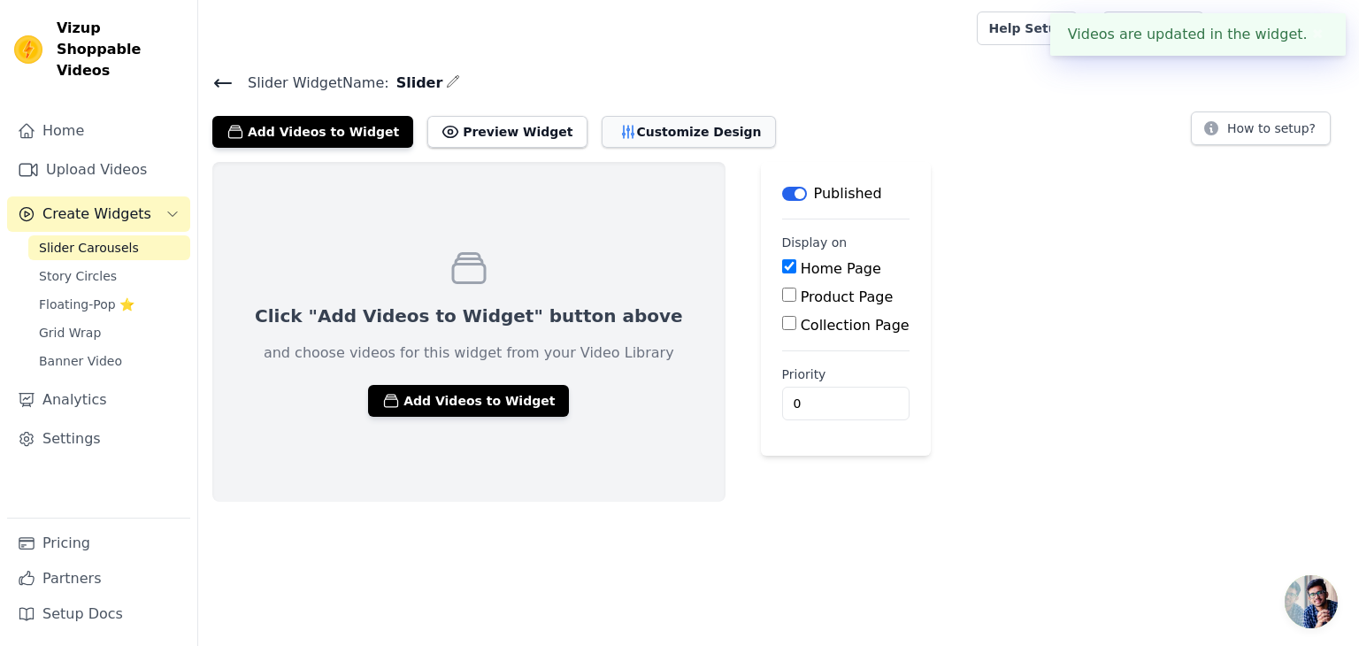
click at [624, 133] on button "Customize Design" at bounding box center [689, 132] width 174 height 32
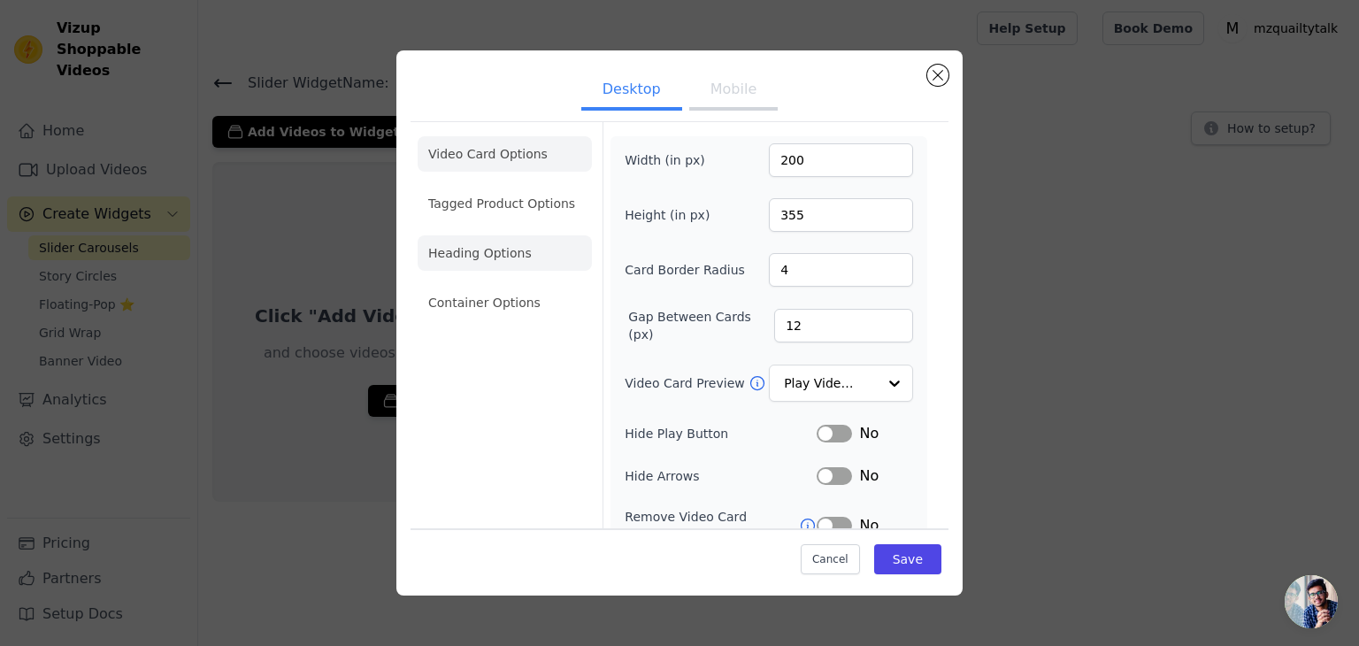
click at [536, 257] on li "Heading Options" at bounding box center [505, 252] width 174 height 35
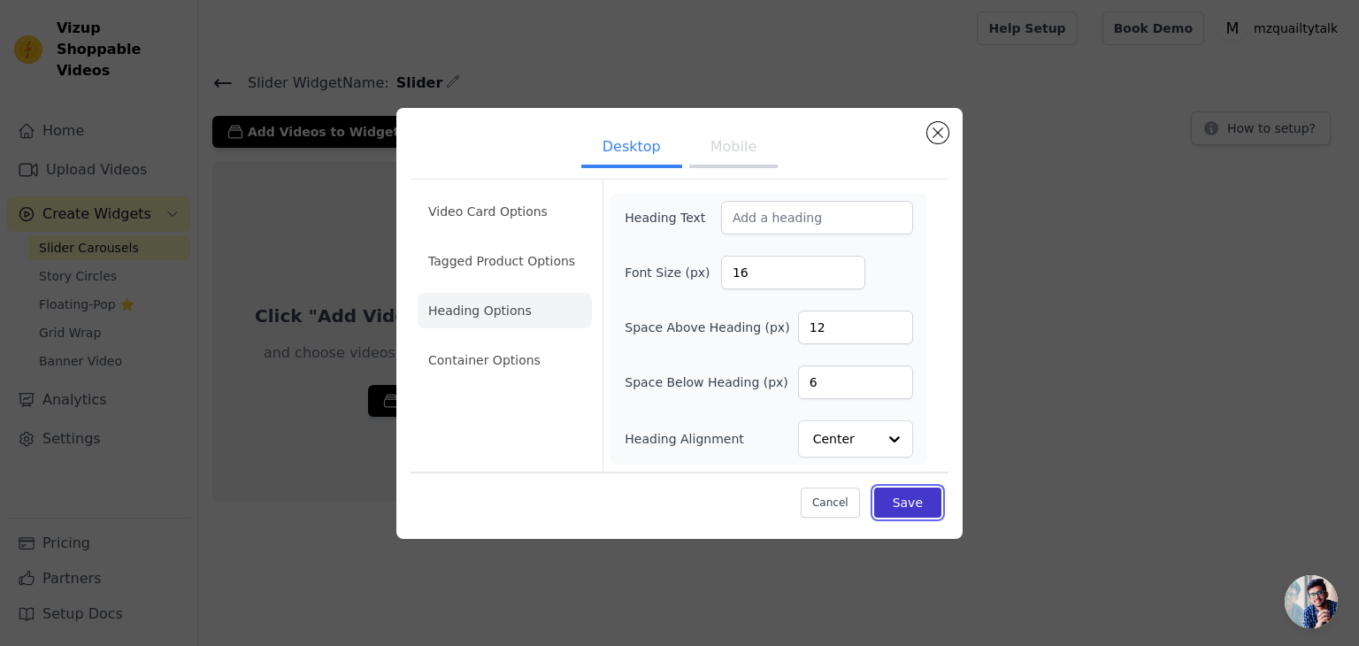
click at [924, 515] on button "Save" at bounding box center [907, 503] width 67 height 30
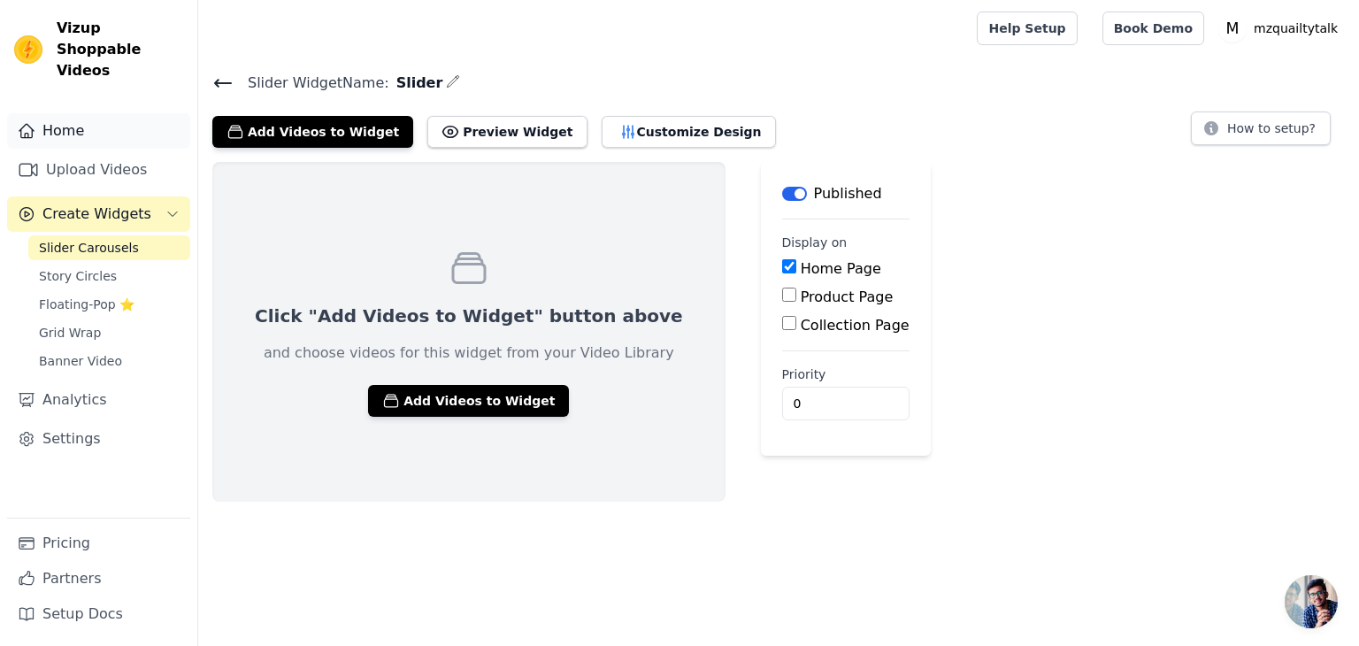
click at [129, 122] on link "Home" at bounding box center [98, 130] width 183 height 35
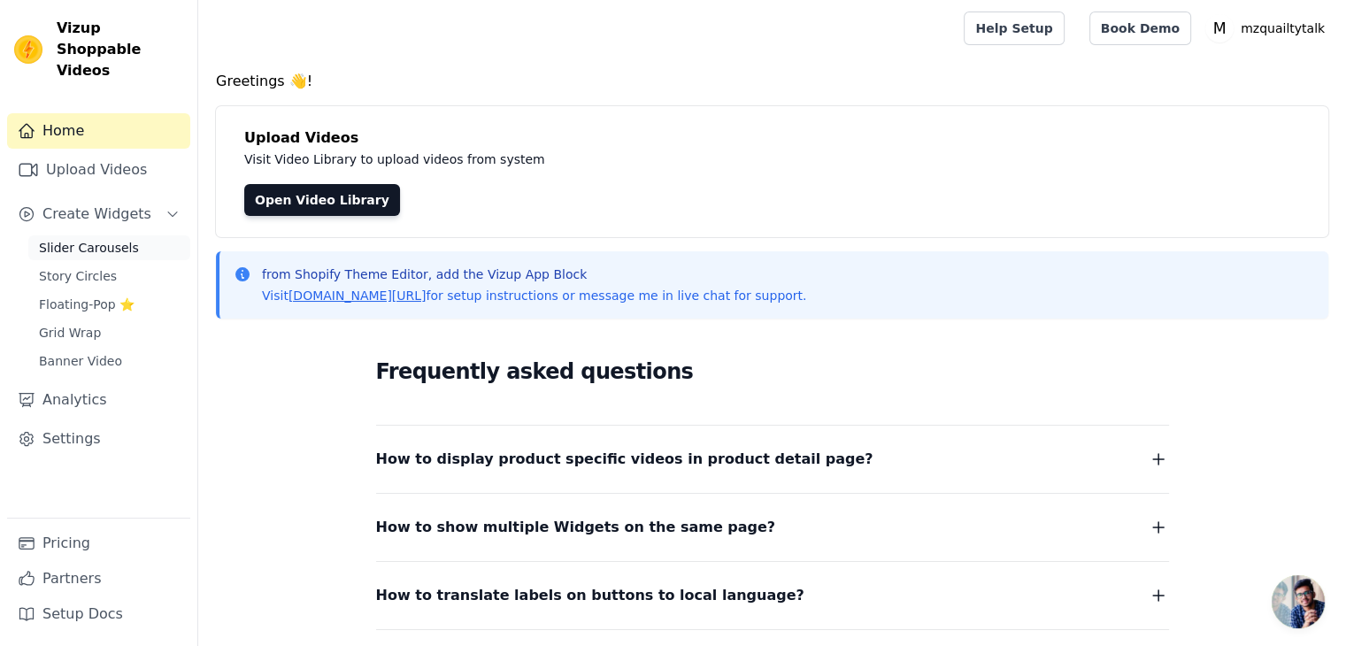
click at [117, 239] on span "Slider Carousels" at bounding box center [89, 248] width 100 height 18
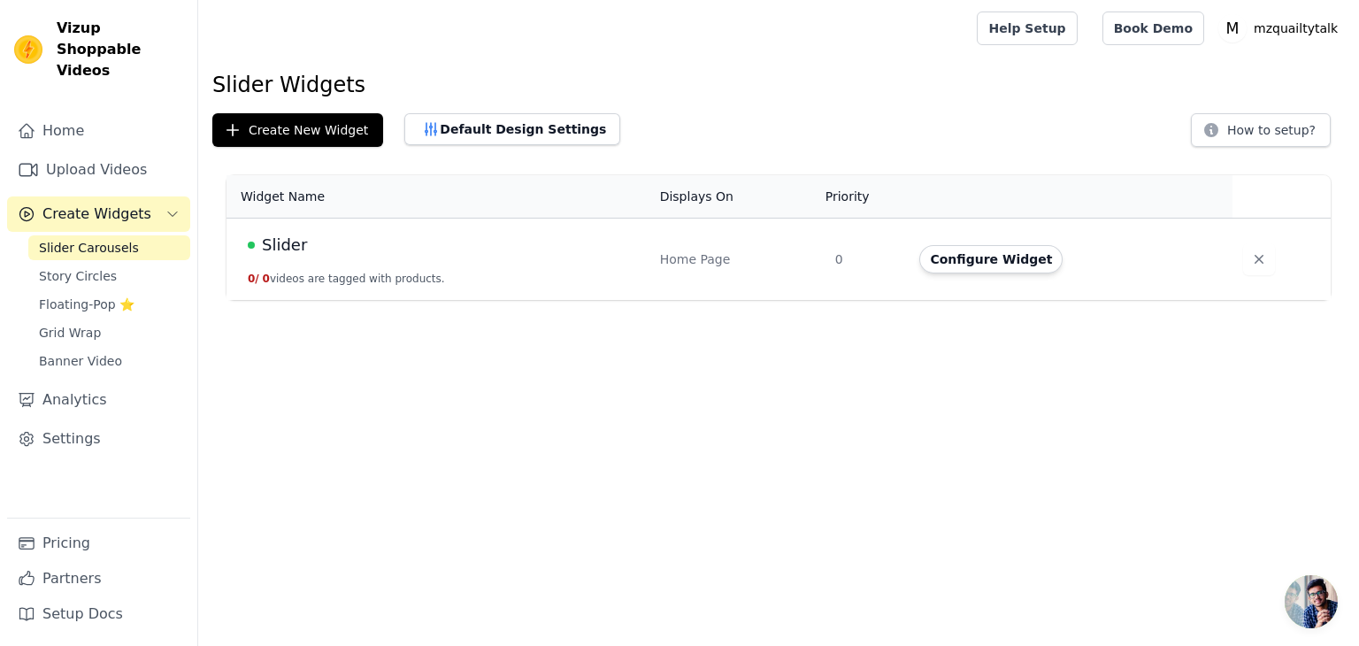
click at [276, 249] on span "Slider" at bounding box center [284, 245] width 45 height 25
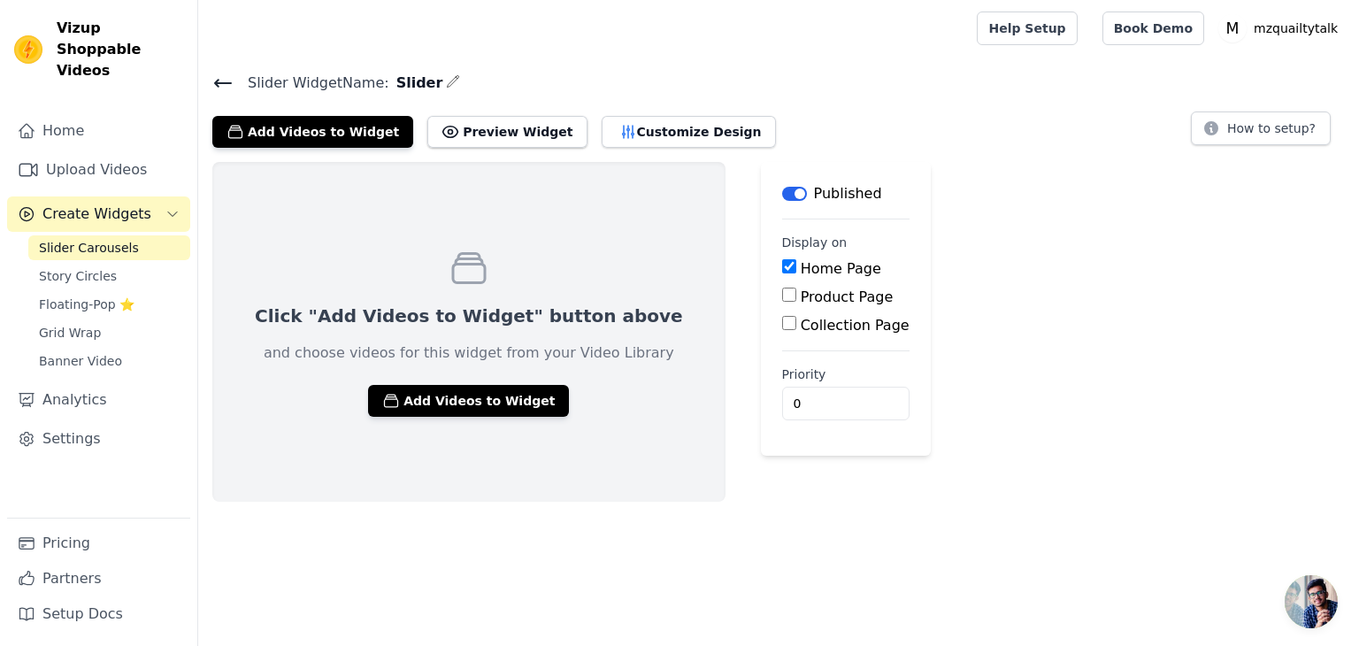
click at [434, 147] on div "Slider Widget Name: Slider Add Videos to Widget Preview Widget Customize Design…" at bounding box center [778, 286] width 1161 height 431
click at [440, 142] on button "Preview Widget" at bounding box center [506, 132] width 159 height 32
click at [453, 407] on button "Add Videos to Widget" at bounding box center [468, 401] width 201 height 32
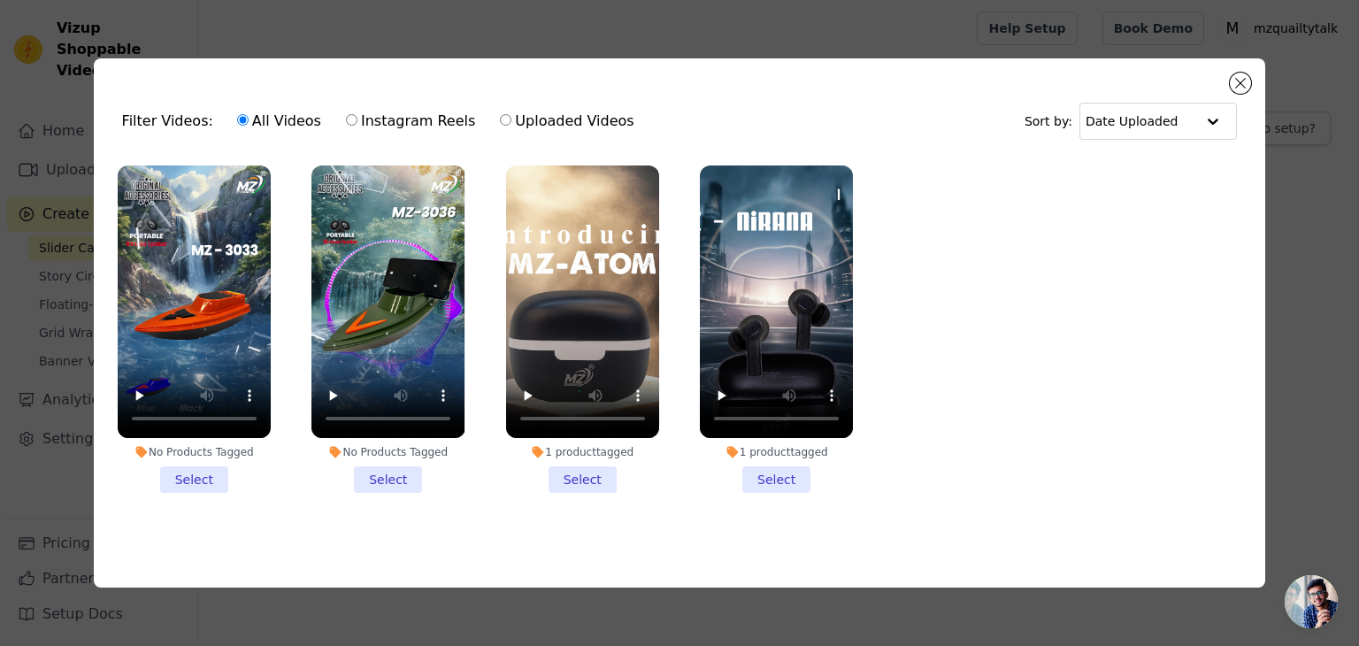
click at [573, 475] on li "1 product tagged Select" at bounding box center [582, 328] width 153 height 327
click at [0, 0] on input "1 product tagged Select" at bounding box center [0, 0] width 0 height 0
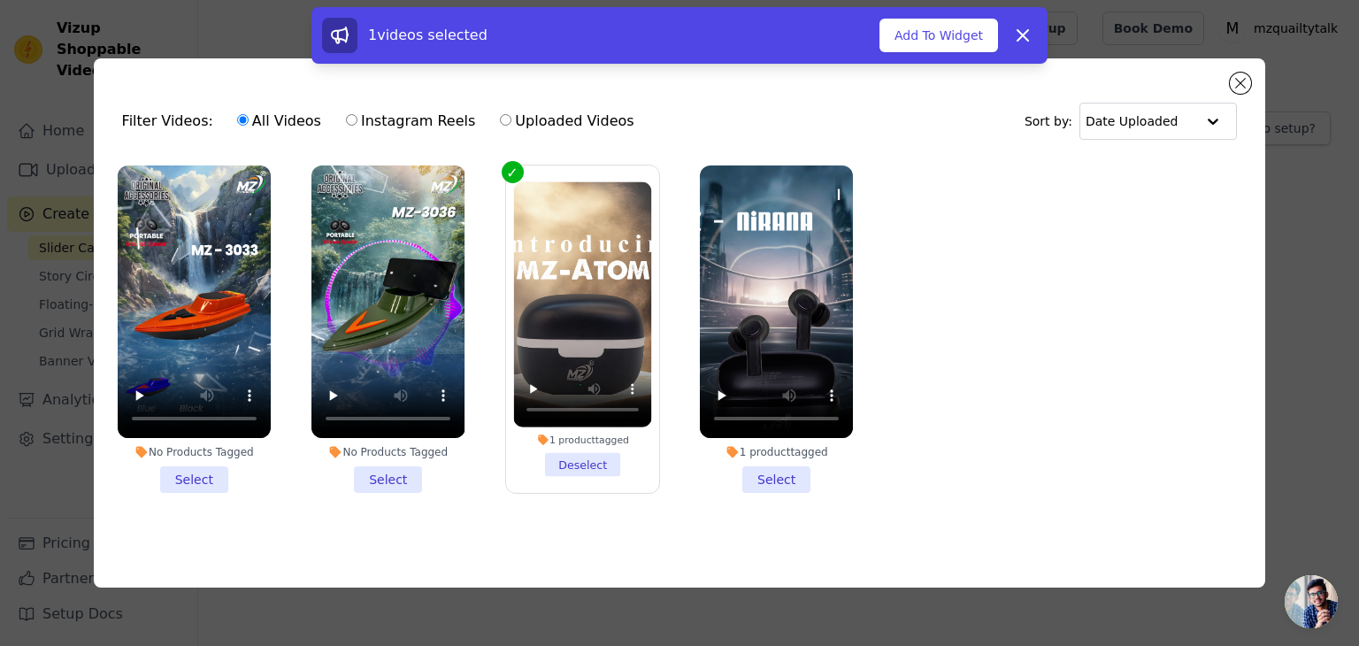
click at [776, 469] on li "1 product tagged Select" at bounding box center [776, 328] width 153 height 327
click at [0, 0] on input "1 product tagged Select" at bounding box center [0, 0] width 0 height 0
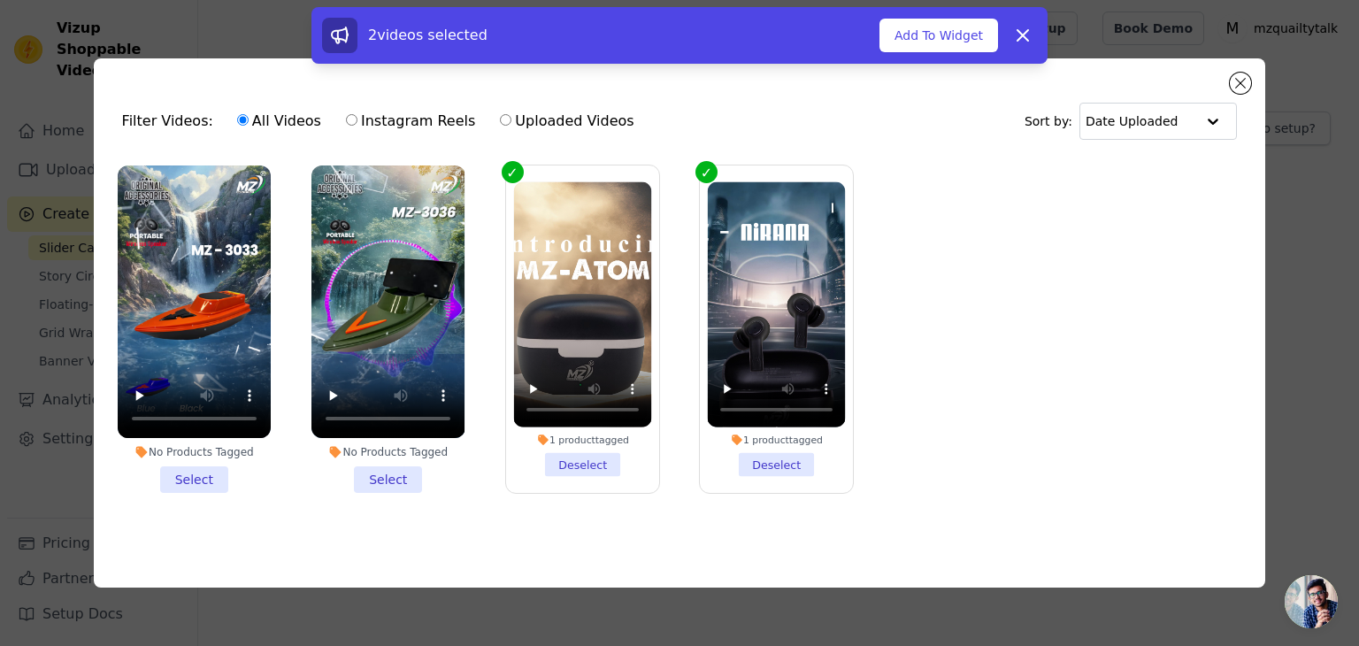
click at [349, 480] on li "No Products Tagged Select" at bounding box center [387, 328] width 153 height 327
click at [0, 0] on input "No Products Tagged Select" at bounding box center [0, 0] width 0 height 0
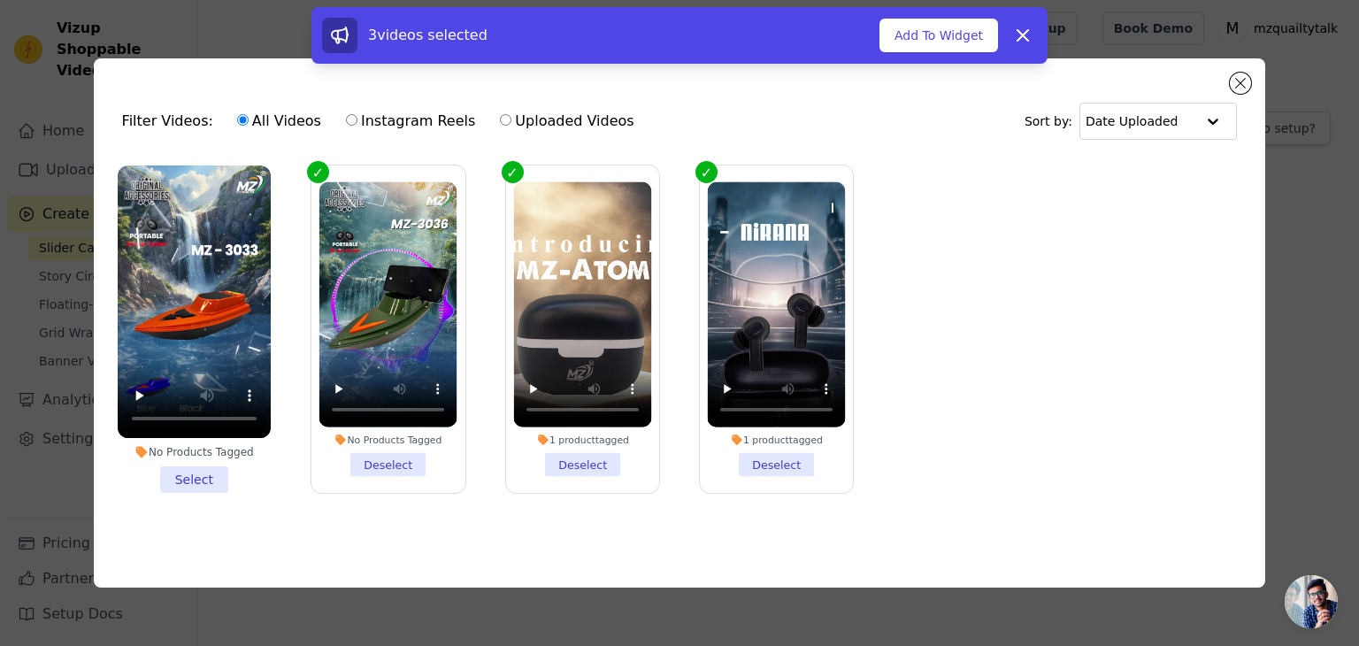
click at [203, 467] on li "No Products Tagged Select" at bounding box center [194, 328] width 153 height 327
click at [0, 0] on input "No Products Tagged Select" at bounding box center [0, 0] width 0 height 0
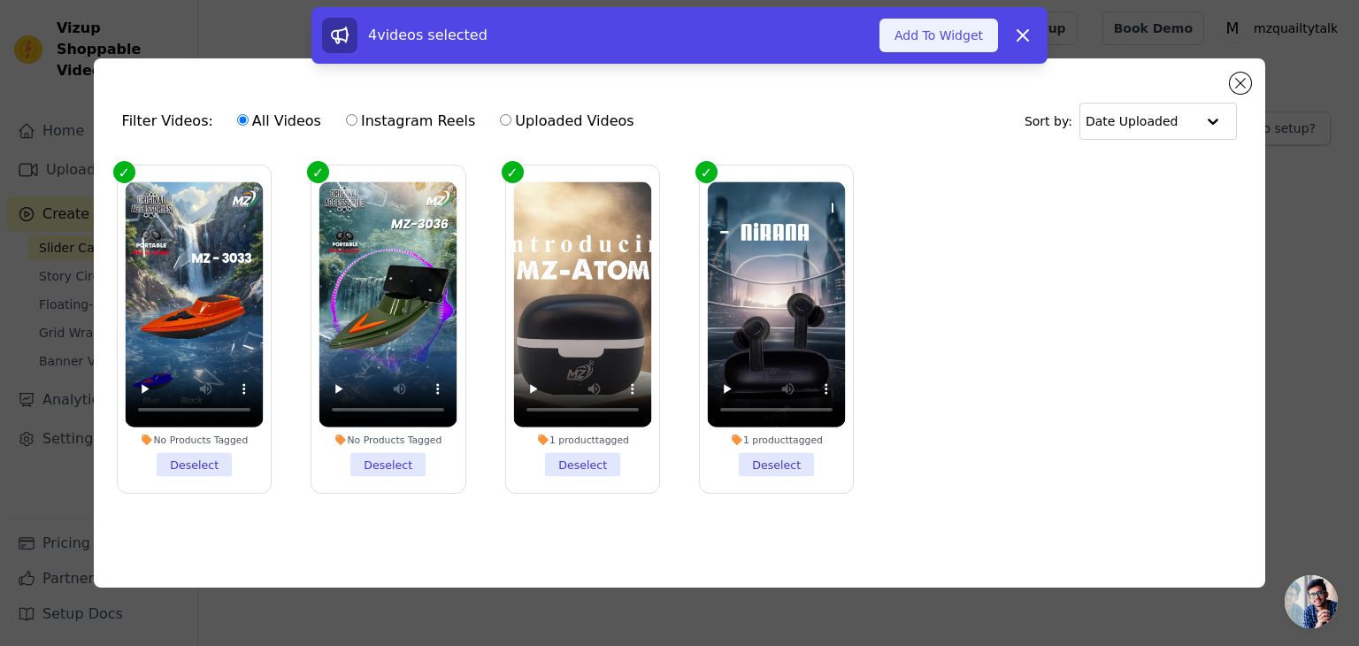
click at [960, 50] on button "Add To Widget" at bounding box center [938, 36] width 119 height 34
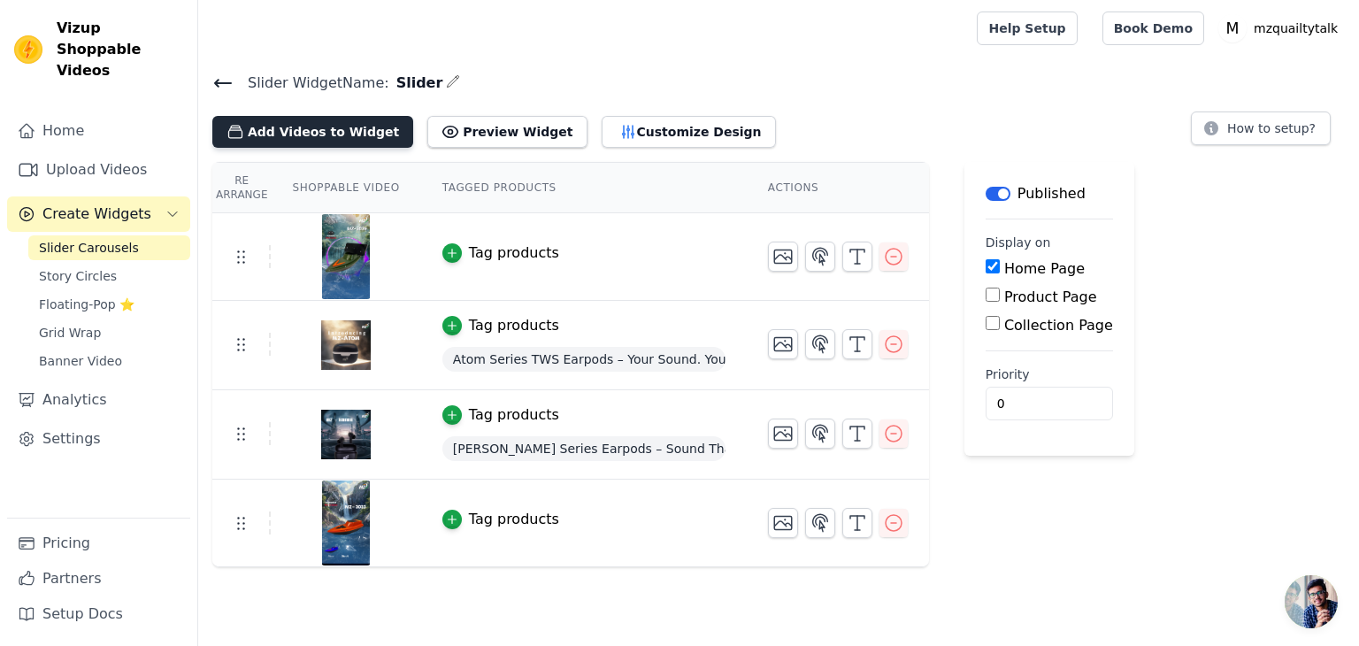
click at [323, 140] on button "Add Videos to Widget" at bounding box center [312, 132] width 201 height 32
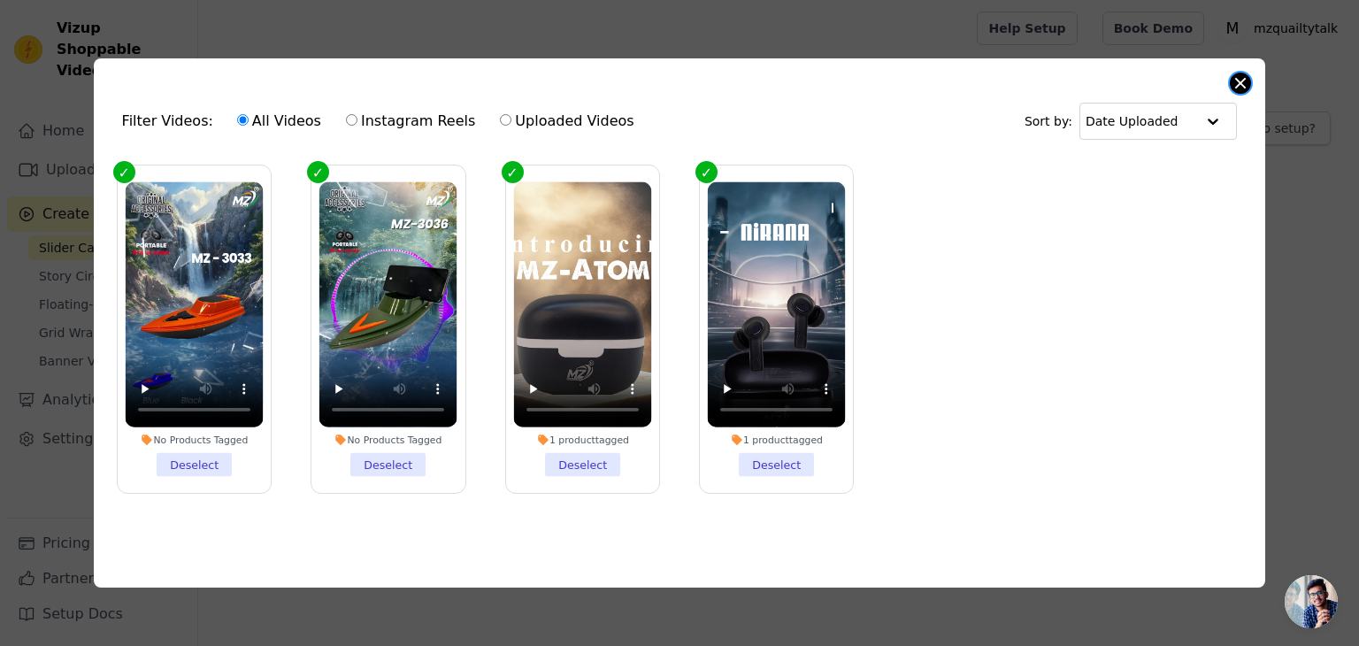
click at [1236, 77] on button "Close modal" at bounding box center [1240, 83] width 21 height 21
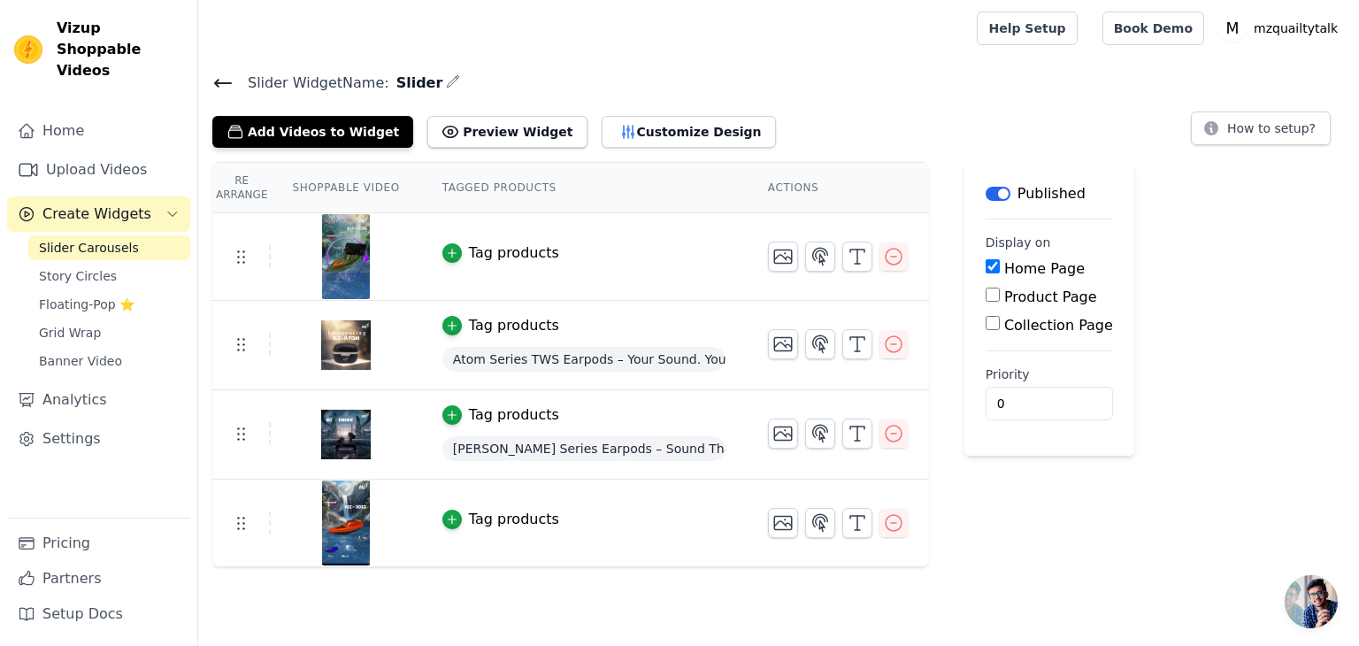
click at [212, 83] on icon at bounding box center [222, 83] width 21 height 21
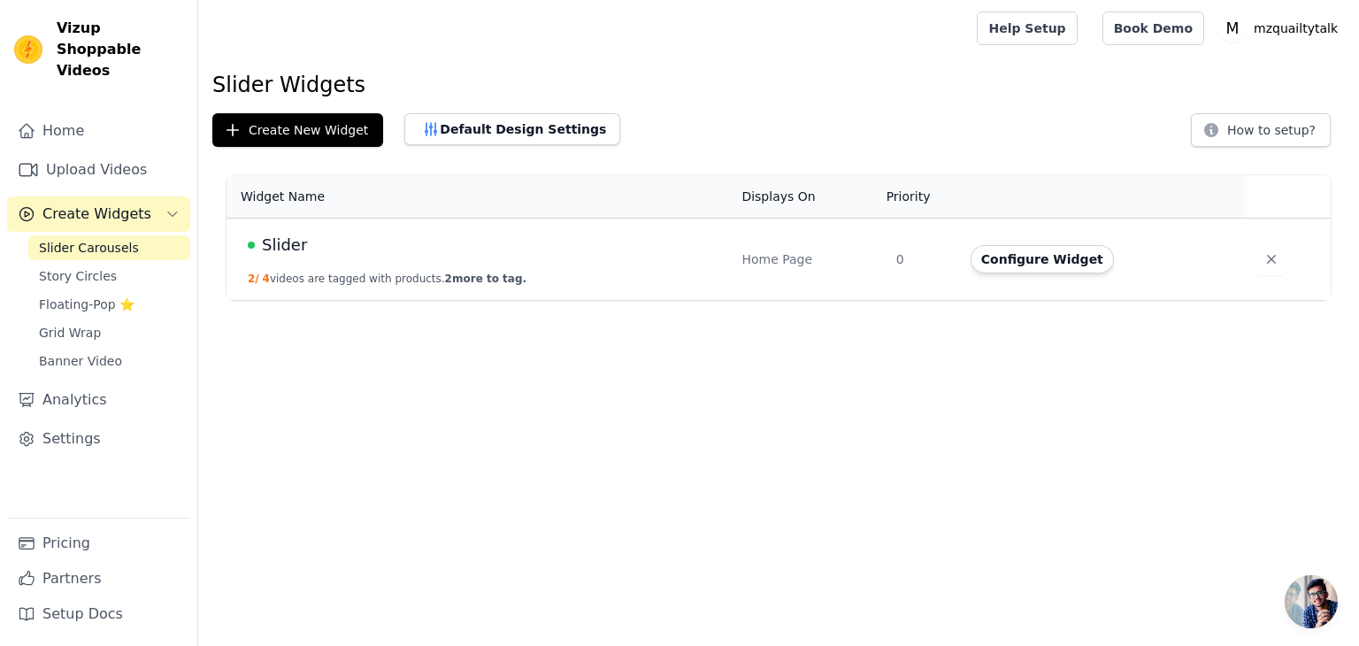
click at [356, 272] on button "2 / 4 videos are tagged with products. 2 more to tag." at bounding box center [387, 279] width 279 height 14
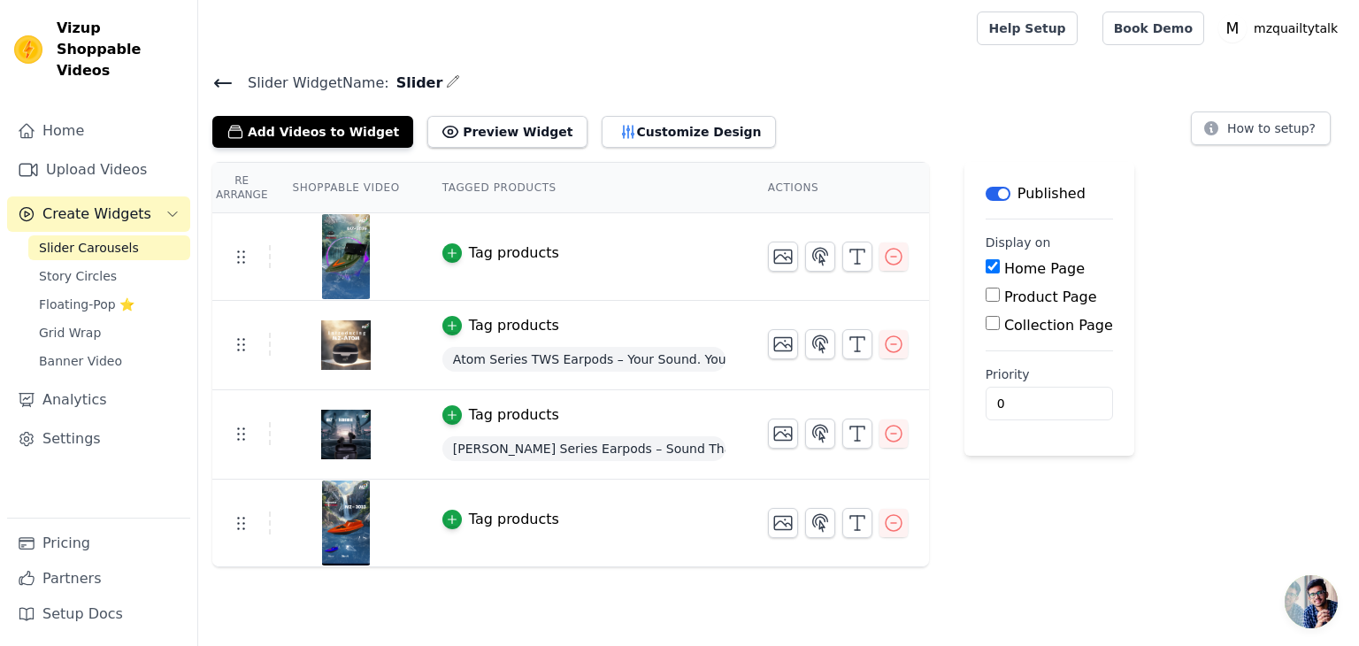
click at [219, 93] on div "Slider Widget Name: Slider Add Videos to Widget Preview Widget Customize Design…" at bounding box center [778, 109] width 1161 height 77
click at [223, 88] on icon at bounding box center [222, 83] width 21 height 21
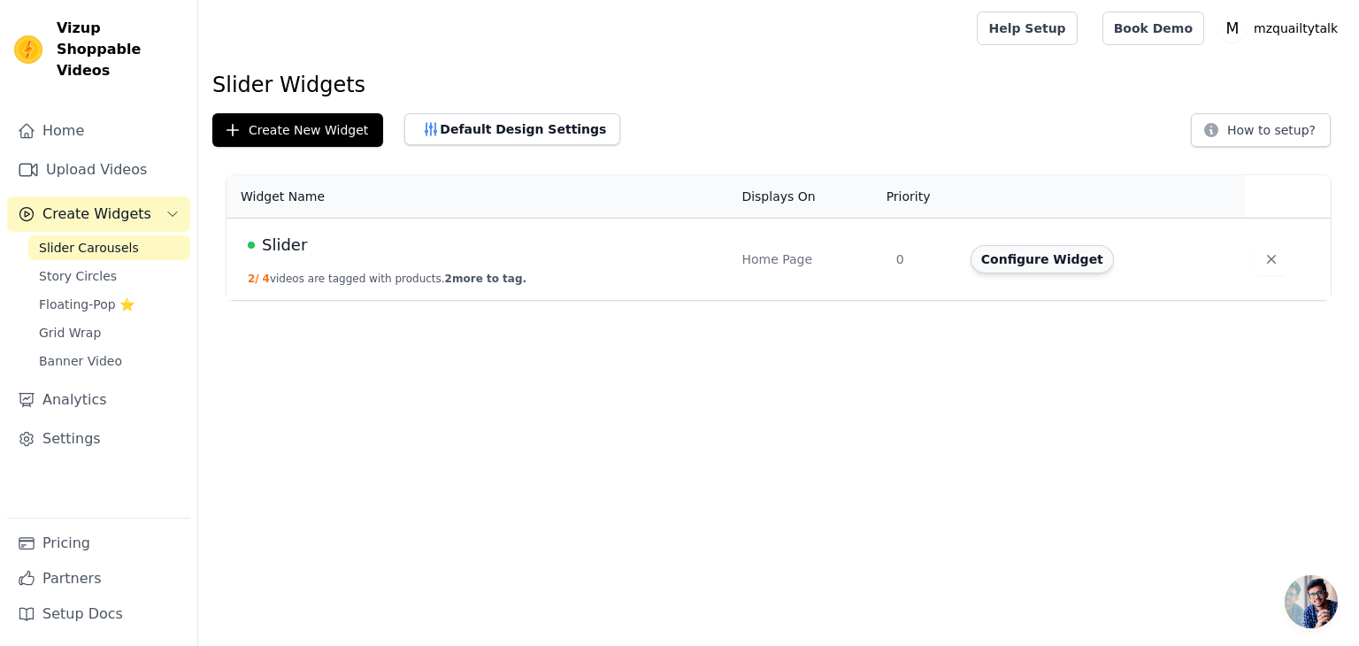
click at [984, 260] on button "Configure Widget" at bounding box center [1042, 259] width 143 height 28
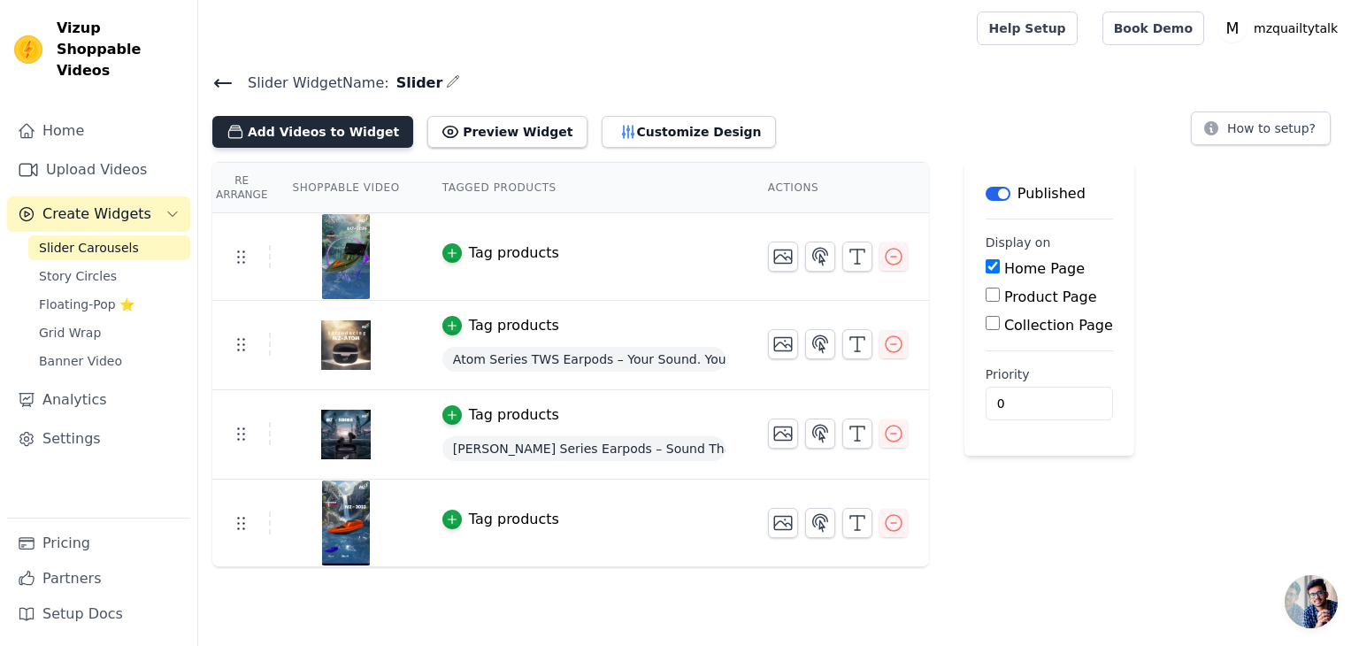
click at [349, 139] on button "Add Videos to Widget" at bounding box center [312, 132] width 201 height 32
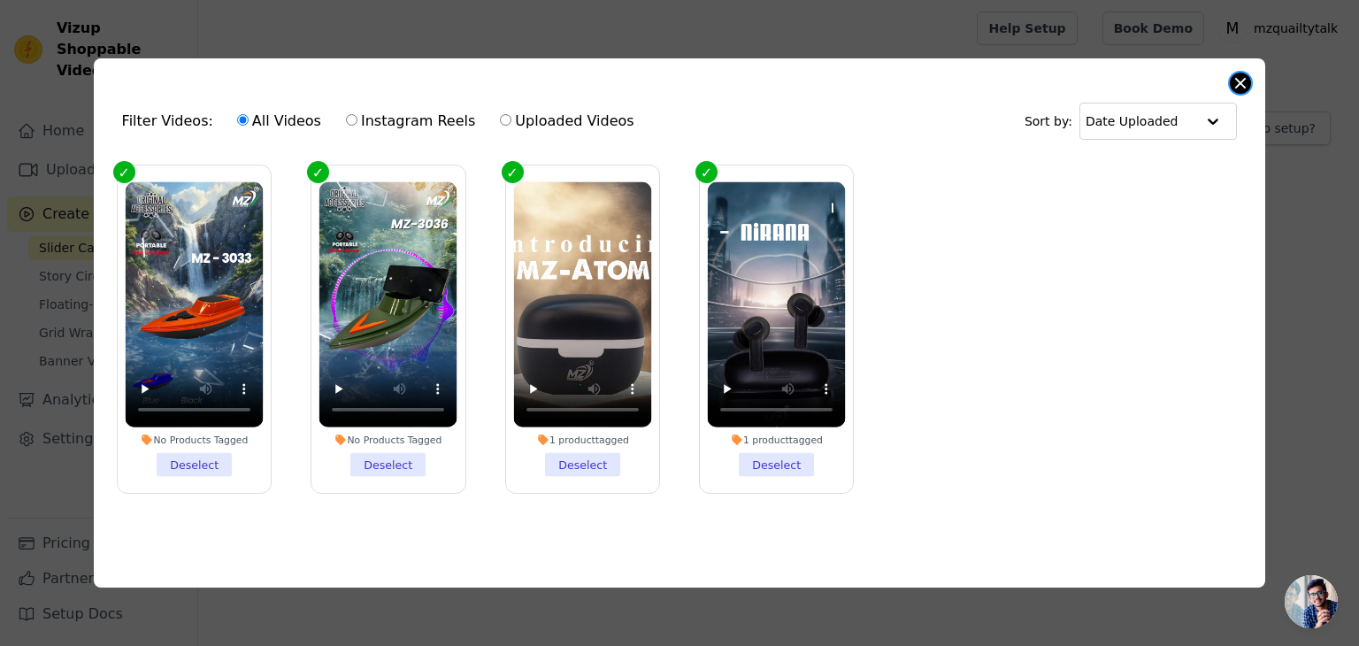
click at [1246, 77] on button "Close modal" at bounding box center [1240, 83] width 21 height 21
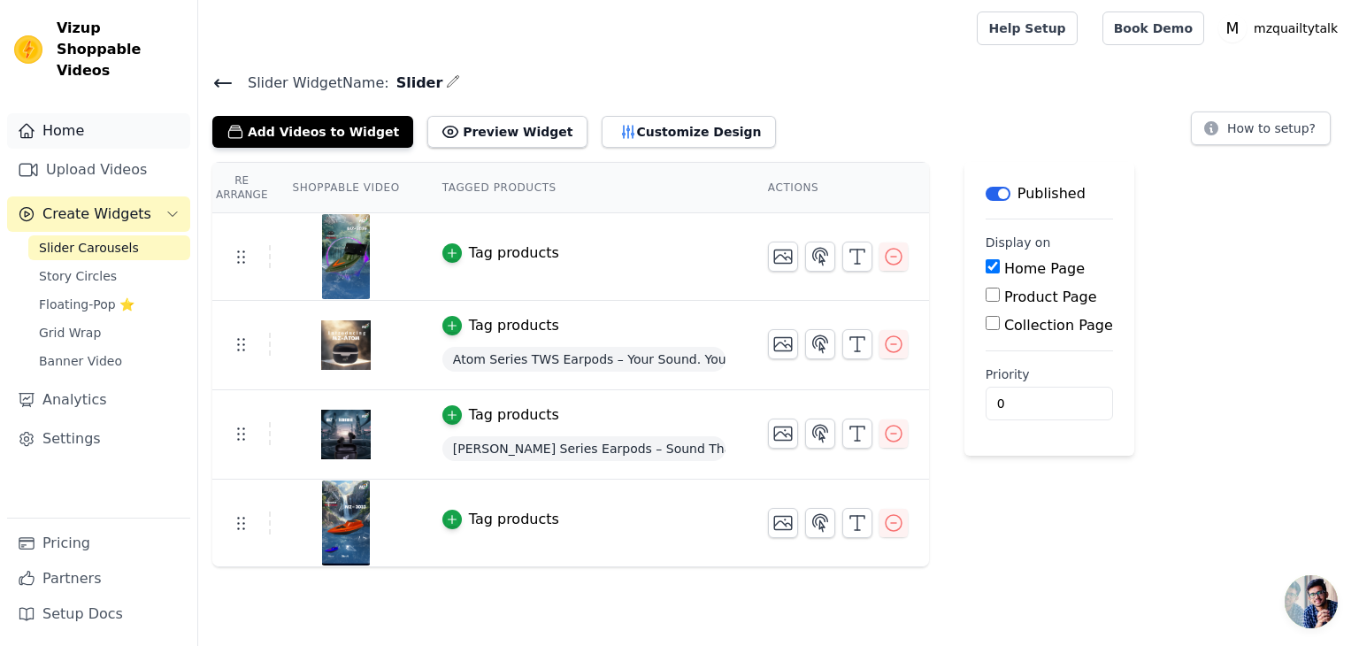
click at [77, 116] on link "Home" at bounding box center [98, 130] width 183 height 35
